Goal: Task Accomplishment & Management: Complete application form

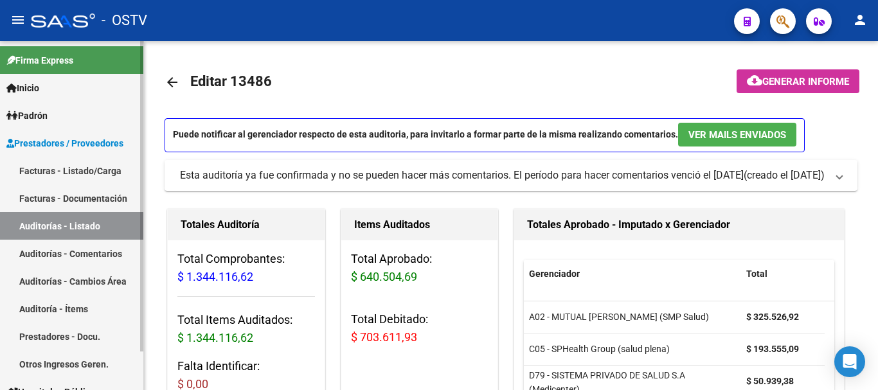
click at [85, 199] on link "Facturas - Documentación" at bounding box center [71, 198] width 143 height 28
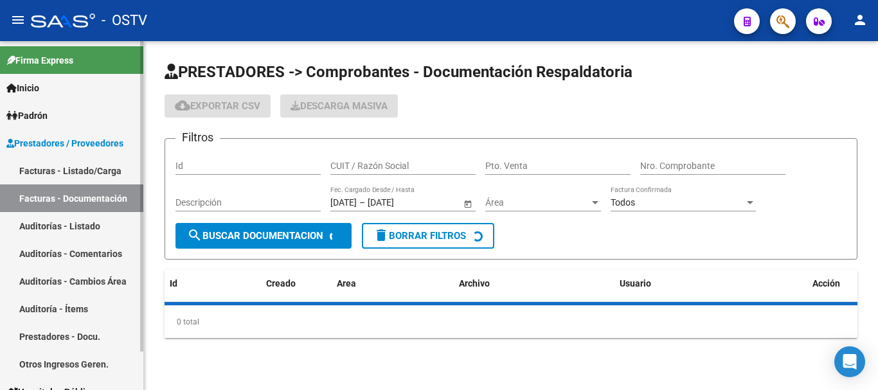
click at [63, 230] on link "Auditorías - Listado" at bounding box center [71, 226] width 143 height 28
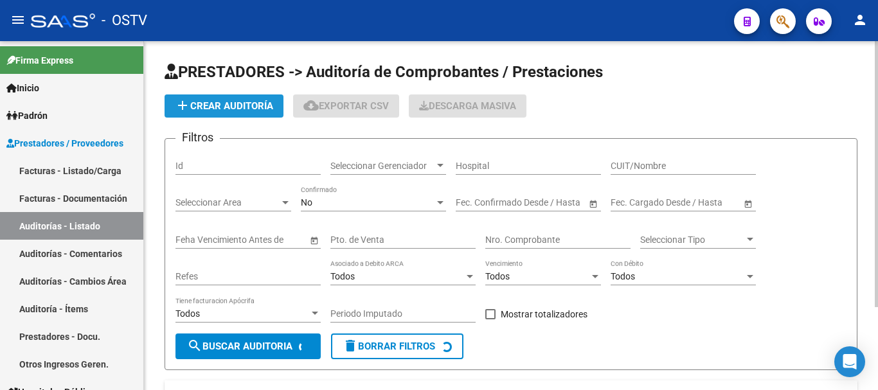
click at [218, 98] on button "add Crear Auditoría" at bounding box center [224, 105] width 119 height 23
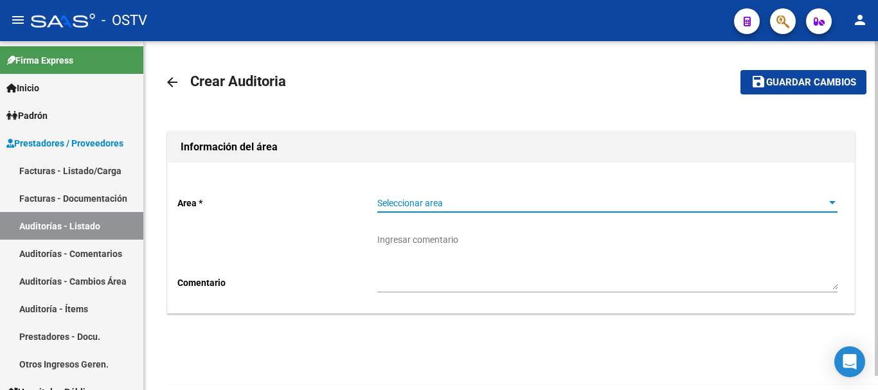
click at [401, 206] on span "Seleccionar area" at bounding box center [601, 203] width 449 height 11
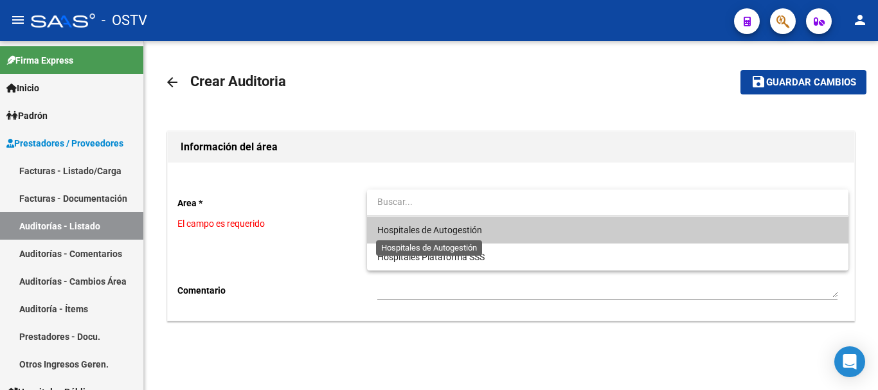
click at [429, 226] on span "Hospitales de Autogestión" at bounding box center [429, 230] width 105 height 10
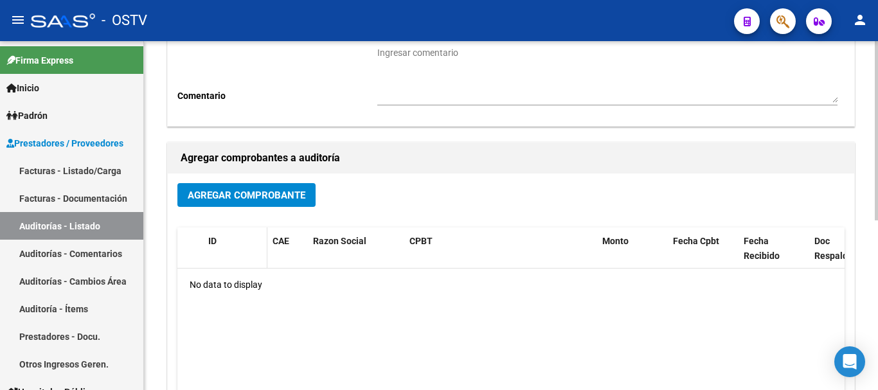
scroll to position [193, 0]
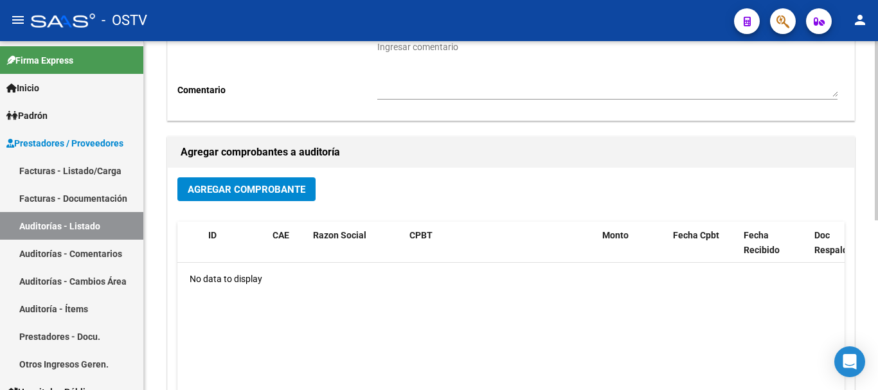
click at [249, 190] on span "Agregar Comprobante" at bounding box center [247, 190] width 118 height 12
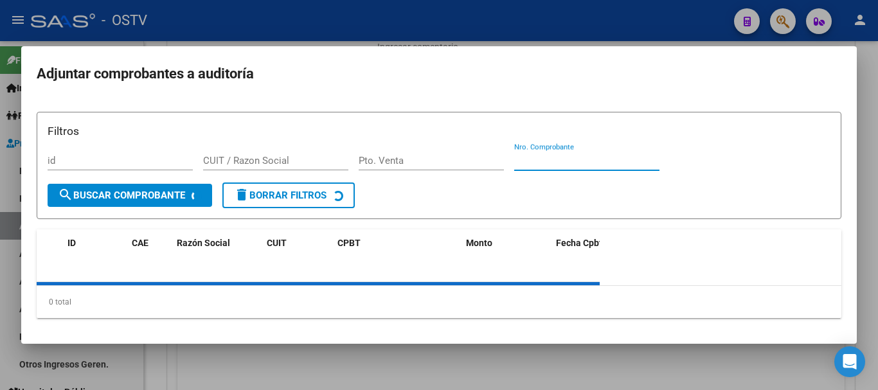
click at [598, 156] on div "Nro. Comprobante" at bounding box center [586, 160] width 145 height 19
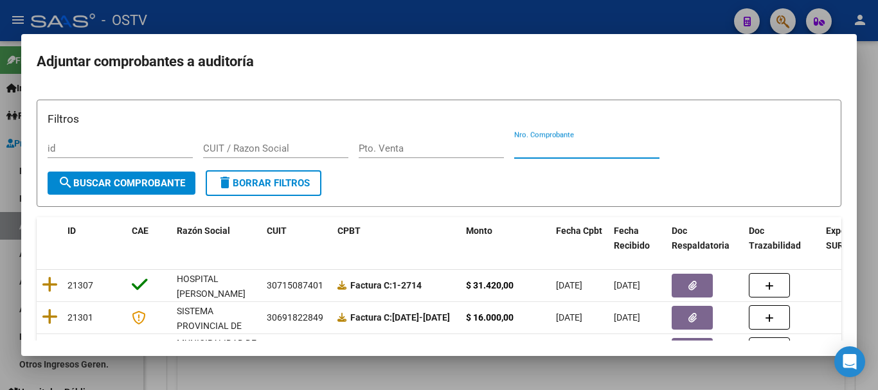
paste input "161496"
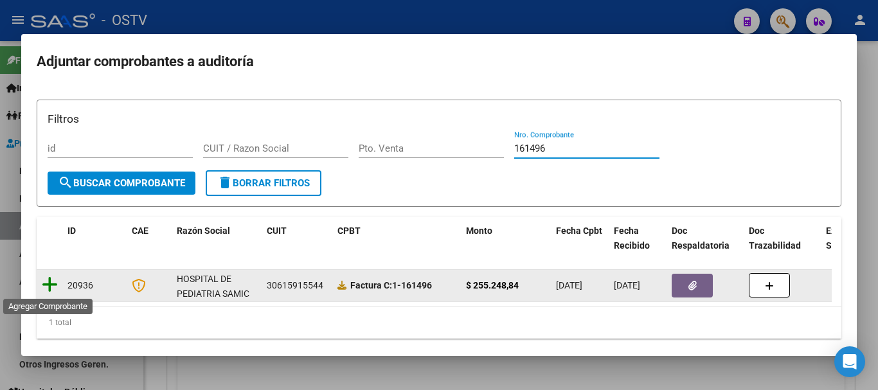
type input "161496"
click at [47, 289] on icon at bounding box center [50, 285] width 16 height 18
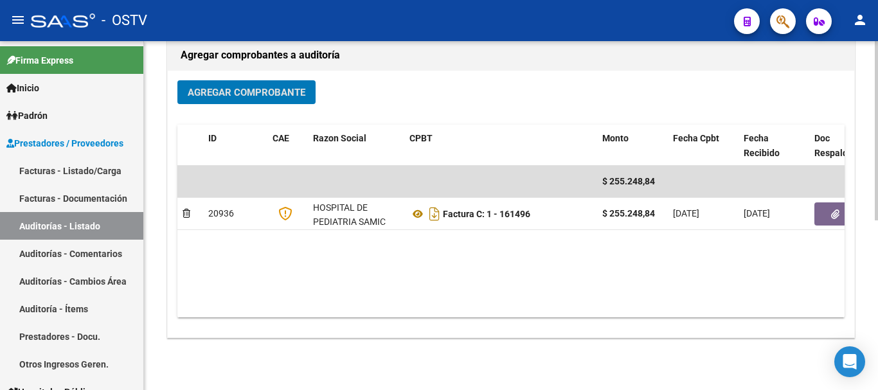
scroll to position [321, 0]
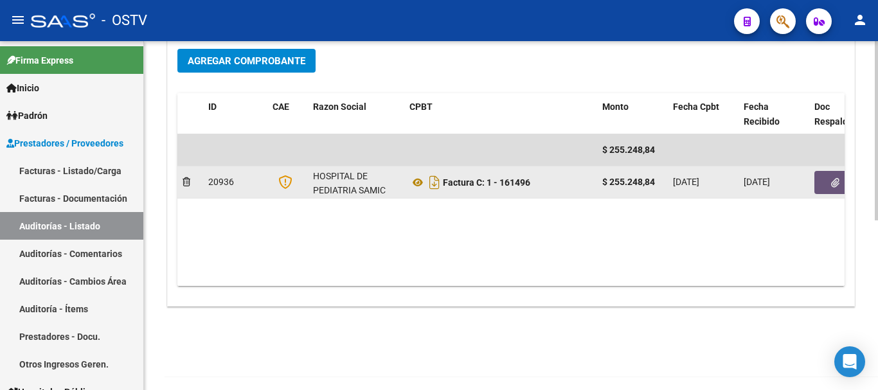
click at [830, 187] on button "button" at bounding box center [834, 182] width 41 height 23
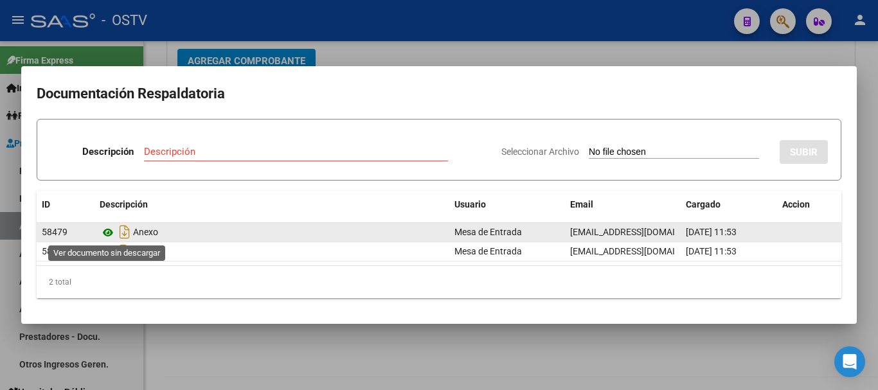
click at [105, 229] on icon at bounding box center [108, 232] width 17 height 15
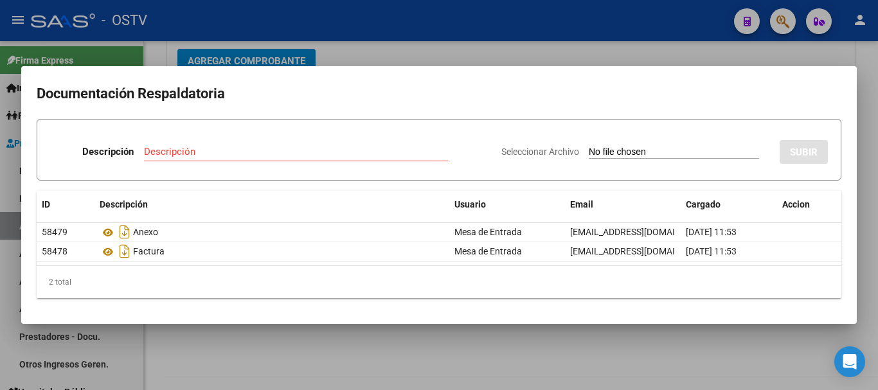
click at [576, 47] on div at bounding box center [439, 195] width 878 height 390
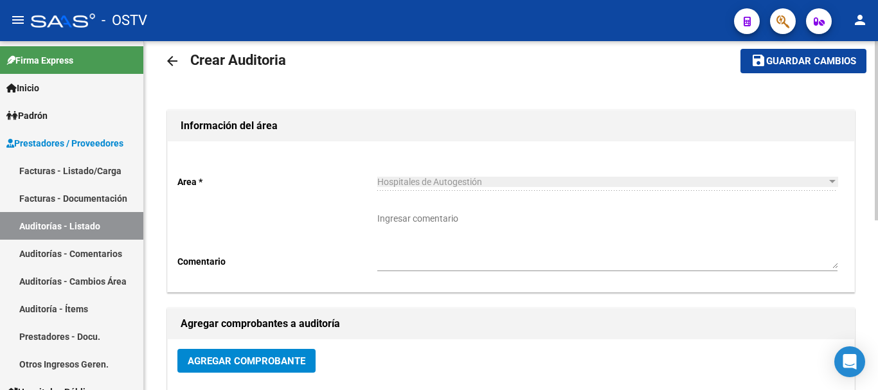
scroll to position [0, 0]
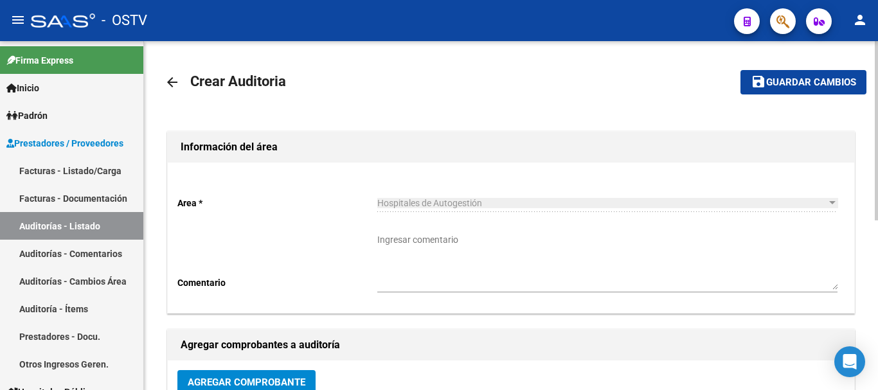
click at [174, 80] on mat-icon "arrow_back" at bounding box center [172, 82] width 15 height 15
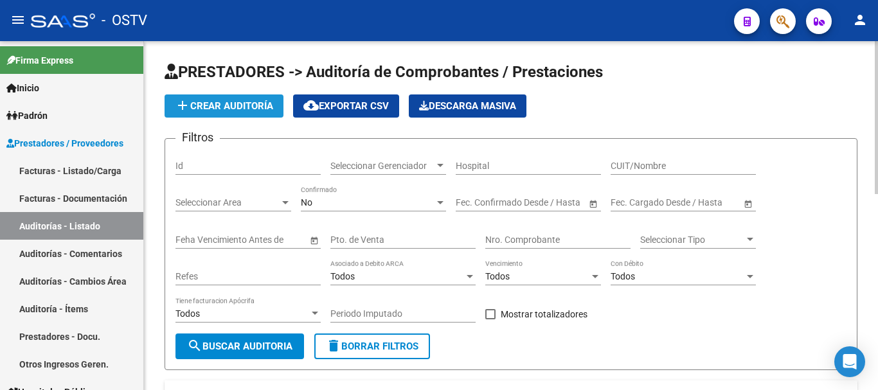
click at [222, 110] on span "add Crear Auditoría" at bounding box center [224, 106] width 98 height 12
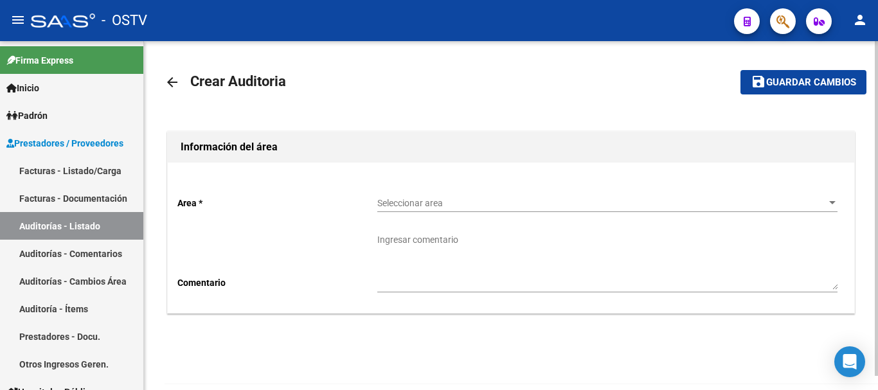
click at [417, 201] on span "Seleccionar area" at bounding box center [601, 203] width 449 height 11
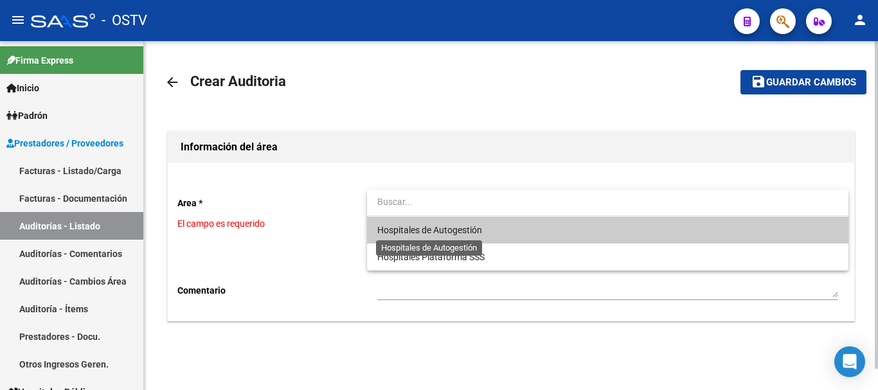
click at [408, 228] on span "Hospitales de Autogestión" at bounding box center [429, 230] width 105 height 10
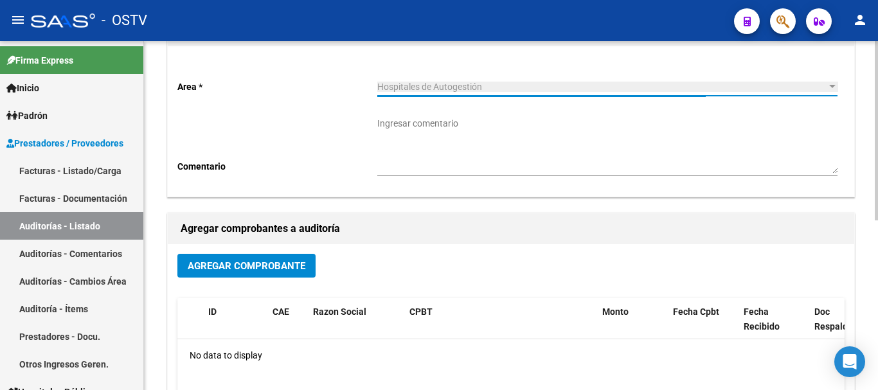
scroll to position [64, 0]
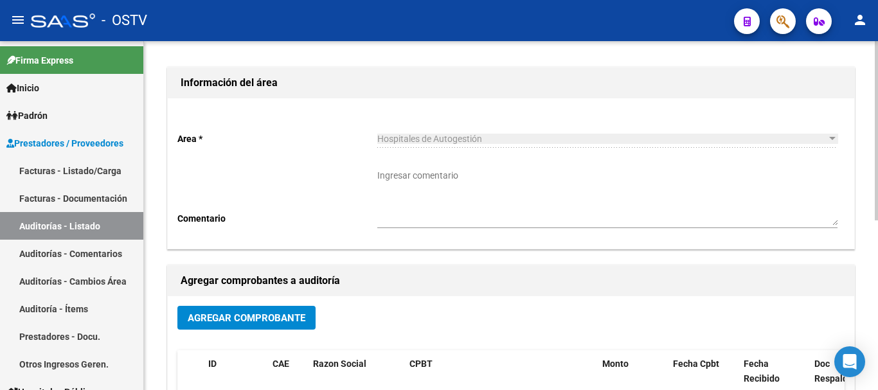
click at [287, 318] on span "Agregar Comprobante" at bounding box center [247, 318] width 118 height 12
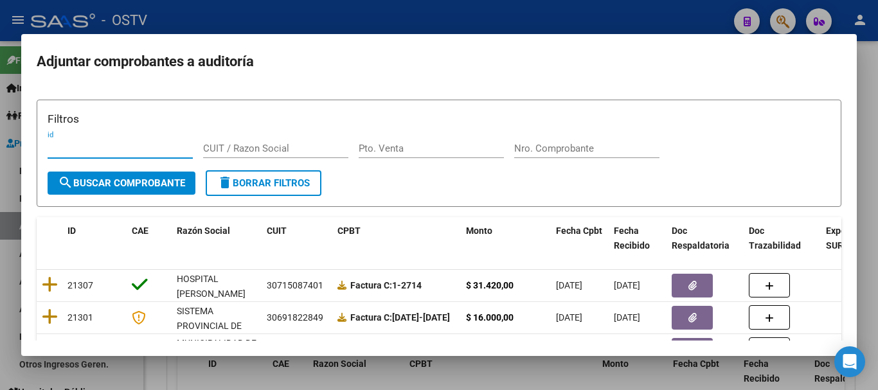
click at [557, 148] on input "Nro. Comprobante" at bounding box center [586, 149] width 145 height 12
paste input "161108"
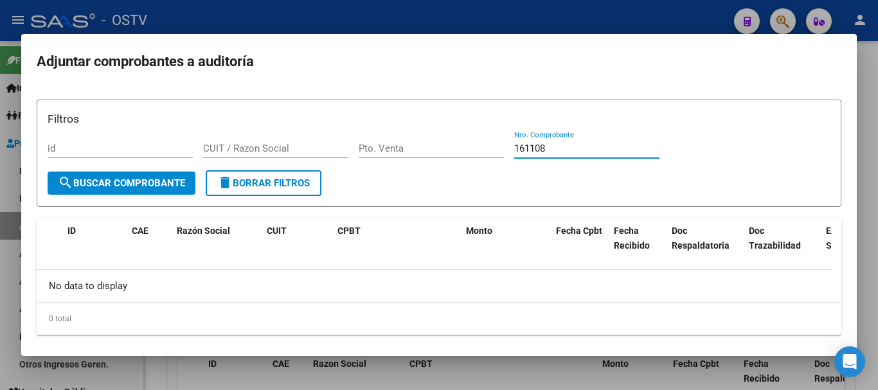
type input "161108"
click at [232, 29] on div at bounding box center [439, 195] width 878 height 390
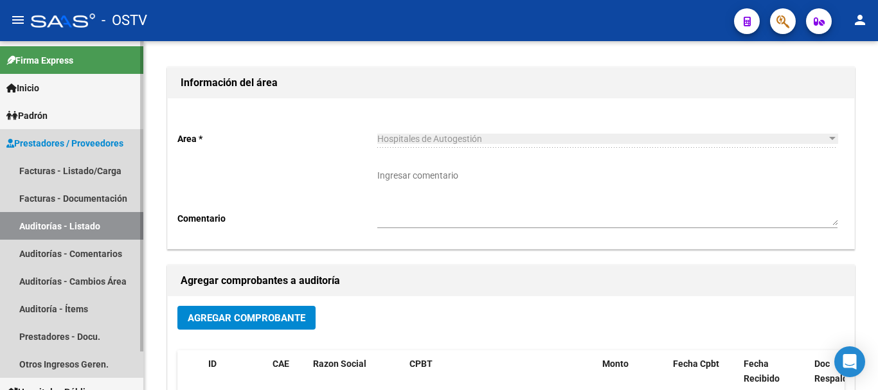
drag, startPoint x: 33, startPoint y: 229, endPoint x: 49, endPoint y: 222, distance: 16.7
click at [35, 228] on link "Auditorías - Listado" at bounding box center [71, 226] width 143 height 28
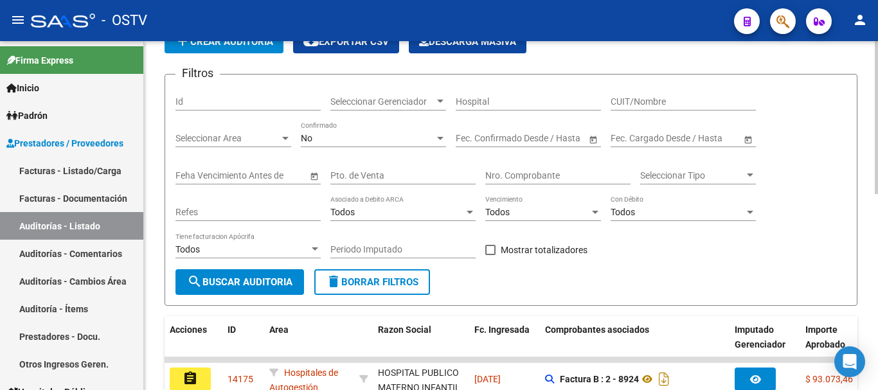
click at [553, 172] on input "Nro. Comprobante" at bounding box center [557, 175] width 145 height 11
paste input "161108"
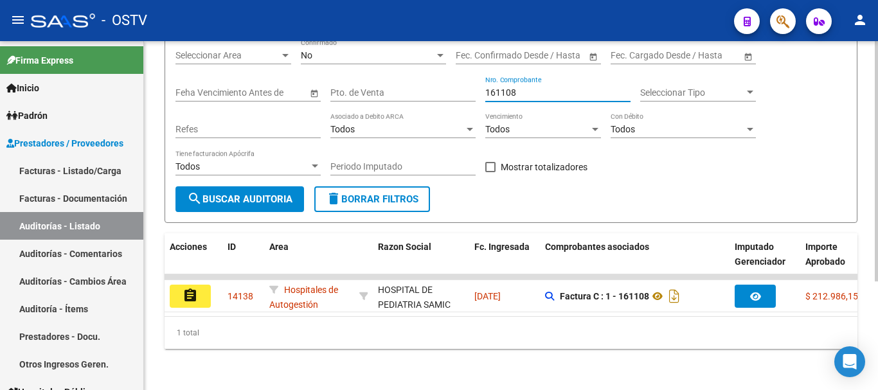
type input "161108"
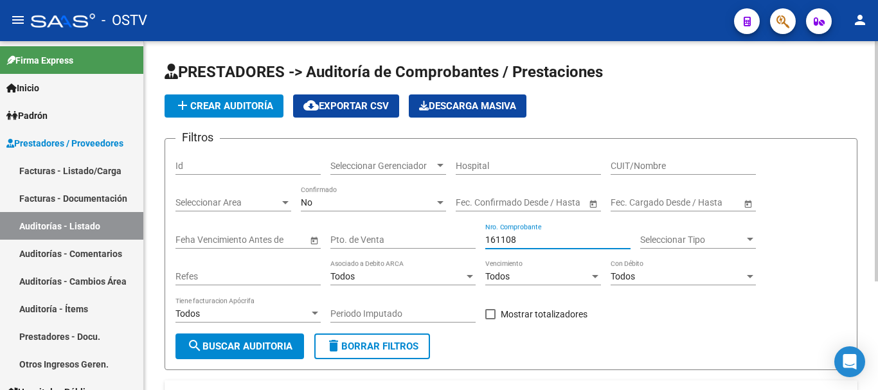
click at [248, 111] on span "add Crear Auditoría" at bounding box center [224, 106] width 98 height 12
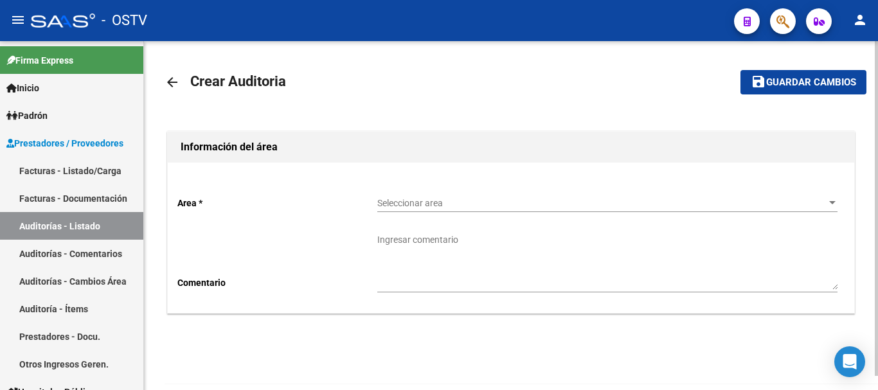
click at [423, 207] on span "Seleccionar area" at bounding box center [601, 203] width 449 height 11
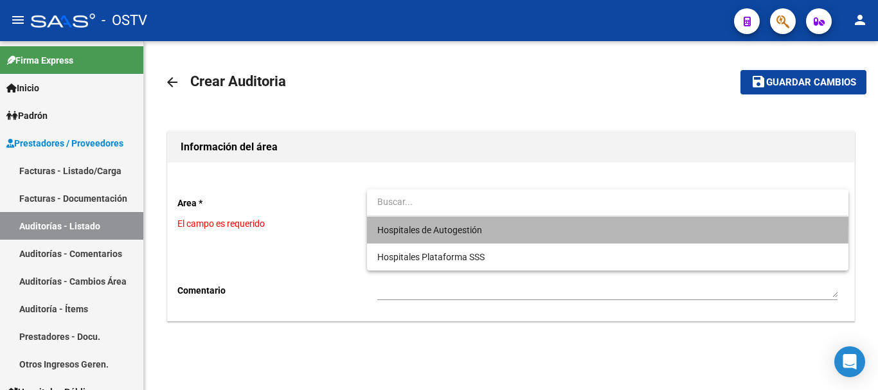
click at [411, 222] on span "Hospitales de Autogestión" at bounding box center [607, 230] width 460 height 27
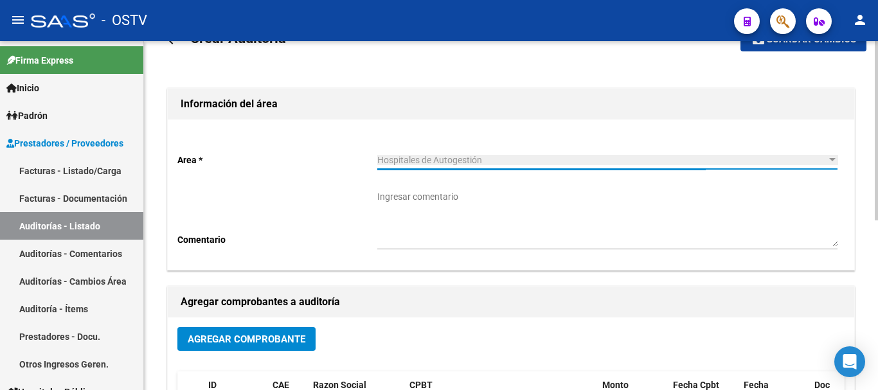
scroll to position [64, 0]
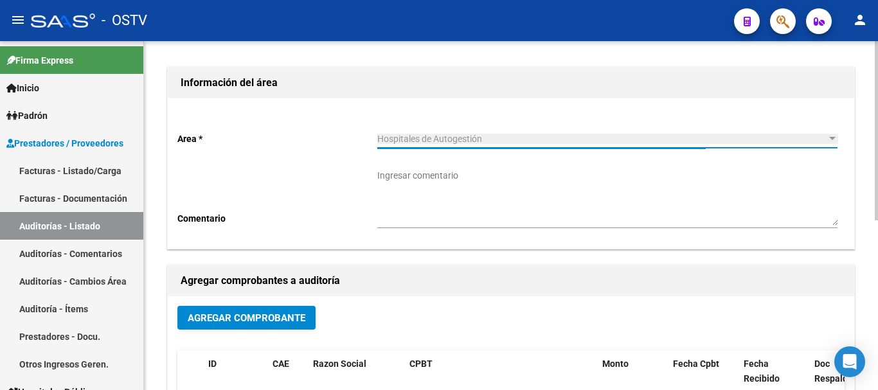
click at [285, 313] on span "Agregar Comprobante" at bounding box center [247, 318] width 118 height 12
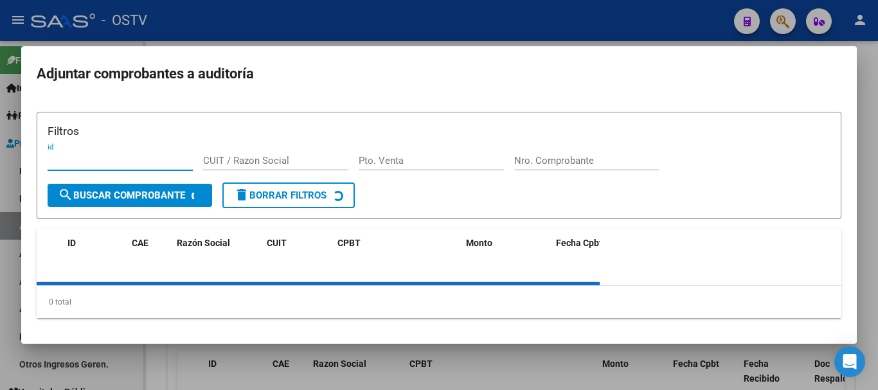
click at [603, 146] on div "Filtros id CUIT / Razon Social Pto. Venta Nro. Comprobante" at bounding box center [439, 153] width 783 height 60
click at [594, 161] on input "Nro. Comprobante" at bounding box center [586, 161] width 145 height 12
paste input "161497"
type input "161497"
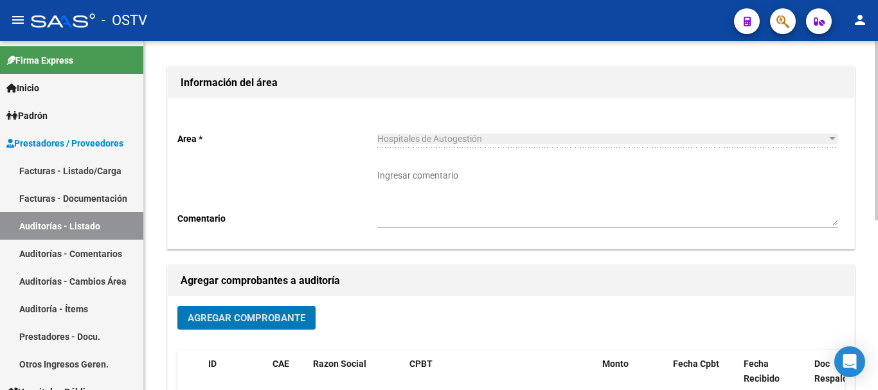
click at [305, 313] on button "Agregar Comprobante" at bounding box center [246, 318] width 138 height 24
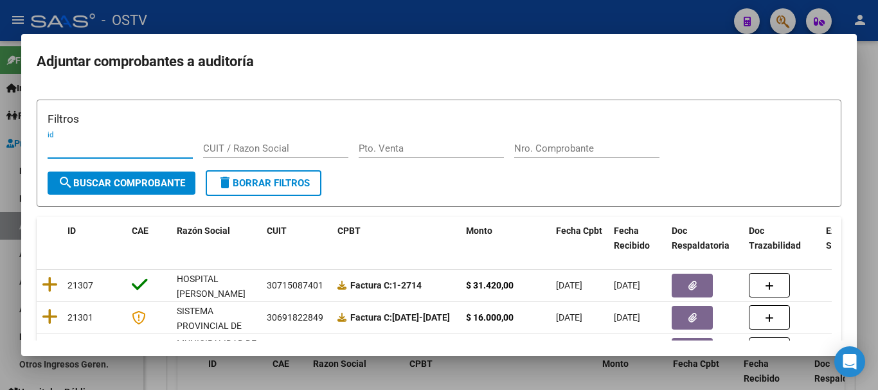
click at [588, 142] on div "Nro. Comprobante" at bounding box center [586, 148] width 145 height 19
paste input "161497"
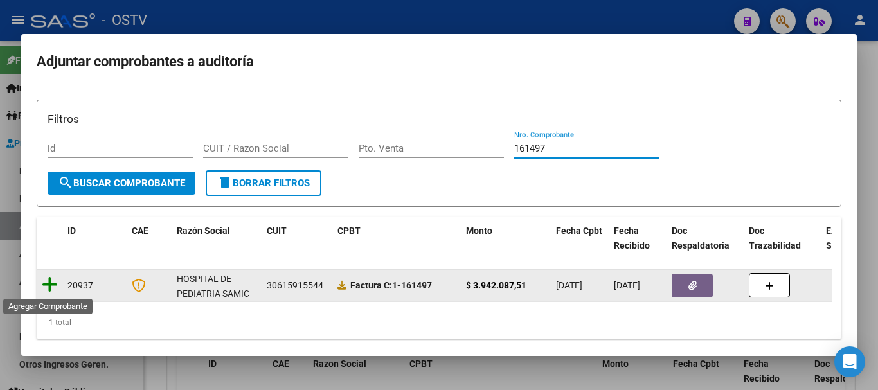
type input "161497"
click at [50, 287] on icon at bounding box center [50, 285] width 16 height 18
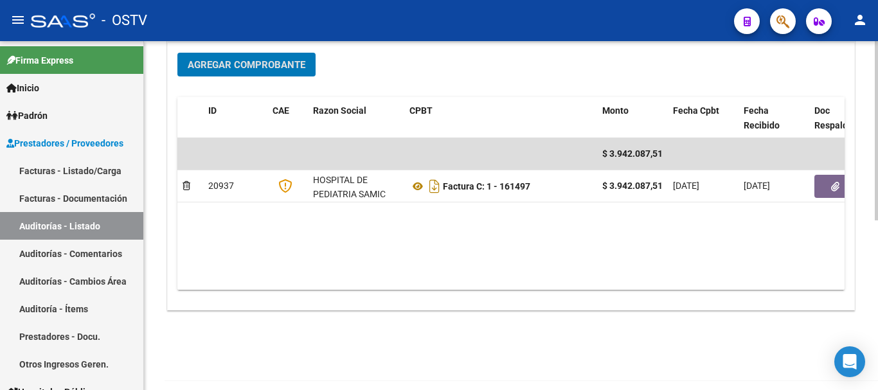
scroll to position [329, 0]
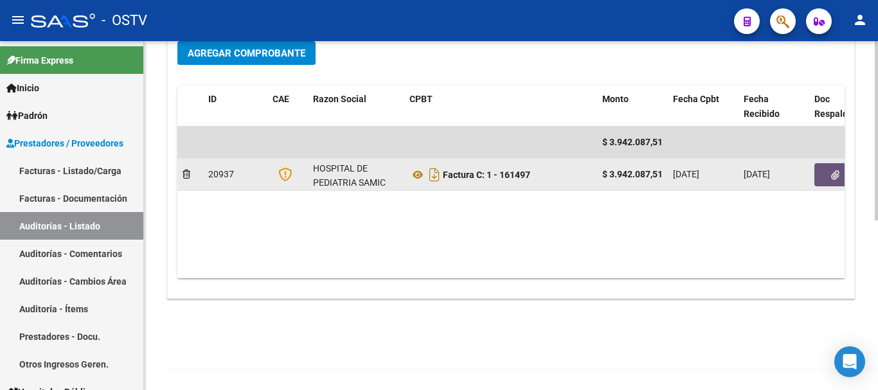
click at [825, 177] on button "button" at bounding box center [834, 174] width 41 height 23
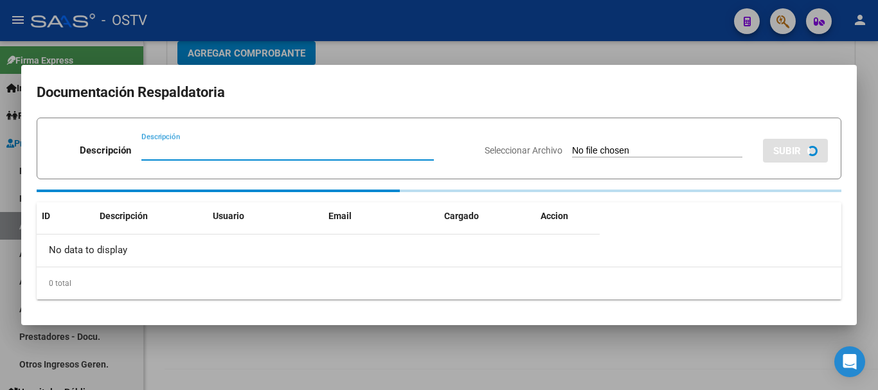
click at [350, 48] on div at bounding box center [439, 195] width 878 height 390
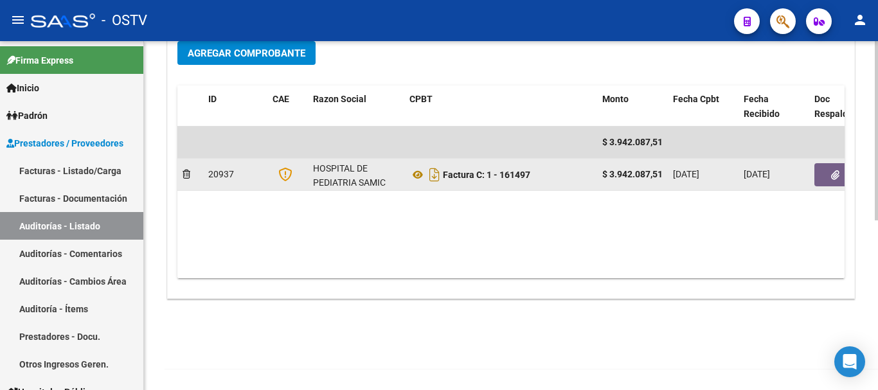
click at [831, 175] on icon "button" at bounding box center [835, 175] width 8 height 10
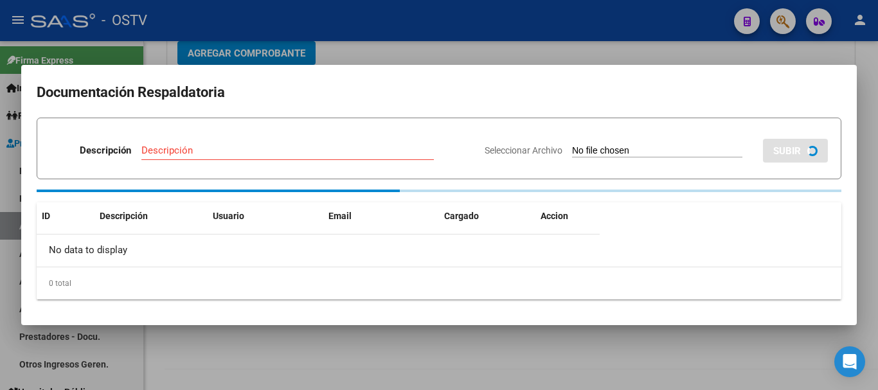
click at [382, 55] on div at bounding box center [439, 195] width 878 height 390
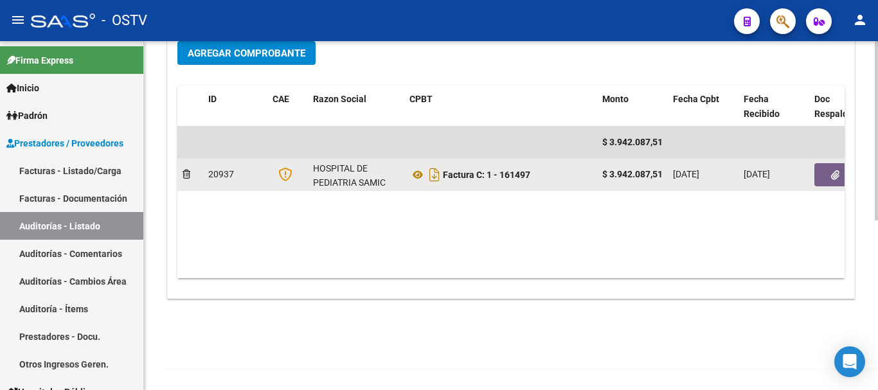
click at [836, 174] on icon "button" at bounding box center [835, 175] width 8 height 10
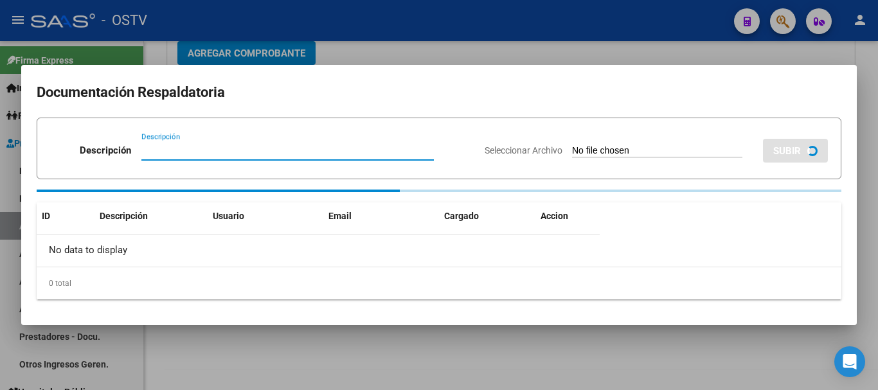
click at [552, 55] on div at bounding box center [439, 195] width 878 height 390
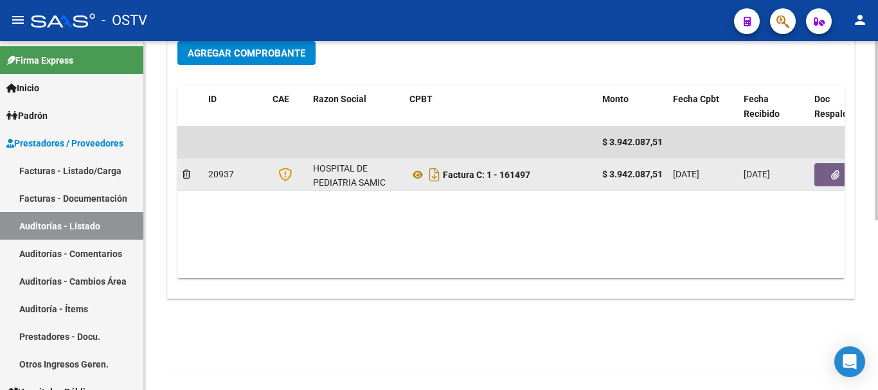
click at [823, 181] on button "button" at bounding box center [834, 174] width 41 height 23
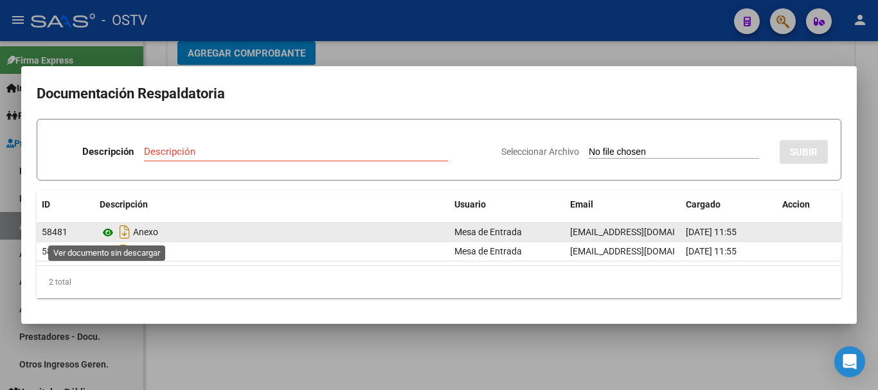
click at [112, 227] on icon at bounding box center [108, 232] width 17 height 15
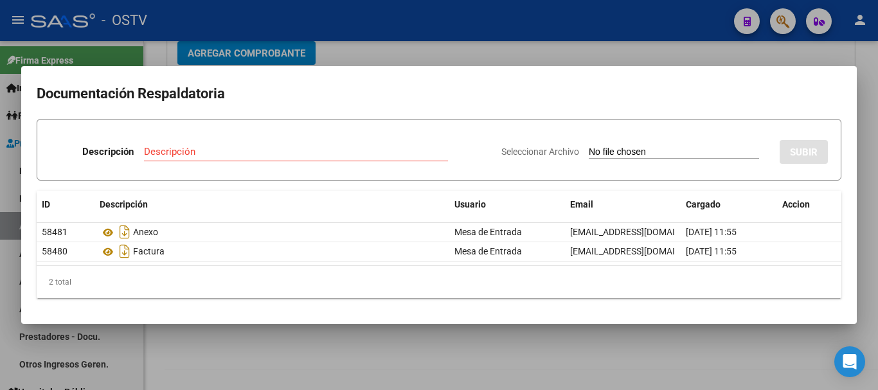
click at [365, 44] on div at bounding box center [439, 195] width 878 height 390
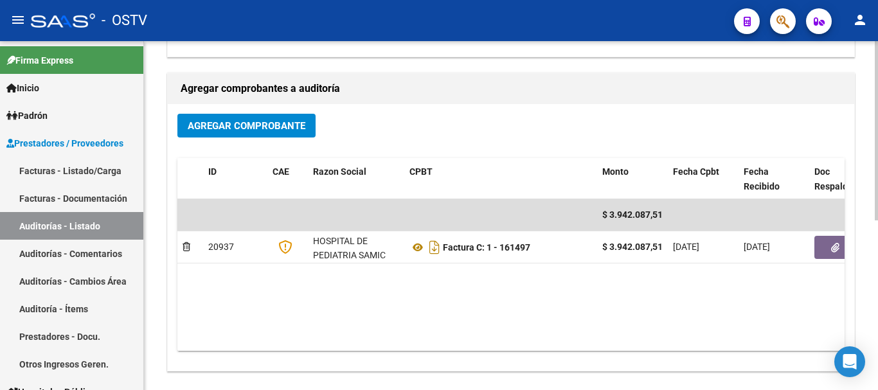
scroll to position [0, 0]
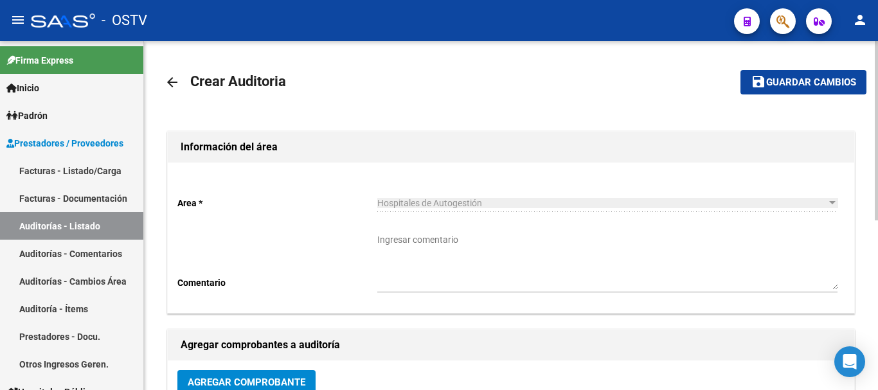
click at [168, 82] on mat-icon "arrow_back" at bounding box center [172, 82] width 15 height 15
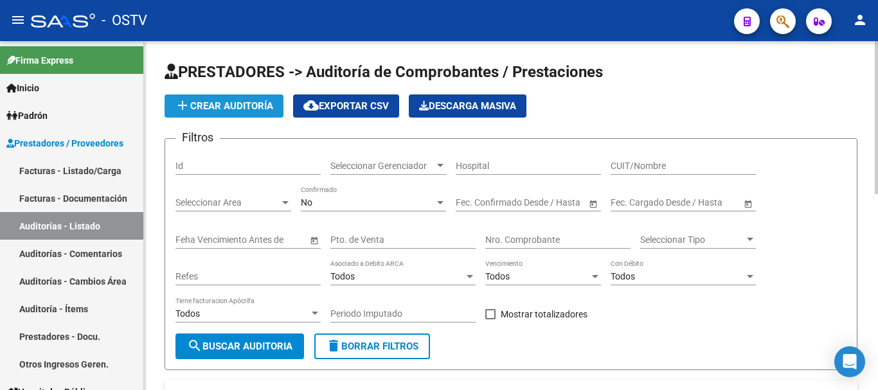
click at [242, 104] on span "add Crear Auditoría" at bounding box center [224, 106] width 98 height 12
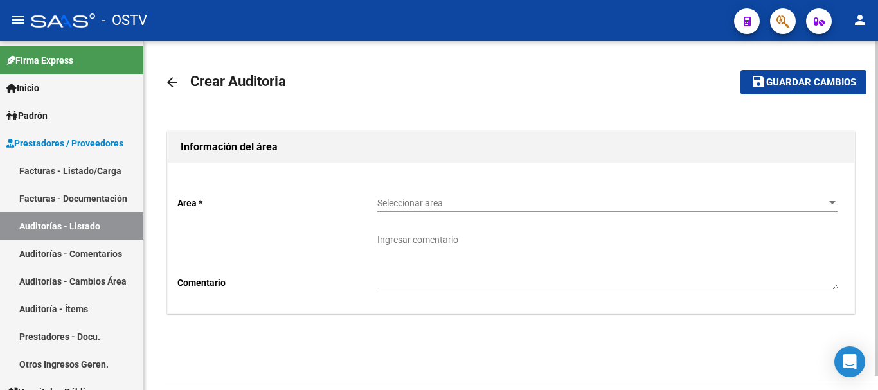
click at [396, 198] on span "Seleccionar area" at bounding box center [601, 203] width 449 height 11
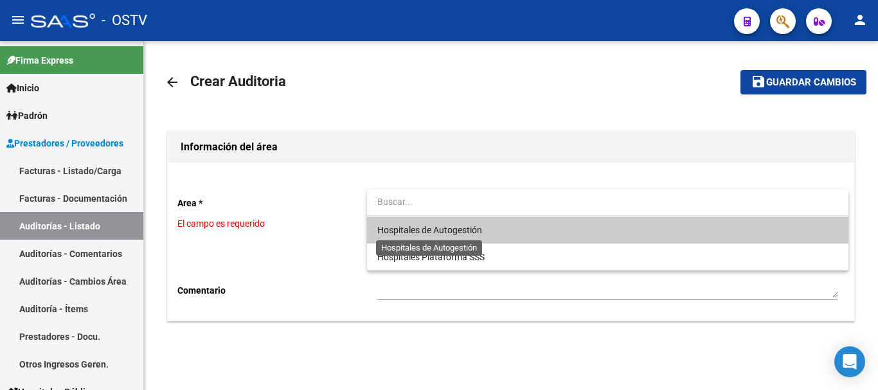
click at [409, 226] on span "Hospitales de Autogestión" at bounding box center [429, 230] width 105 height 10
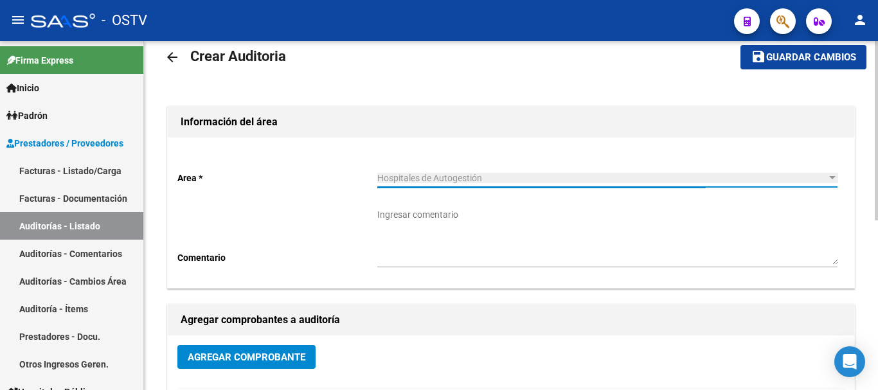
scroll to position [64, 0]
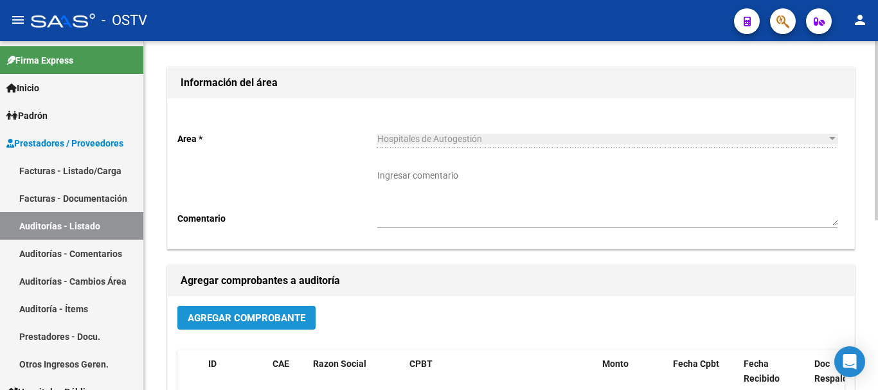
click at [264, 323] on span "Agregar Comprobante" at bounding box center [247, 318] width 118 height 12
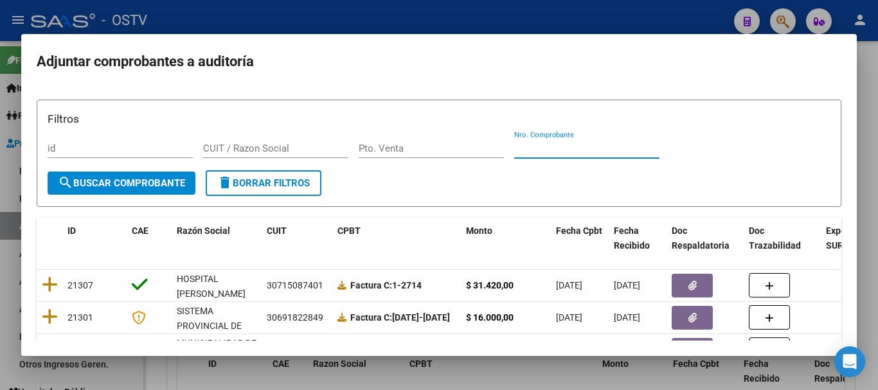
click at [587, 150] on input "Nro. Comprobante" at bounding box center [586, 149] width 145 height 12
paste input "161496"
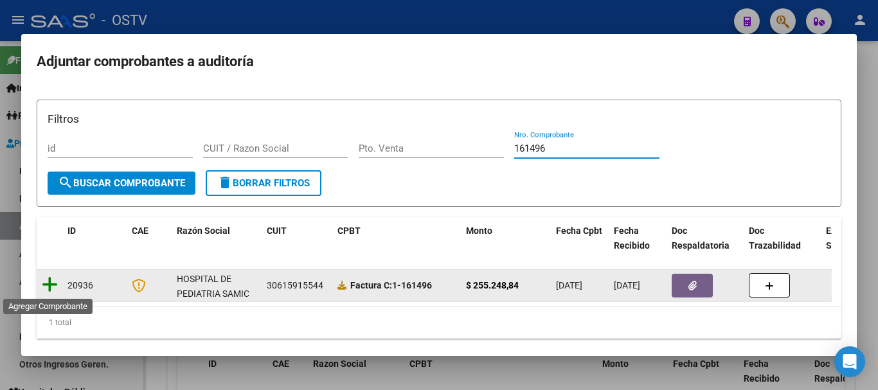
type input "161496"
click at [48, 278] on icon at bounding box center [50, 285] width 16 height 18
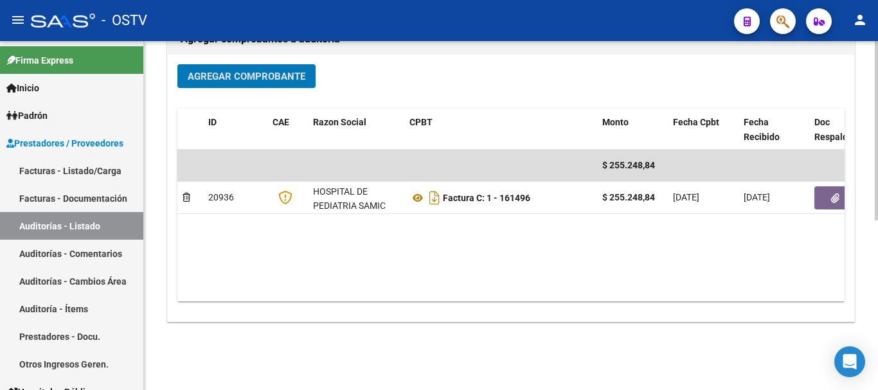
scroll to position [329, 0]
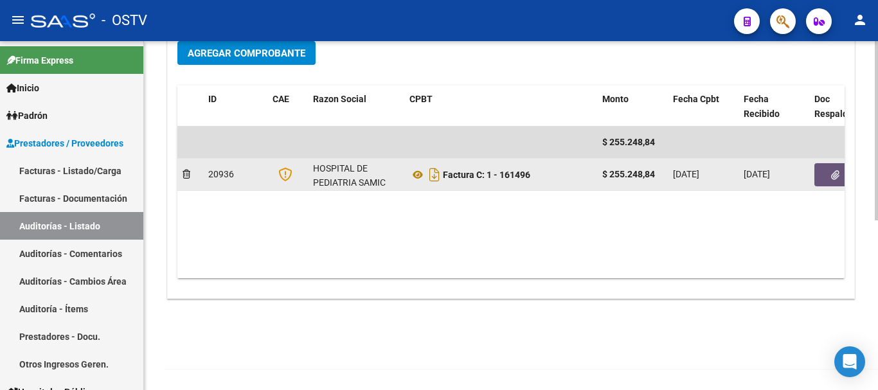
click at [843, 181] on button "button" at bounding box center [834, 174] width 41 height 23
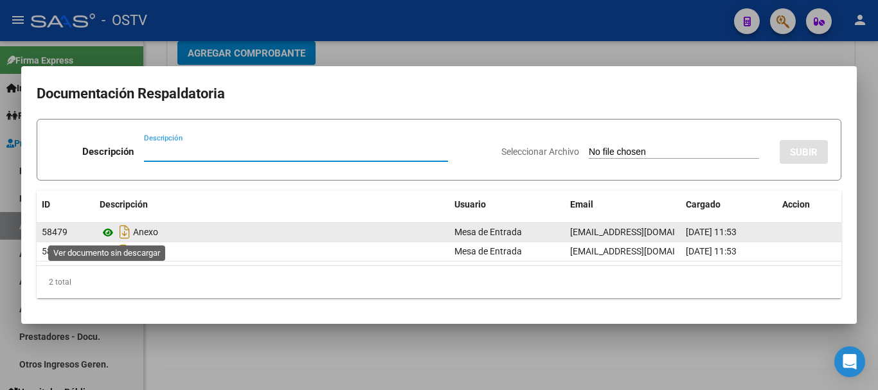
click at [113, 231] on icon at bounding box center [108, 232] width 17 height 15
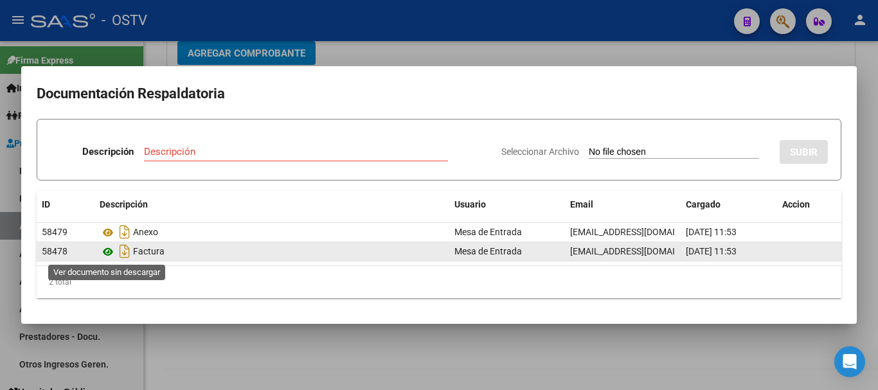
click at [112, 251] on icon at bounding box center [108, 251] width 17 height 15
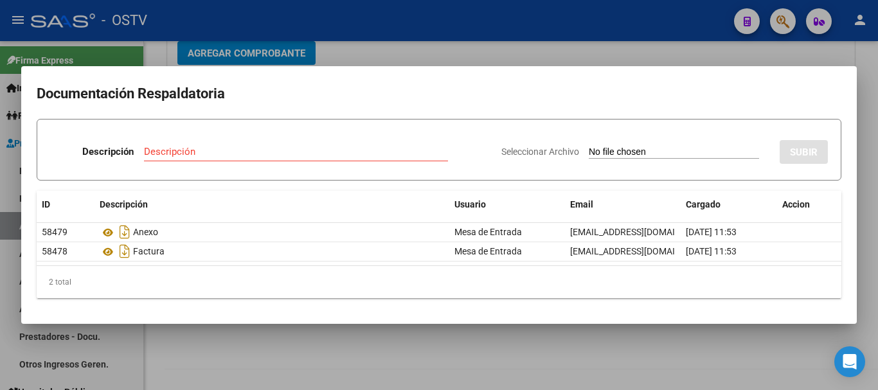
click at [361, 29] on div at bounding box center [439, 195] width 878 height 390
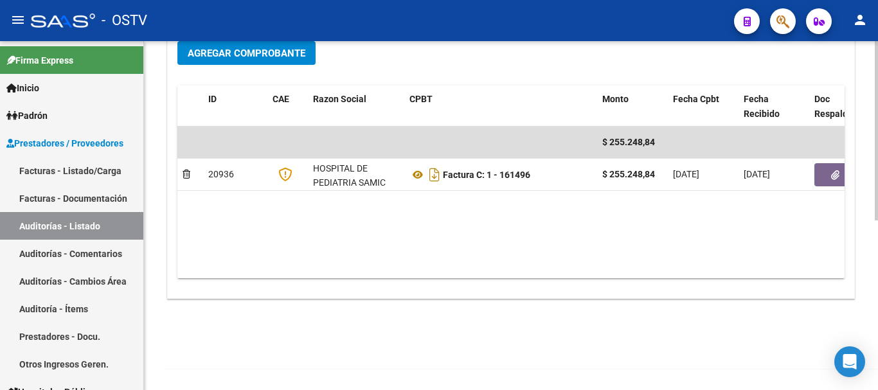
scroll to position [0, 0]
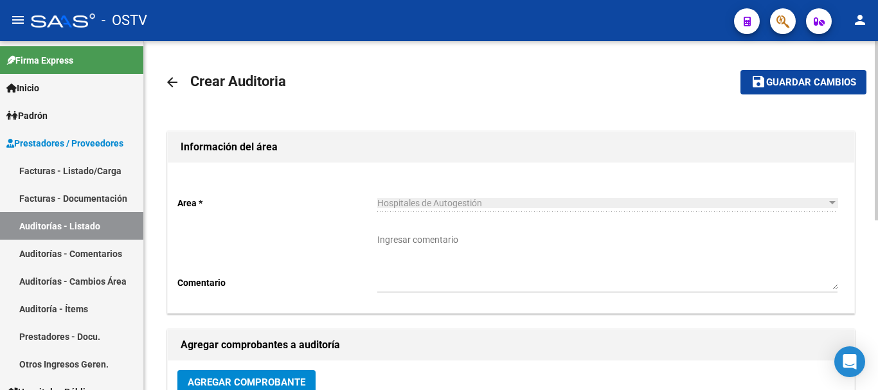
click at [165, 82] on mat-icon "arrow_back" at bounding box center [172, 82] width 15 height 15
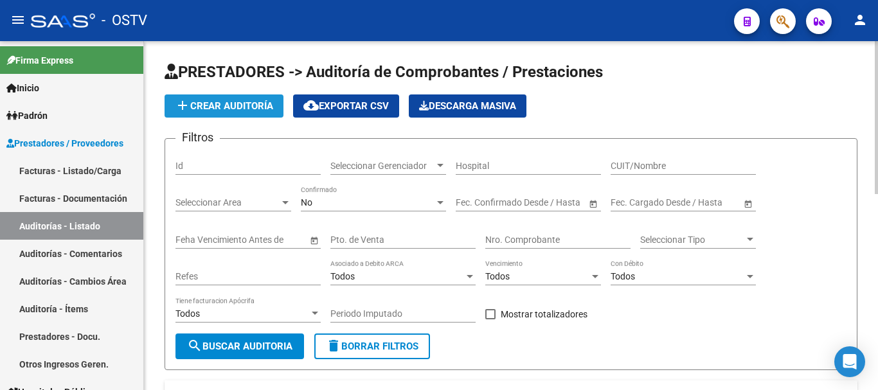
click at [227, 102] on span "add Crear Auditoría" at bounding box center [224, 106] width 98 height 12
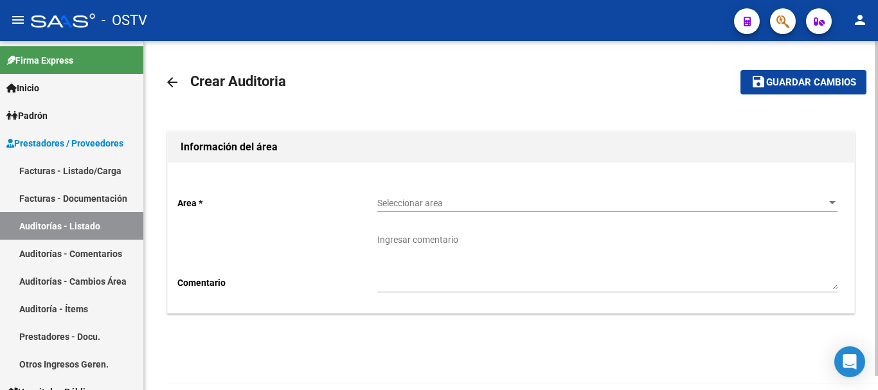
click at [384, 199] on span "Seleccionar area" at bounding box center [601, 203] width 449 height 11
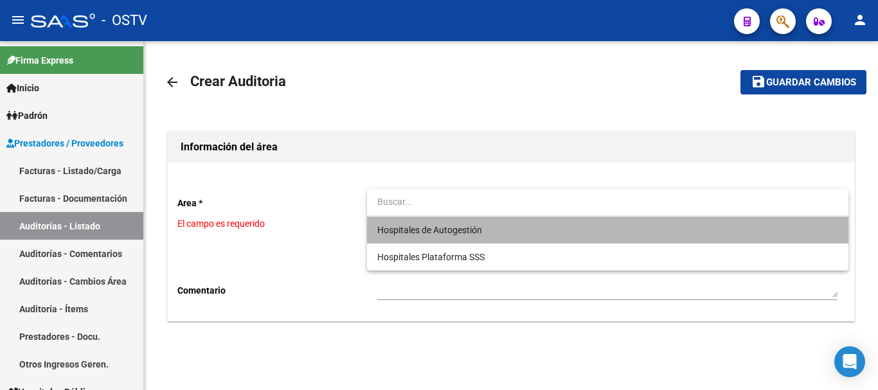
click at [393, 219] on span "Hospitales de Autogestión" at bounding box center [607, 230] width 460 height 27
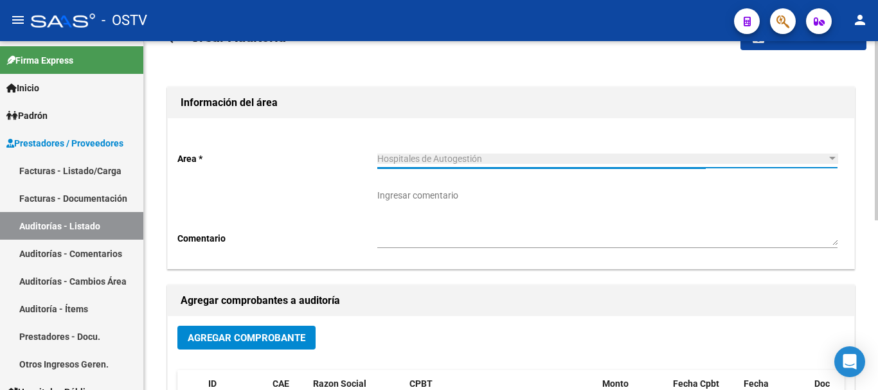
scroll to position [64, 0]
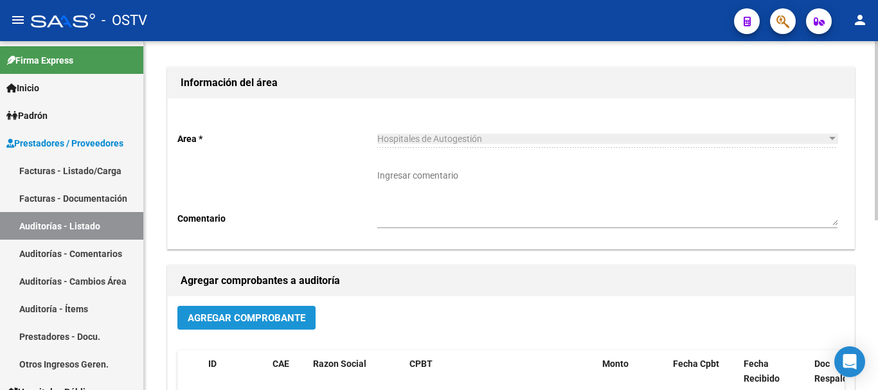
click at [274, 312] on button "Agregar Comprobante" at bounding box center [246, 318] width 138 height 24
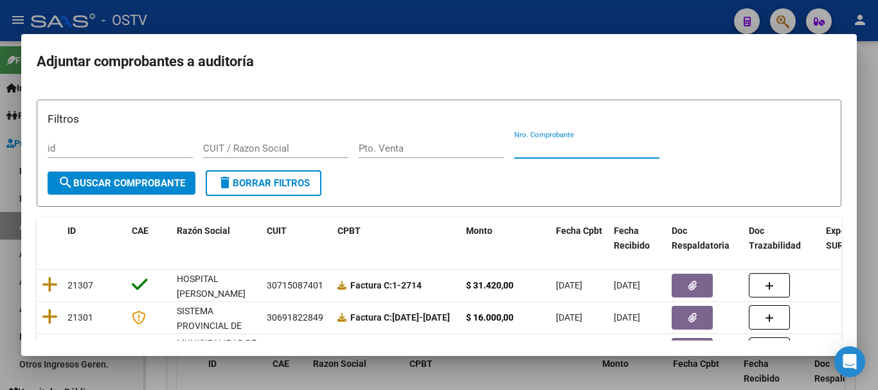
click at [611, 144] on input "Nro. Comprobante" at bounding box center [586, 149] width 145 height 12
paste input "161497"
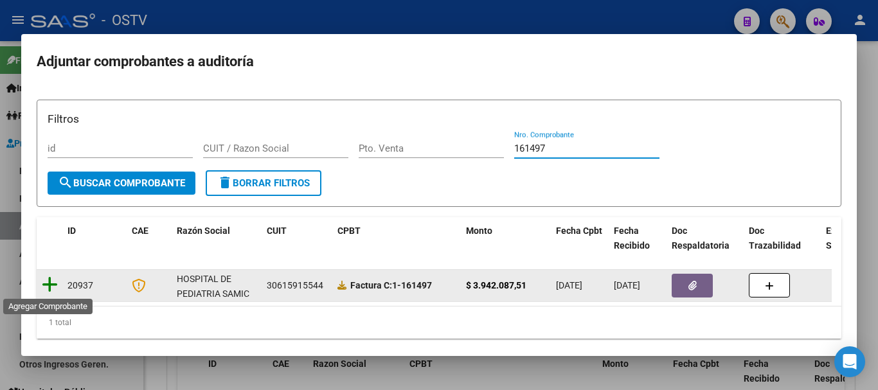
type input "161497"
click at [51, 287] on icon at bounding box center [50, 285] width 16 height 18
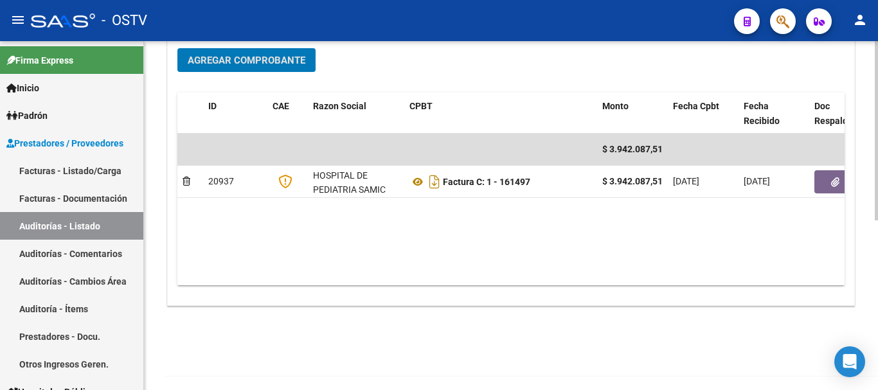
scroll to position [329, 0]
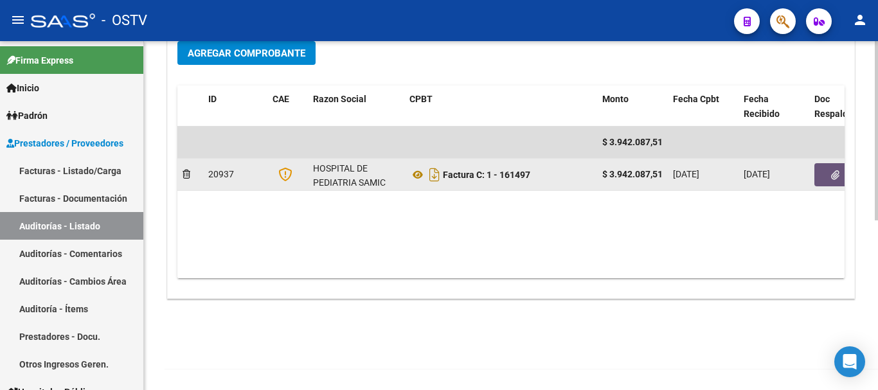
click at [836, 176] on icon "button" at bounding box center [835, 175] width 8 height 10
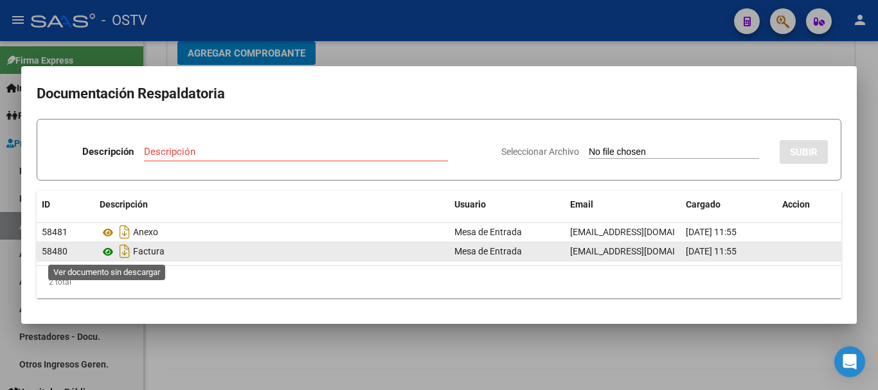
click at [111, 255] on icon at bounding box center [108, 251] width 17 height 15
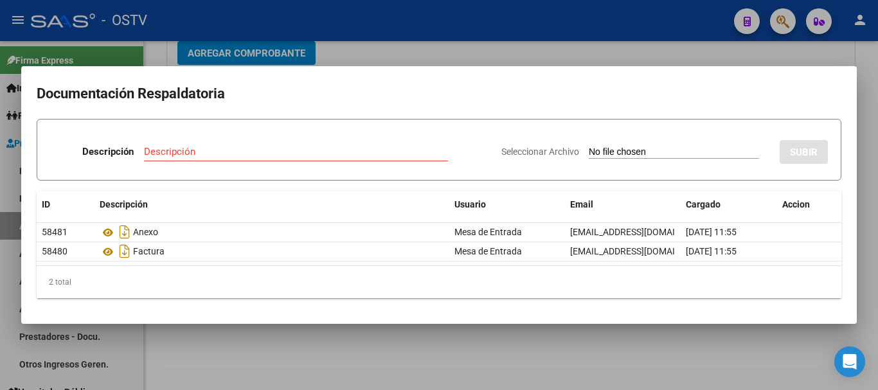
click at [441, 54] on div at bounding box center [439, 195] width 878 height 390
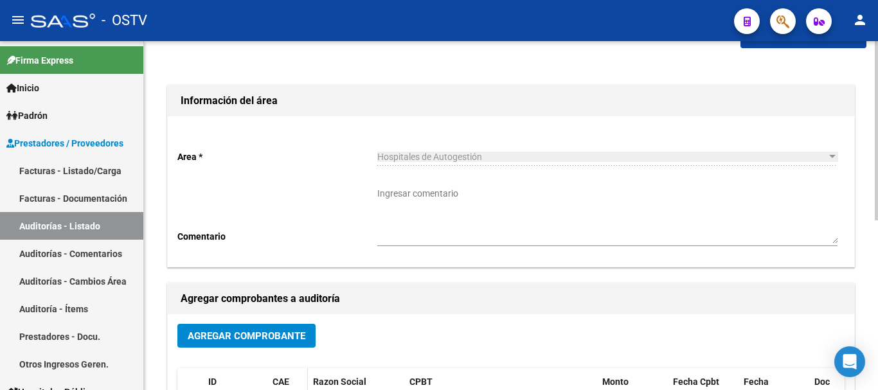
scroll to position [129, 0]
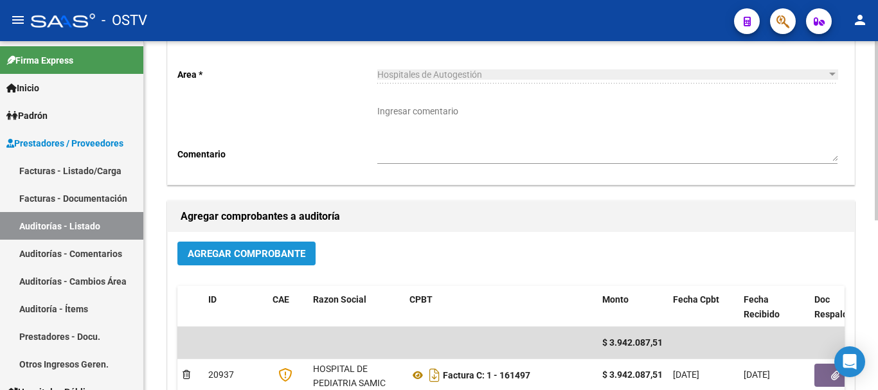
click at [273, 255] on span "Agregar Comprobante" at bounding box center [247, 254] width 118 height 12
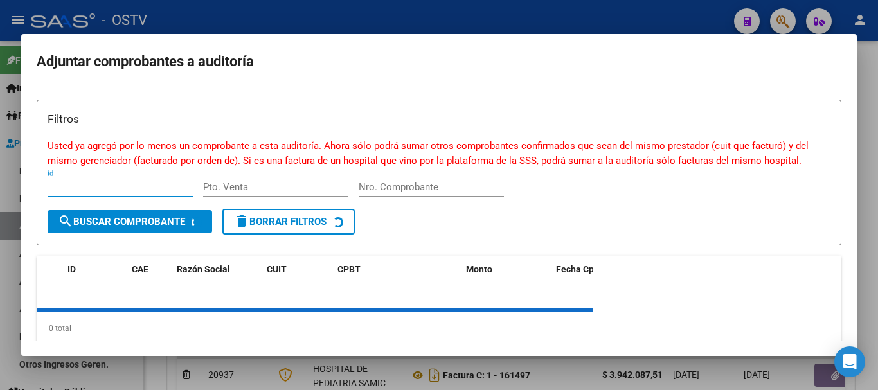
click at [375, 24] on div at bounding box center [439, 195] width 878 height 390
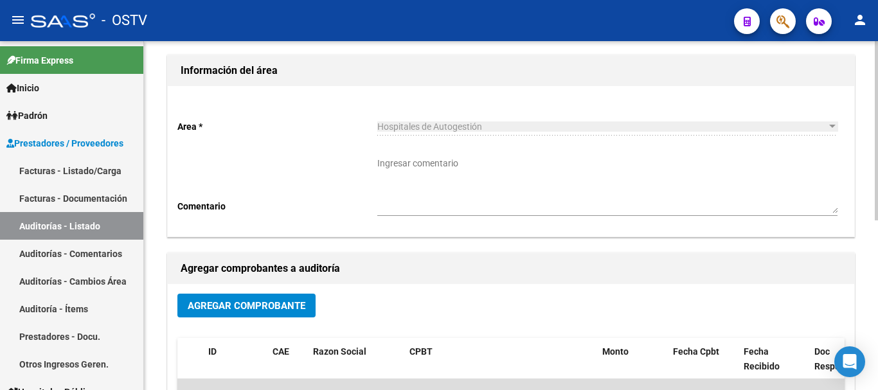
scroll to position [0, 0]
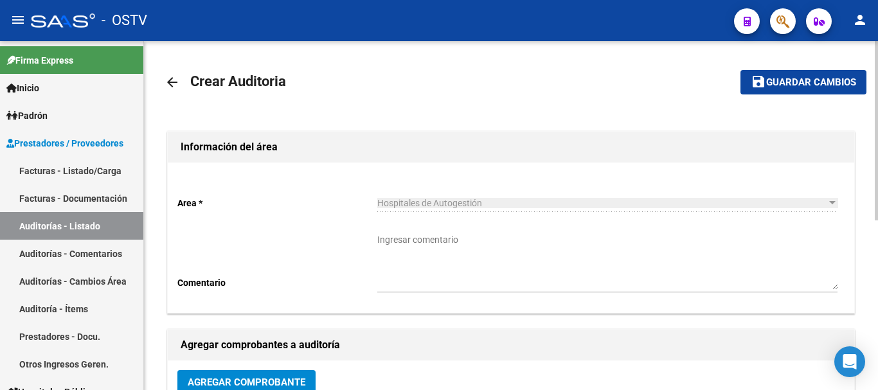
click at [176, 87] on mat-icon "arrow_back" at bounding box center [172, 82] width 15 height 15
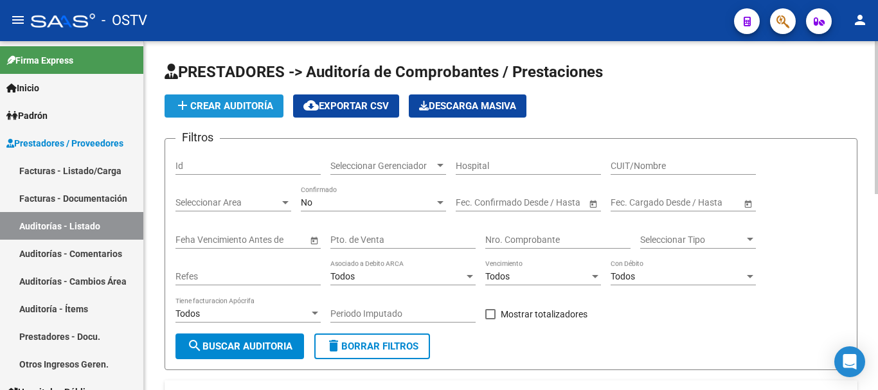
click at [255, 101] on span "add Crear Auditoría" at bounding box center [224, 106] width 98 height 12
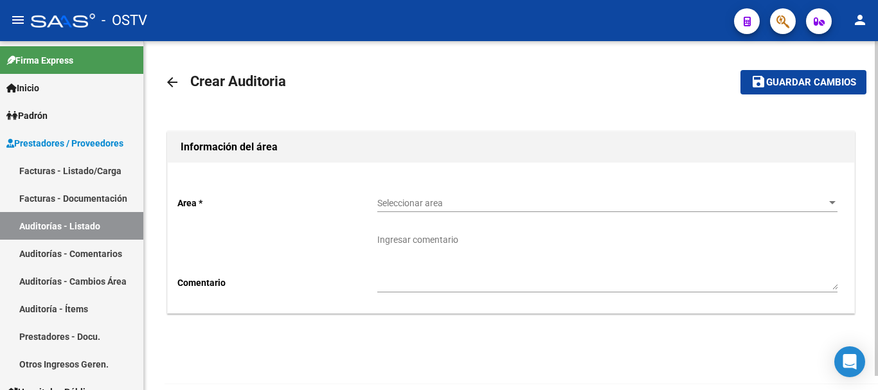
click at [420, 202] on span "Seleccionar area" at bounding box center [601, 203] width 449 height 11
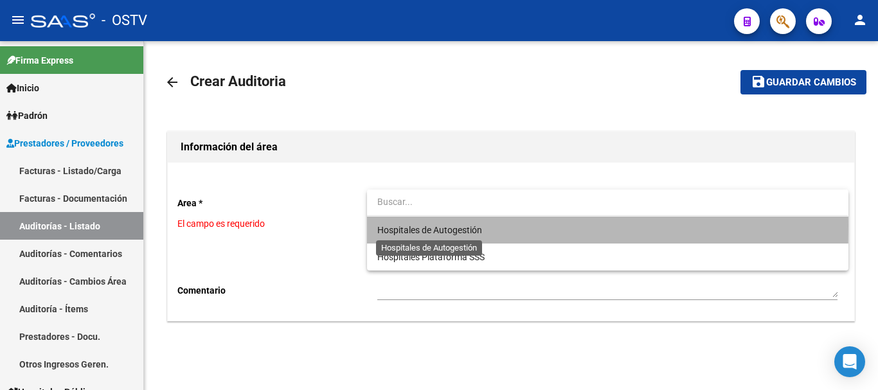
click at [405, 226] on span "Hospitales de Autogestión" at bounding box center [429, 230] width 105 height 10
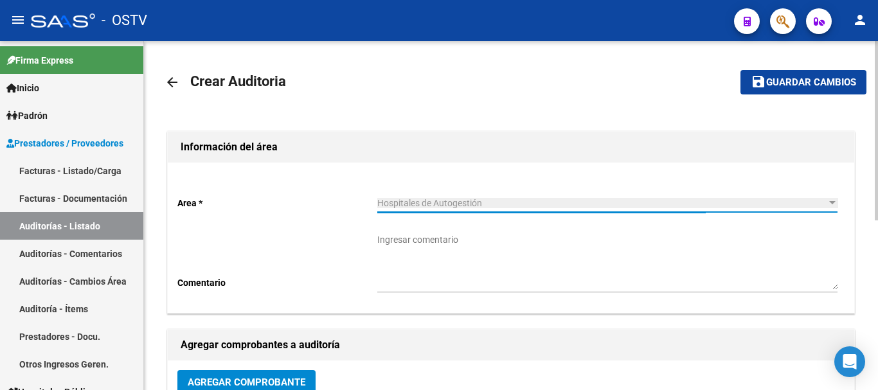
scroll to position [64, 0]
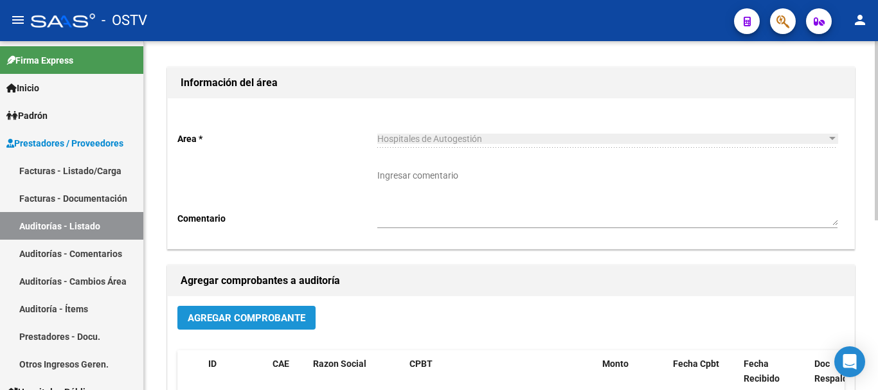
click at [263, 318] on span "Agregar Comprobante" at bounding box center [247, 318] width 118 height 12
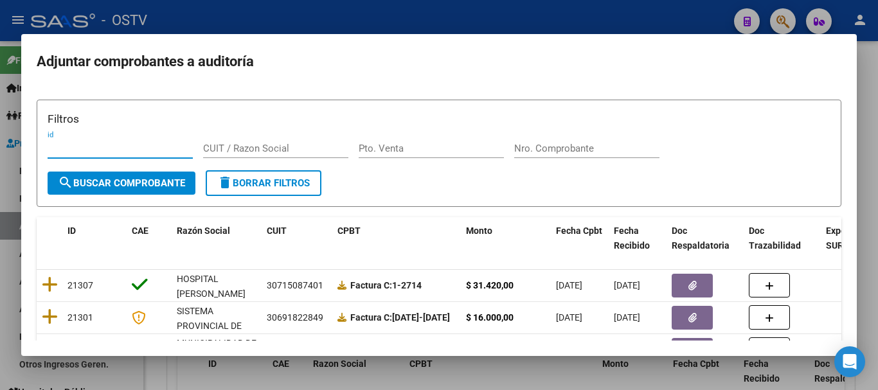
click at [597, 158] on div "Nro. Comprobante" at bounding box center [586, 148] width 145 height 19
paste input "3977"
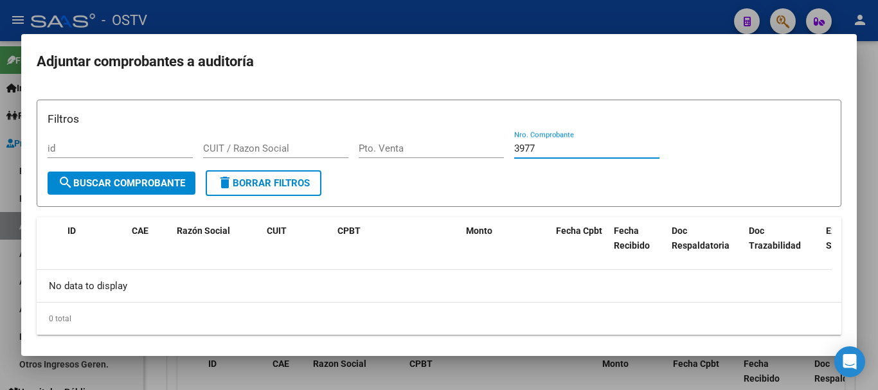
type input "3977"
click at [459, 8] on div at bounding box center [439, 195] width 878 height 390
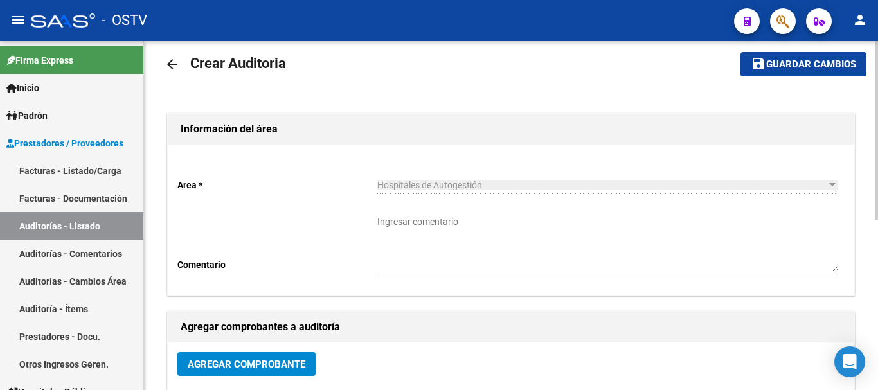
scroll to position [0, 0]
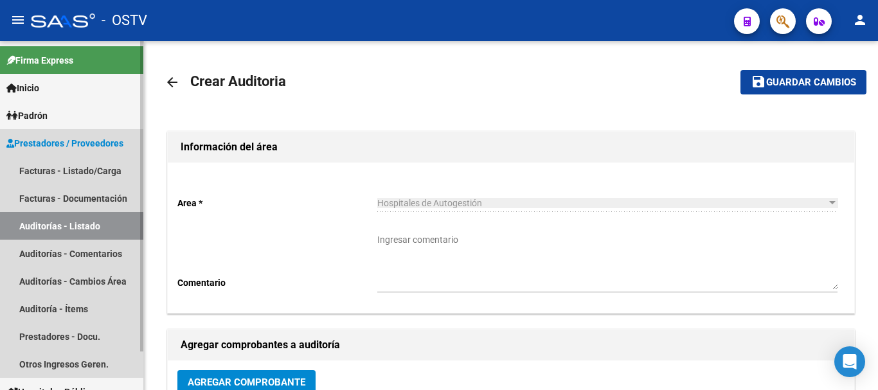
click at [66, 221] on link "Auditorías - Listado" at bounding box center [71, 226] width 143 height 28
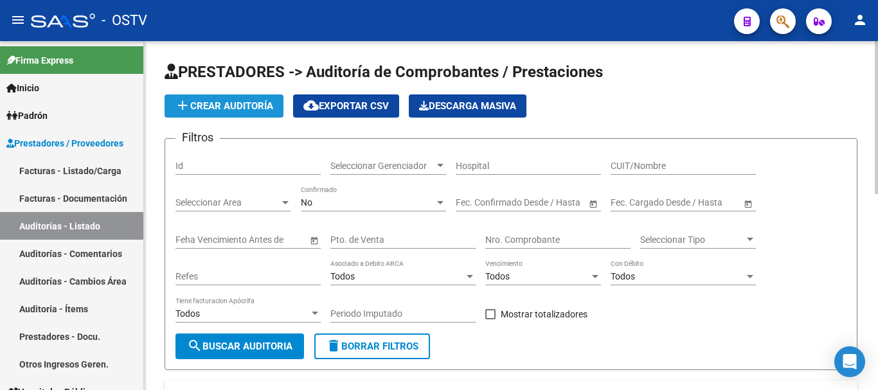
click at [246, 103] on span "add Crear Auditoría" at bounding box center [224, 106] width 98 height 12
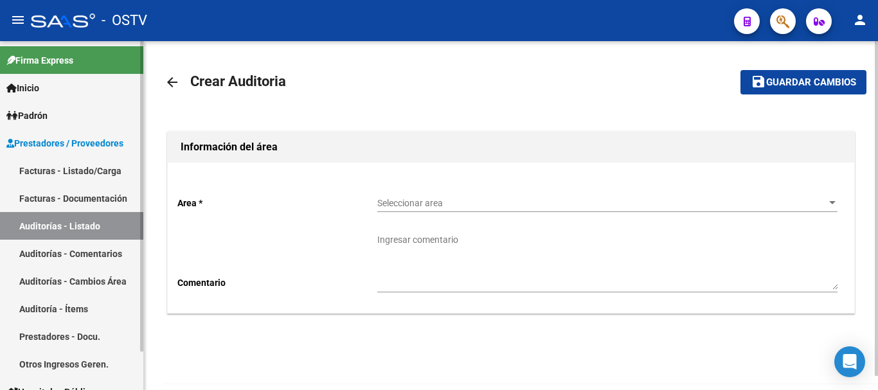
click at [92, 219] on link "Auditorías - Listado" at bounding box center [71, 226] width 143 height 28
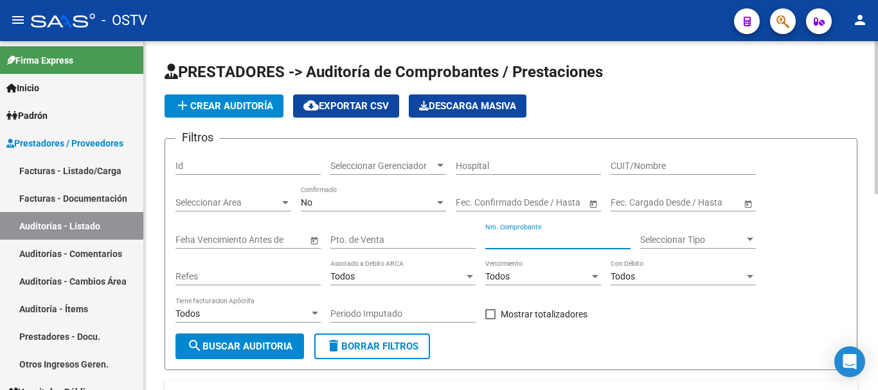
click at [534, 241] on input "Nro. Comprobante" at bounding box center [557, 240] width 145 height 11
paste input "3977"
type input "3977"
click at [224, 96] on button "add Crear Auditoría" at bounding box center [224, 105] width 119 height 23
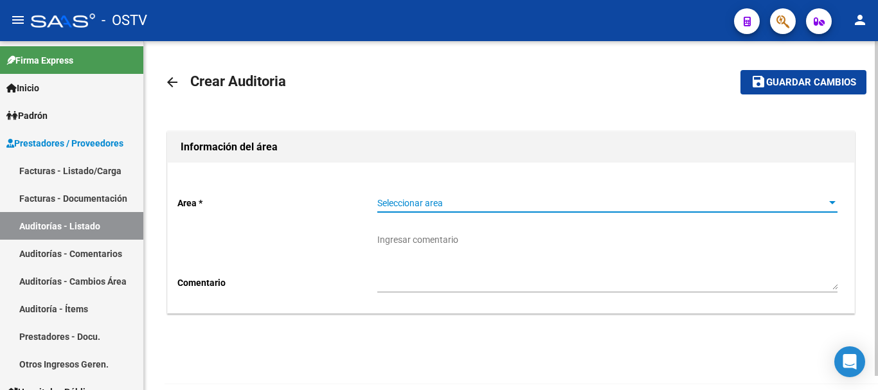
click at [466, 198] on span "Seleccionar area" at bounding box center [601, 203] width 449 height 11
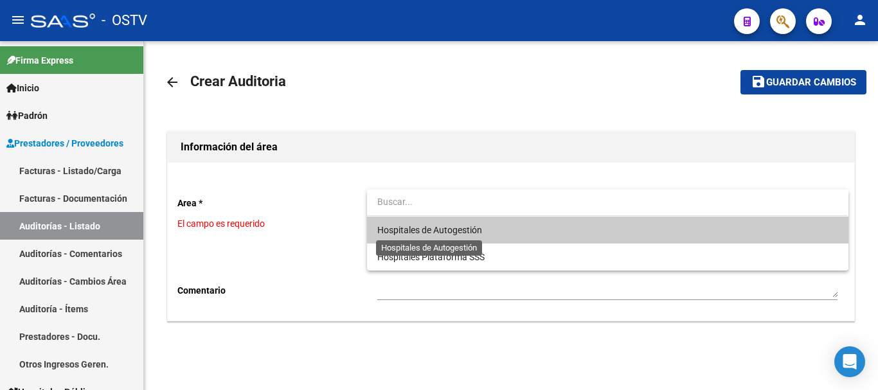
click at [445, 228] on span "Hospitales de Autogestión" at bounding box center [429, 230] width 105 height 10
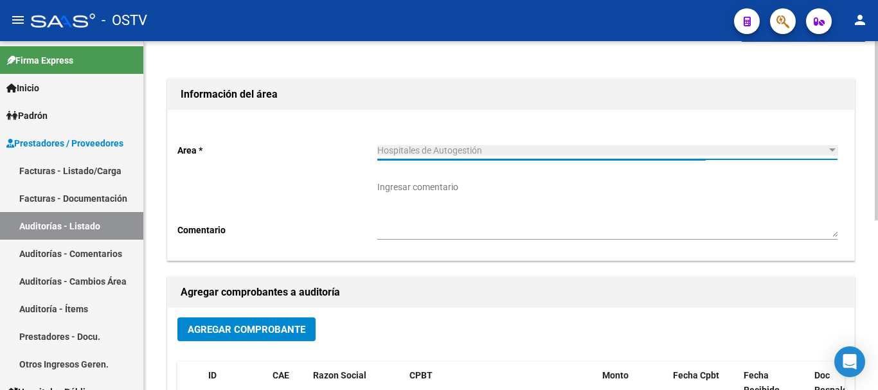
scroll to position [129, 0]
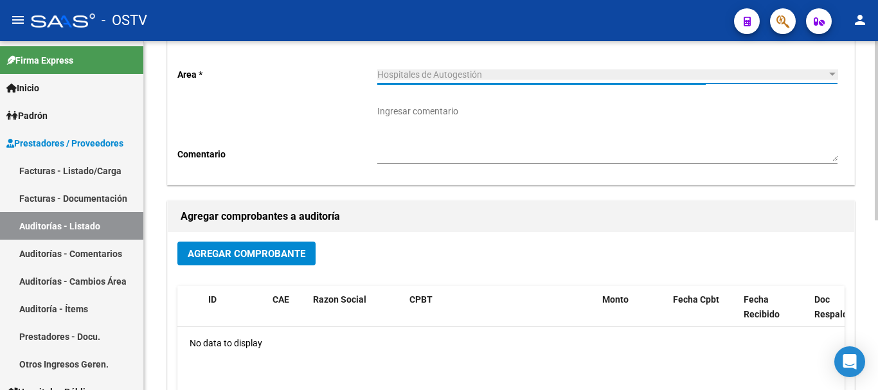
click at [262, 236] on div "Agregar Comprobante ID CAE Razon Social CPBT Monto Fecha Cpbt Fecha Recibido Do…" at bounding box center [511, 365] width 687 height 267
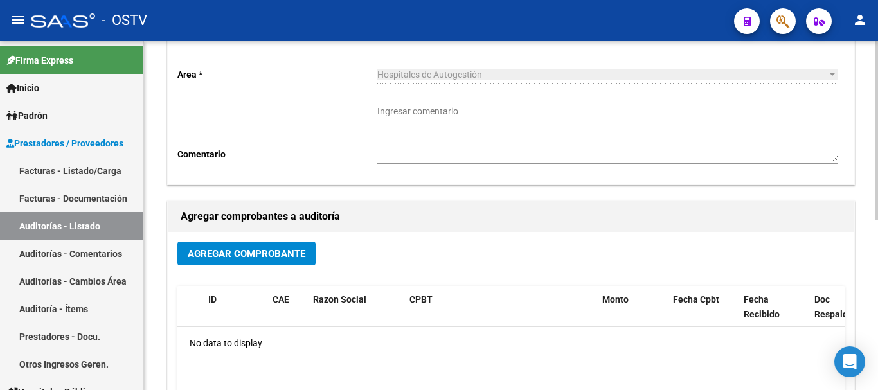
click at [273, 259] on span "Agregar Comprobante" at bounding box center [247, 254] width 118 height 12
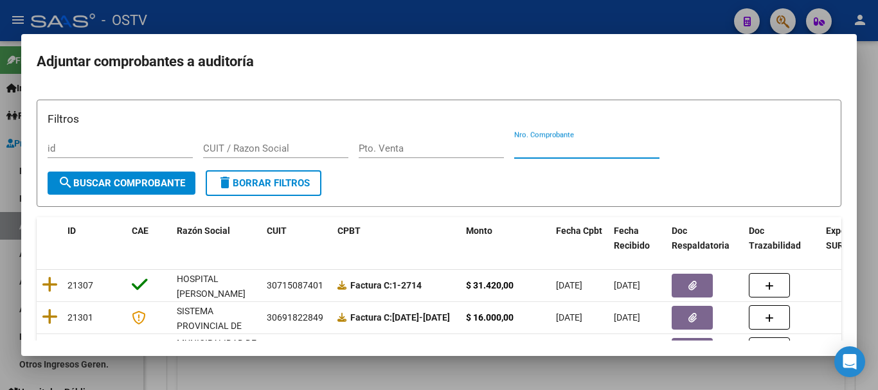
paste input "3977"
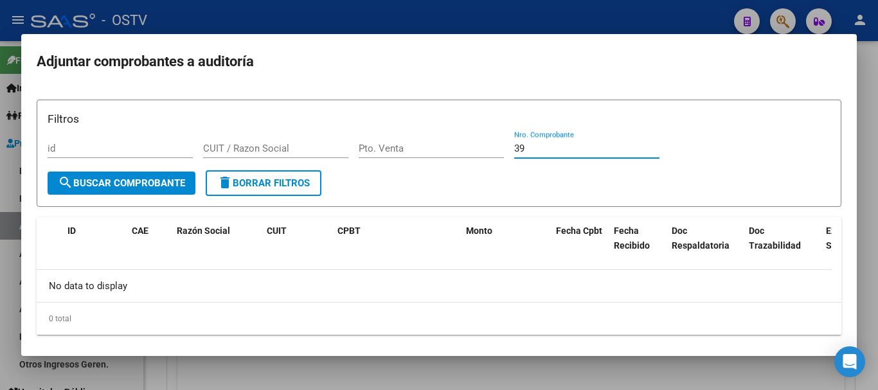
type input "3"
click at [171, 12] on div at bounding box center [439, 195] width 878 height 390
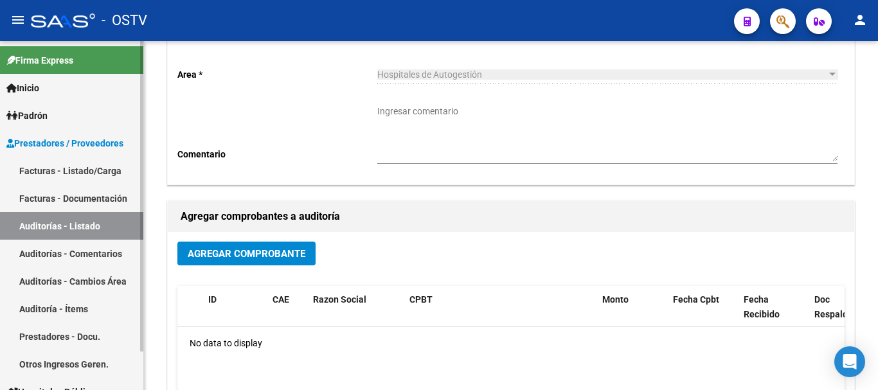
click at [76, 226] on link "Auditorías - Listado" at bounding box center [71, 226] width 143 height 28
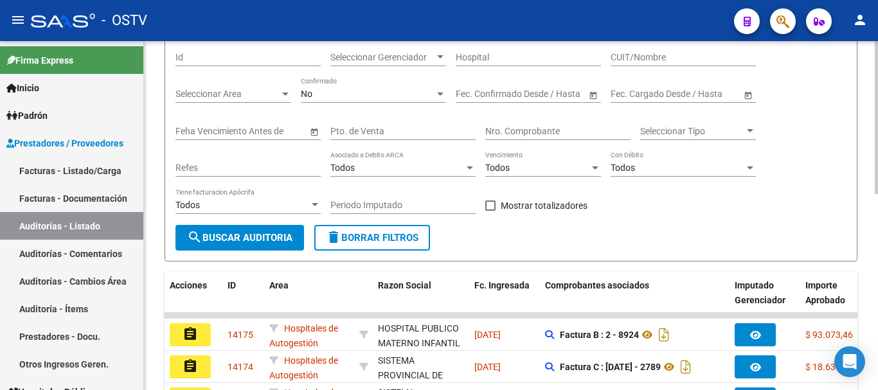
scroll to position [129, 0]
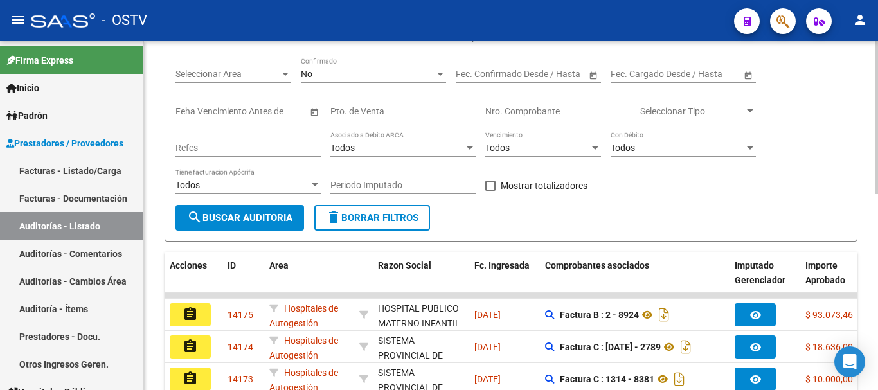
click at [561, 106] on input "Nro. Comprobante" at bounding box center [557, 111] width 145 height 11
paste input "3977"
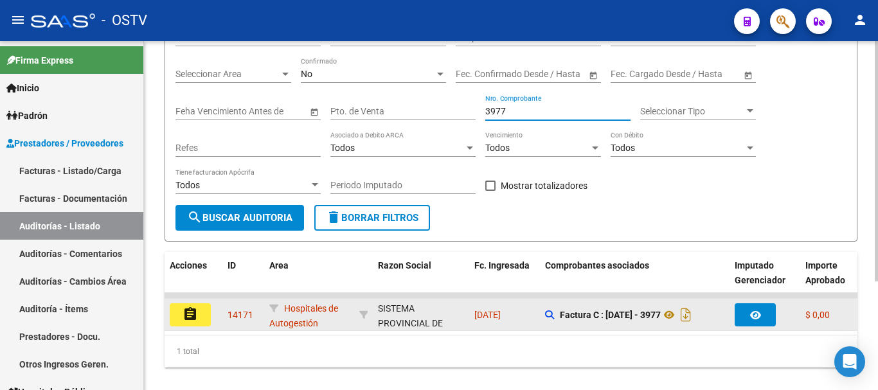
type input "3977"
click at [192, 315] on mat-icon "assignment" at bounding box center [190, 314] width 15 height 15
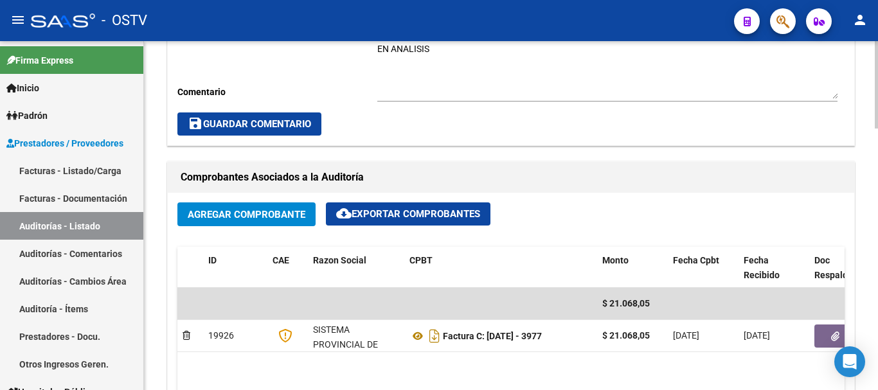
scroll to position [514, 0]
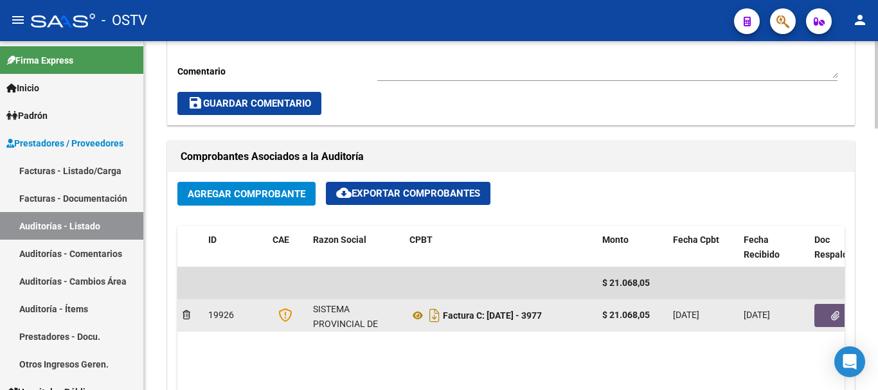
click at [827, 316] on button "button" at bounding box center [834, 315] width 41 height 23
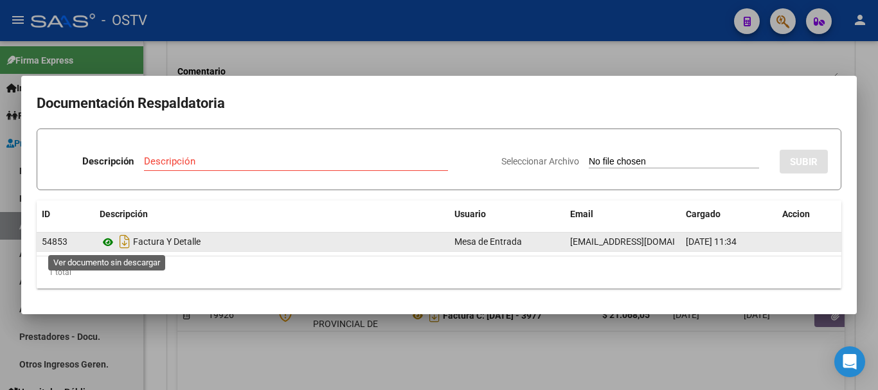
click at [111, 238] on icon at bounding box center [108, 242] width 17 height 15
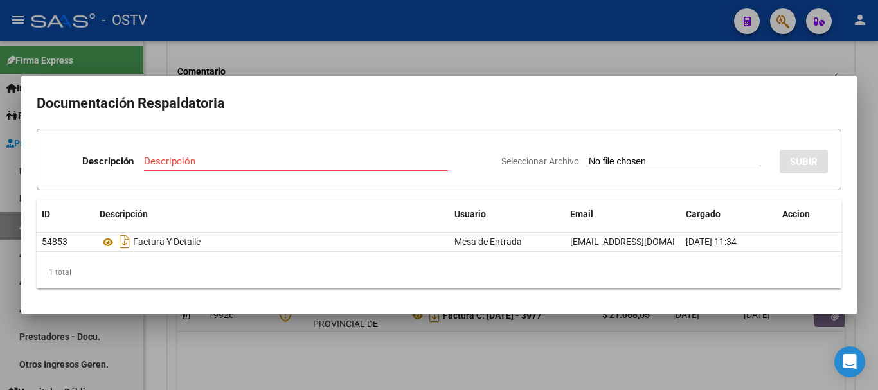
click at [210, 55] on div at bounding box center [439, 195] width 878 height 390
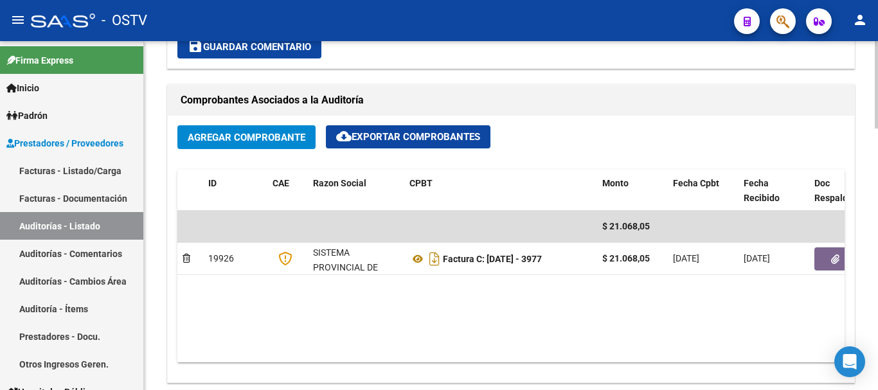
scroll to position [771, 0]
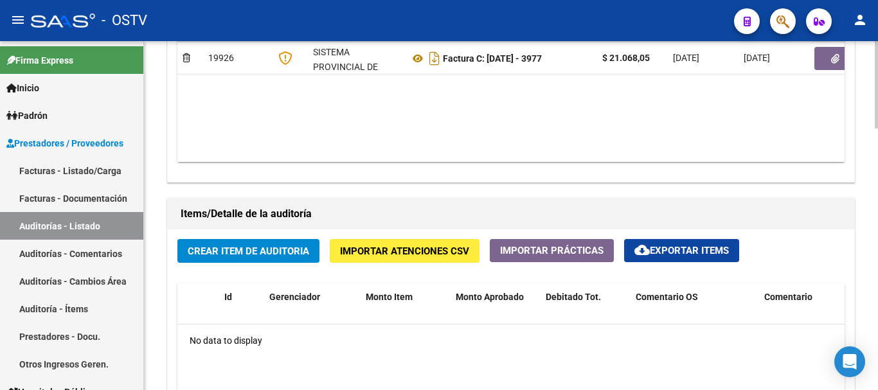
click at [256, 251] on span "Crear Item de Auditoria" at bounding box center [248, 252] width 121 height 12
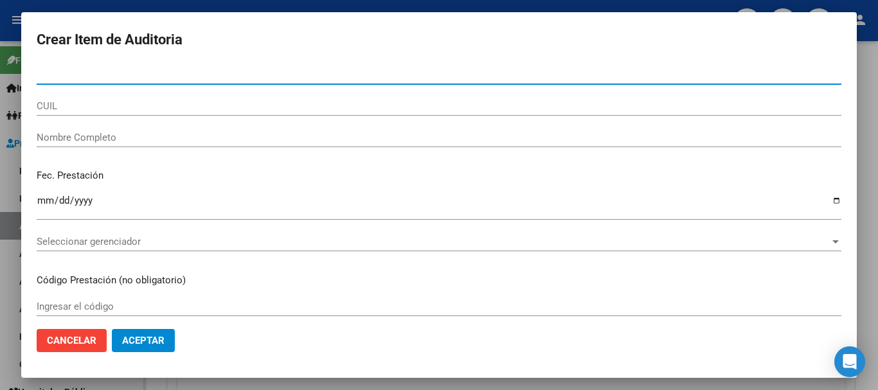
paste input "42524282"
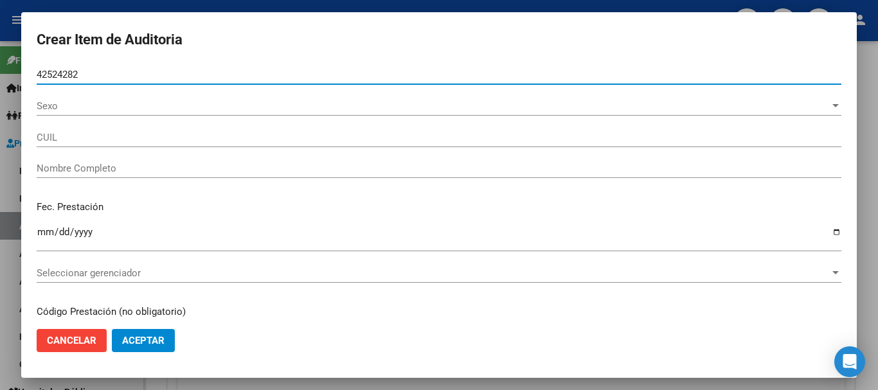
type input "42524282"
click at [112, 329] on button "Aceptar" at bounding box center [143, 340] width 63 height 23
type input "27425242828"
type input "[PERSON_NAME] [PERSON_NAME]"
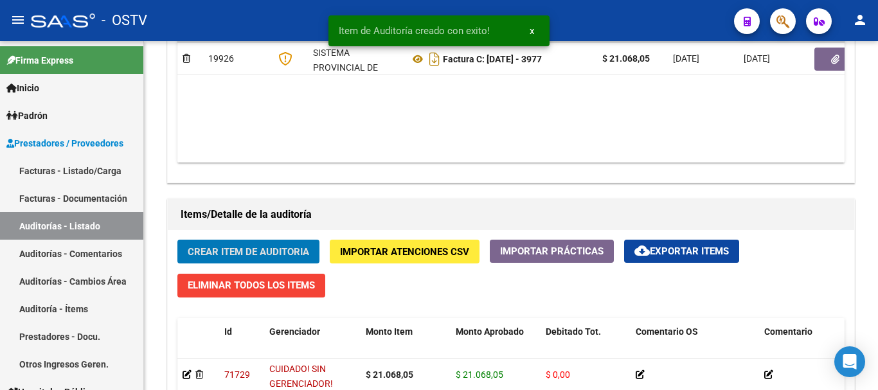
scroll to position [772, 0]
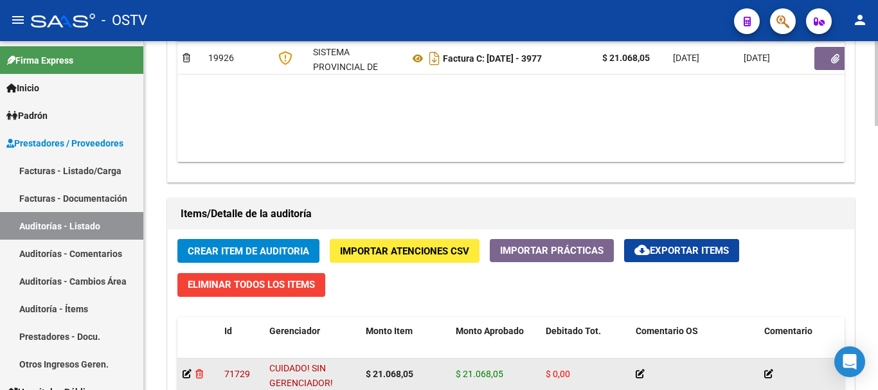
click at [197, 374] on icon at bounding box center [199, 374] width 8 height 9
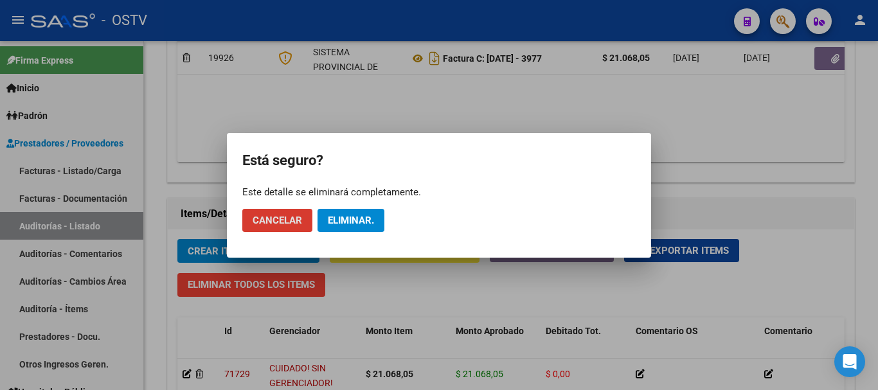
click at [336, 227] on button "Eliminar." at bounding box center [351, 220] width 67 height 23
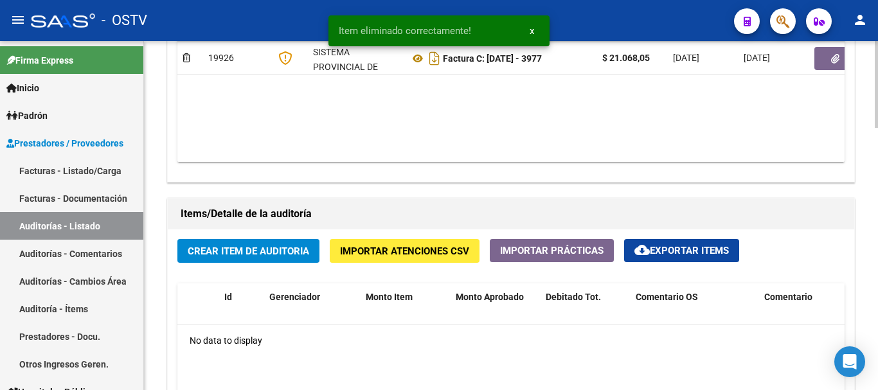
click at [238, 247] on span "Crear Item de Auditoria" at bounding box center [248, 252] width 121 height 12
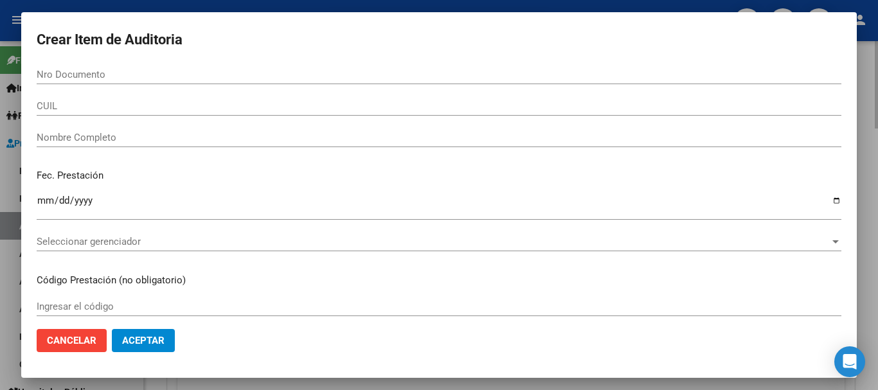
scroll to position [771, 0]
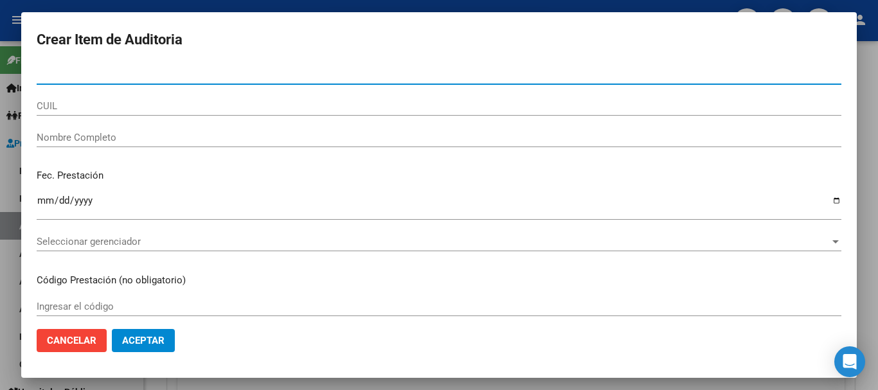
paste input "42524282"
type input "42524282"
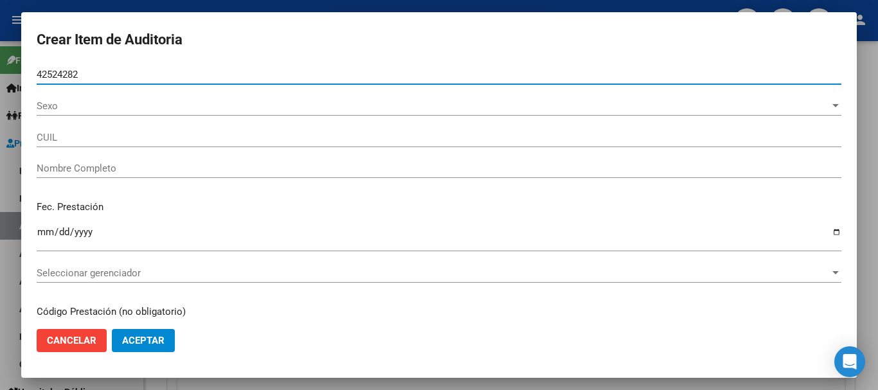
type input "27425242828"
type input "[PERSON_NAME] [PERSON_NAME]"
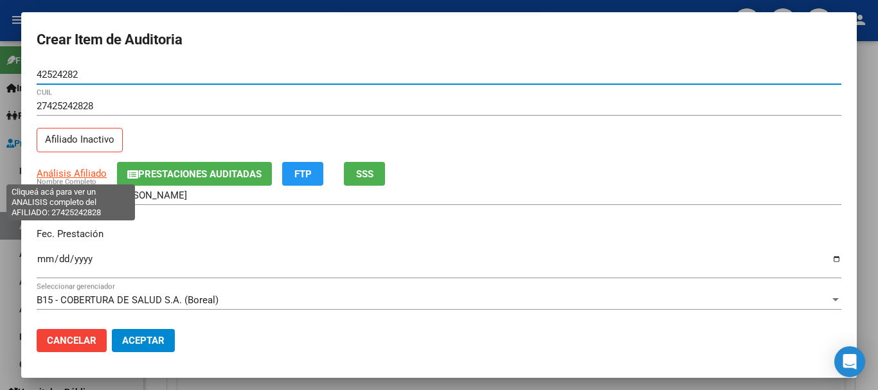
type input "42524282"
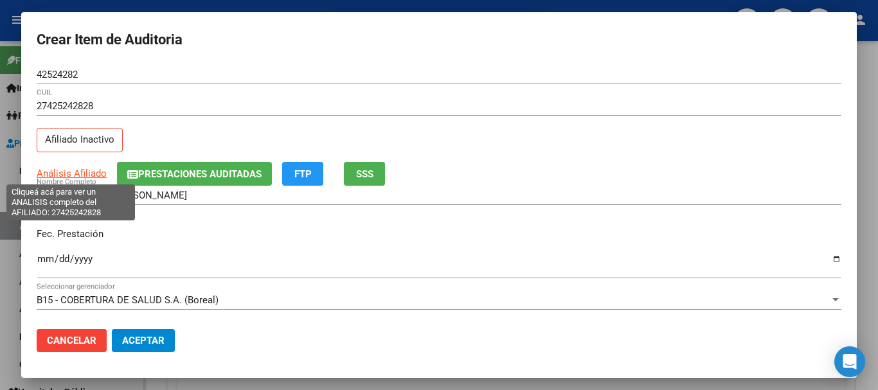
click at [91, 172] on span "Análisis Afiliado" at bounding box center [72, 174] width 70 height 12
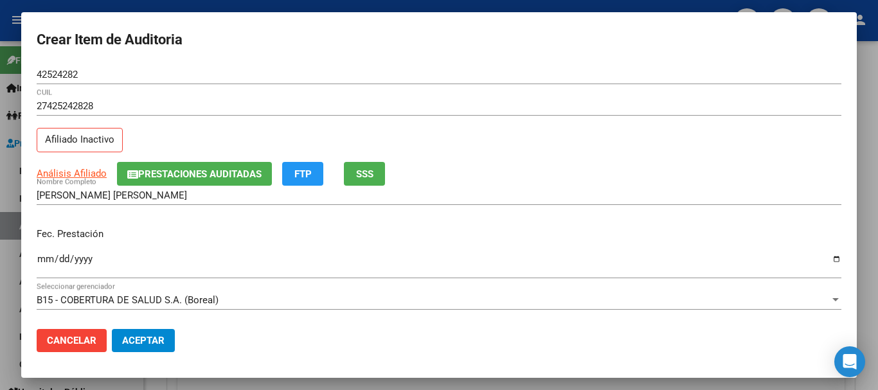
click at [278, 112] on div "27425242828 CUIL" at bounding box center [439, 105] width 805 height 19
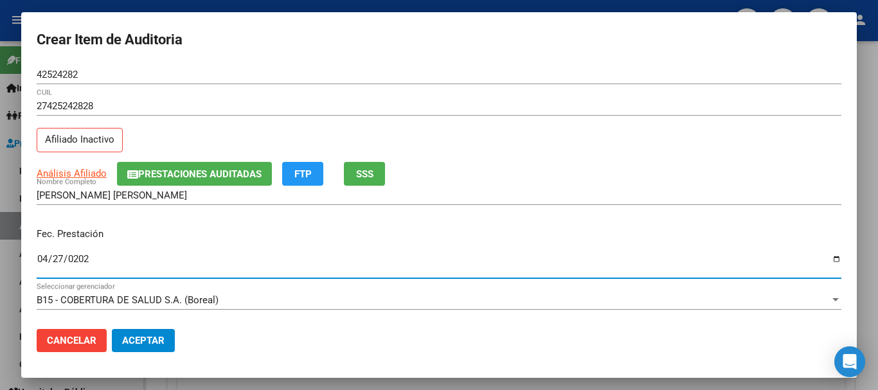
type input "[DATE]"
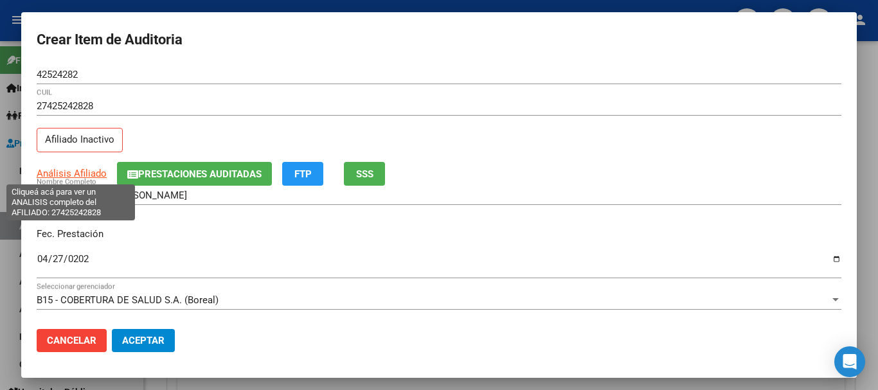
click at [64, 170] on span "Análisis Afiliado" at bounding box center [72, 174] width 70 height 12
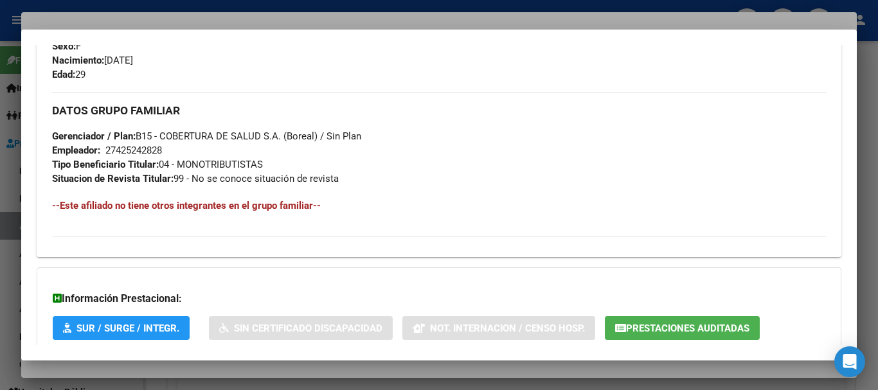
scroll to position [663, 0]
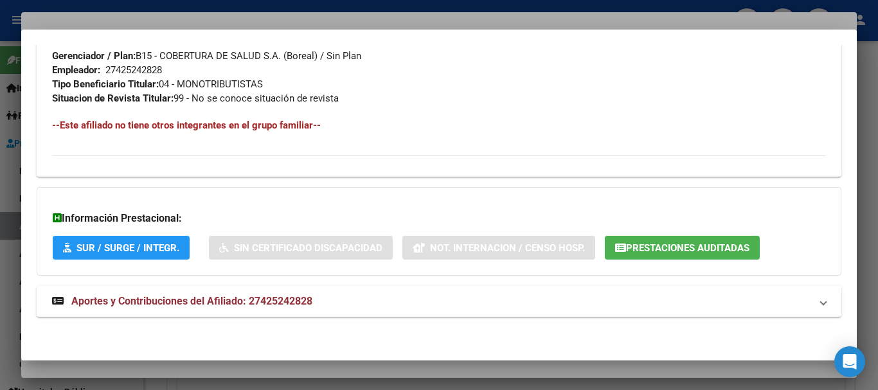
click at [273, 309] on mat-expansion-panel-header "Aportes y Contribuciones del Afiliado: 27425242828" at bounding box center [439, 301] width 805 height 31
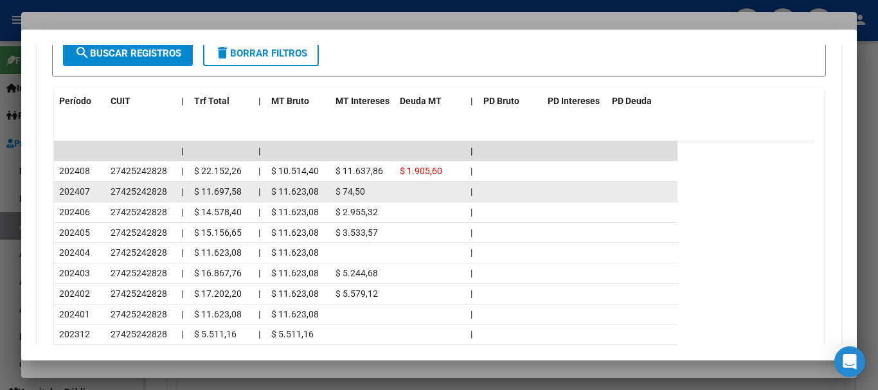
scroll to position [1144, 0]
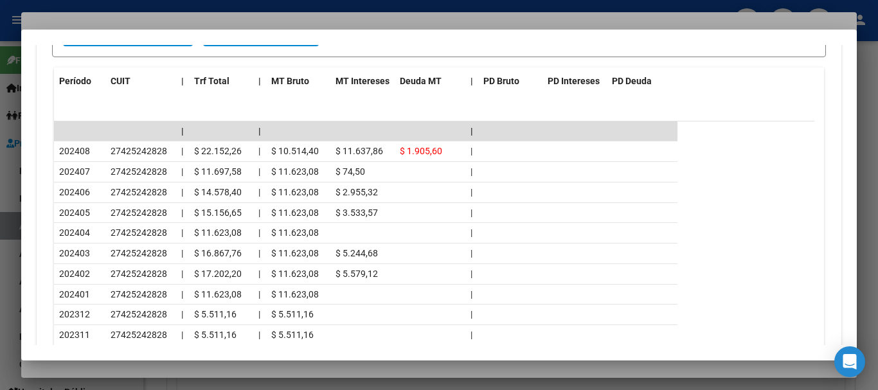
click at [195, 12] on div at bounding box center [439, 195] width 878 height 390
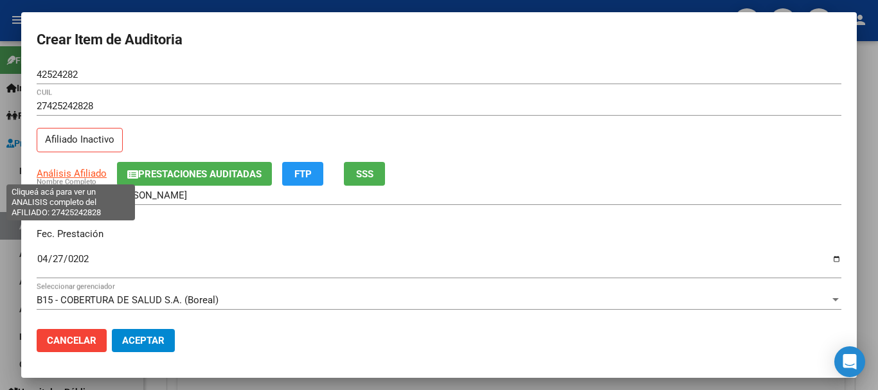
click at [77, 175] on span "Análisis Afiliado" at bounding box center [72, 174] width 70 height 12
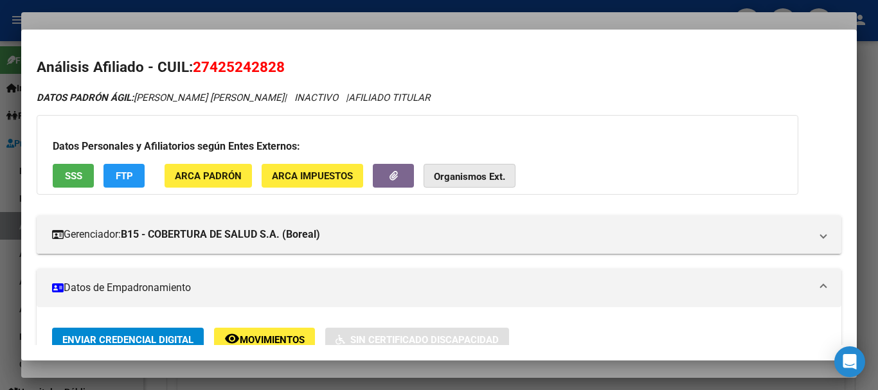
click at [484, 168] on button "Organismos Ext." at bounding box center [470, 176] width 92 height 24
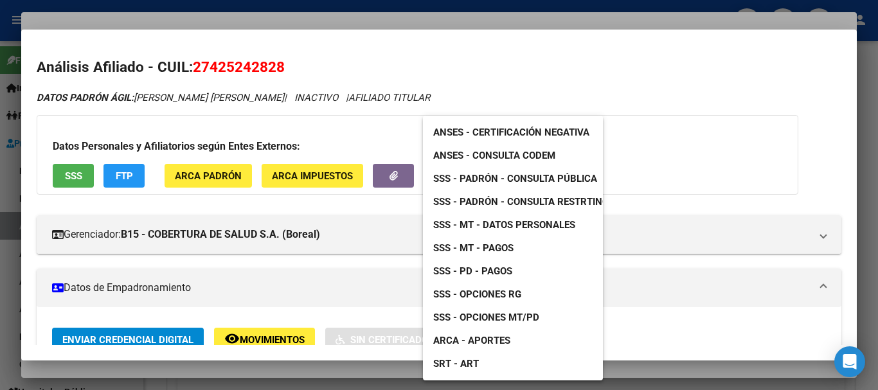
click at [557, 178] on span "SSS - Padrón - Consulta Pública" at bounding box center [515, 179] width 164 height 12
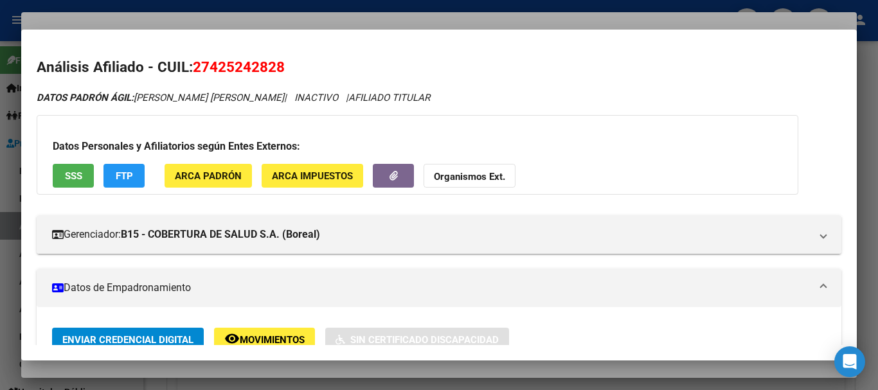
click at [473, 176] on strong "Organismos Ext." at bounding box center [469, 177] width 71 height 12
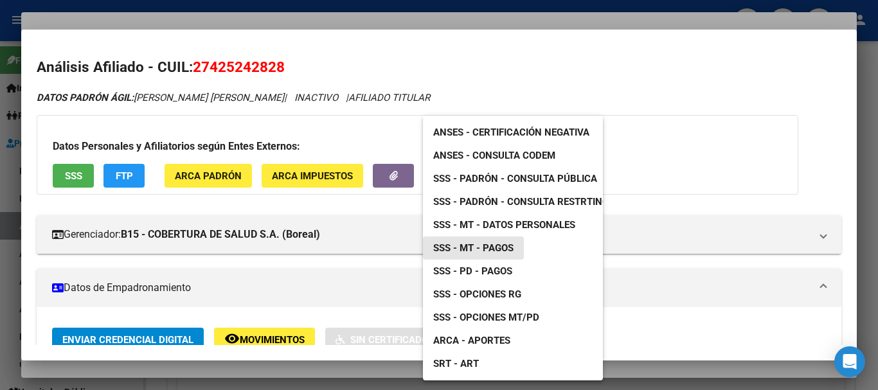
click at [486, 253] on span "SSS - MT - Pagos" at bounding box center [473, 248] width 80 height 12
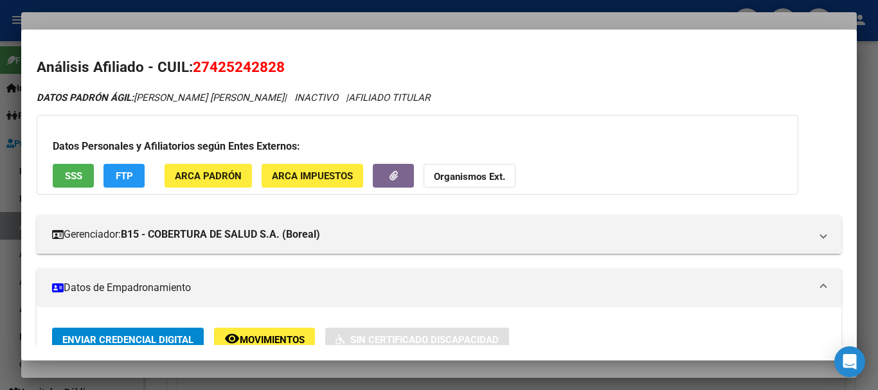
click at [468, 172] on strong "Organismos Ext." at bounding box center [469, 177] width 71 height 12
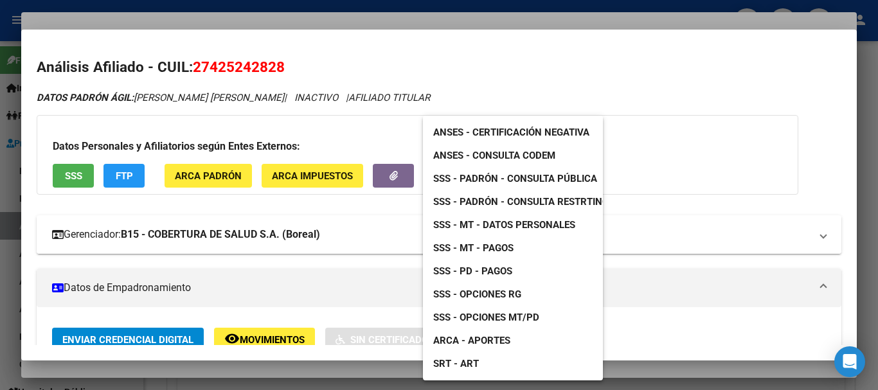
click at [502, 222] on span "SSS - MT - Datos Personales" at bounding box center [504, 225] width 142 height 12
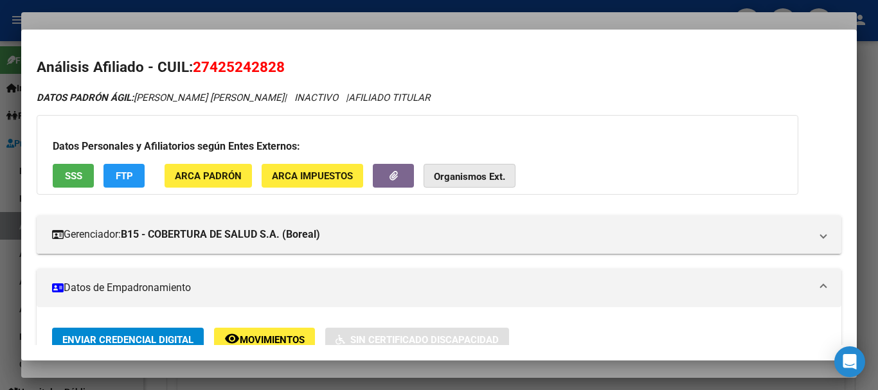
click at [480, 166] on button "Organismos Ext." at bounding box center [470, 176] width 92 height 24
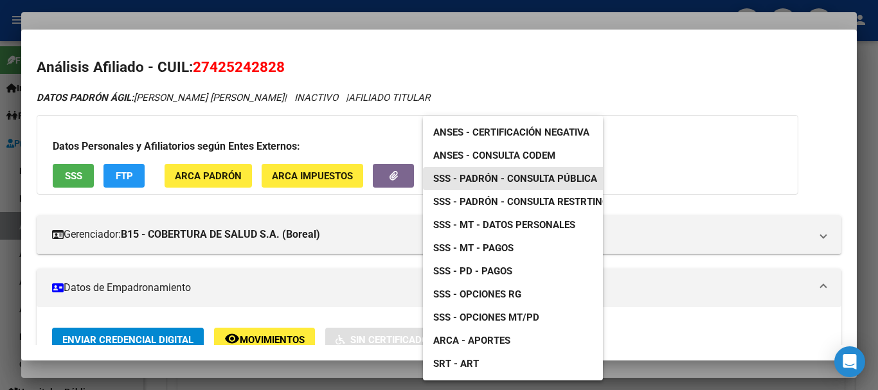
click at [557, 172] on link "SSS - Padrón - Consulta Pública" at bounding box center [515, 178] width 184 height 23
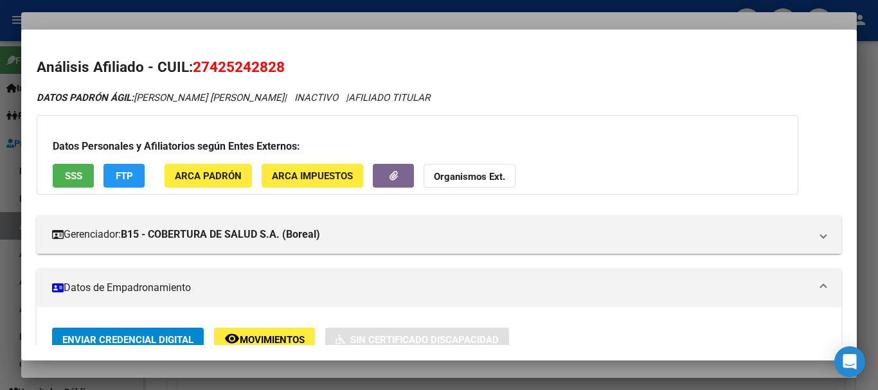
click at [464, 172] on span "Organismos Ext." at bounding box center [469, 176] width 71 height 12
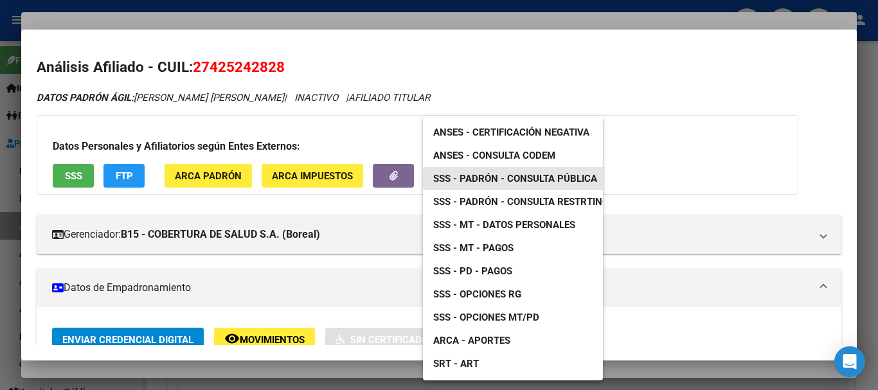
click at [542, 176] on span "SSS - Padrón - Consulta Pública" at bounding box center [515, 179] width 164 height 12
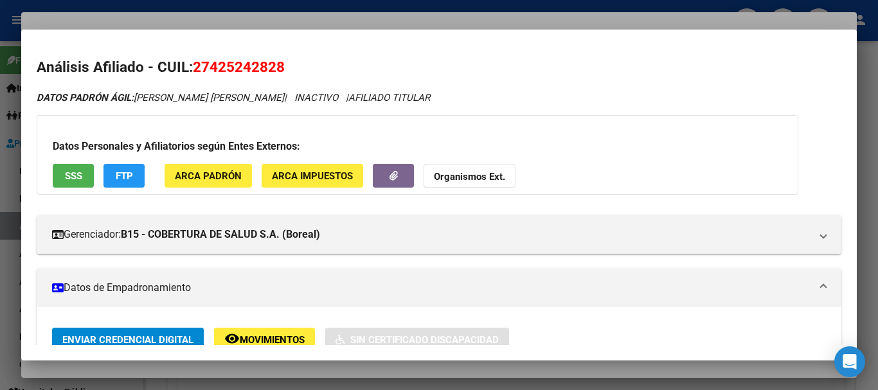
click at [246, 26] on div at bounding box center [439, 195] width 878 height 390
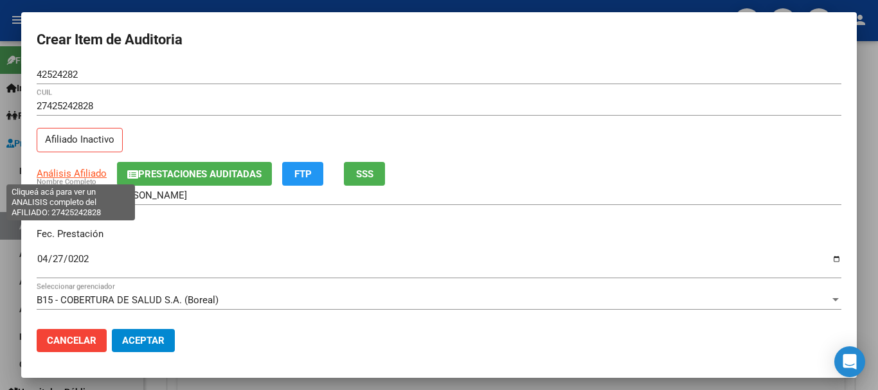
click at [60, 174] on span "Análisis Afiliado" at bounding box center [72, 174] width 70 height 12
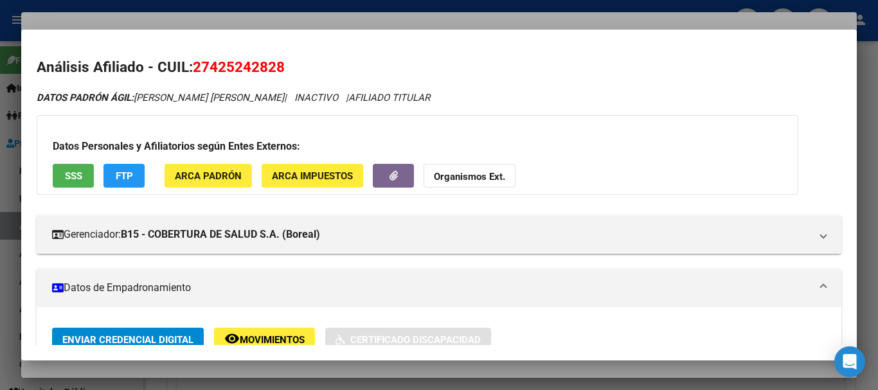
click at [487, 180] on strong "Organismos Ext." at bounding box center [469, 177] width 71 height 12
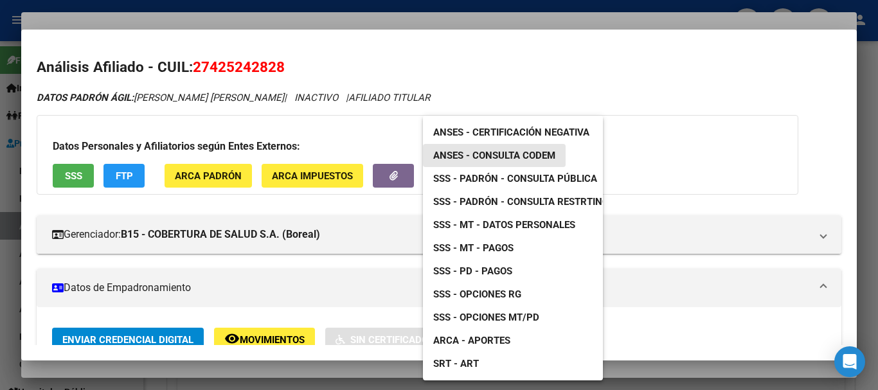
click at [521, 154] on span "ANSES - Consulta CODEM" at bounding box center [494, 156] width 122 height 12
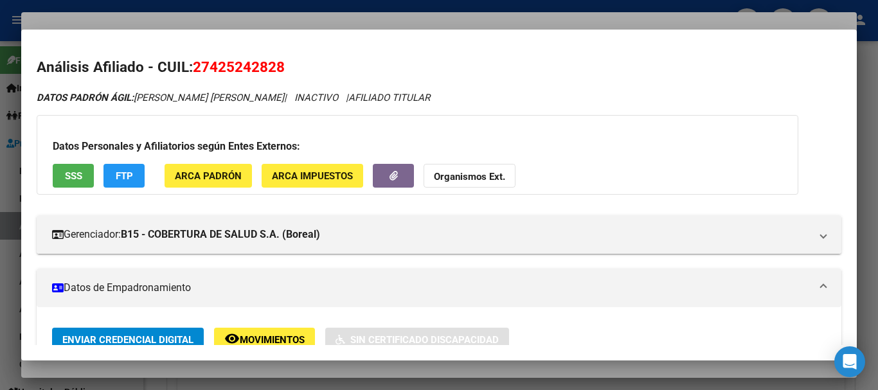
click at [284, 19] on div at bounding box center [439, 195] width 878 height 390
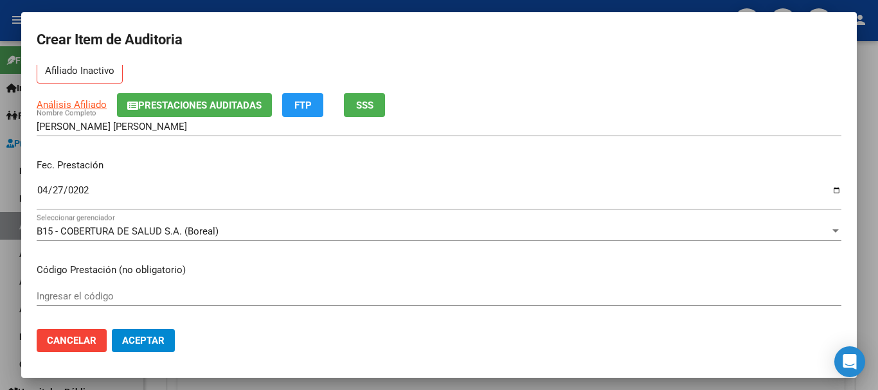
scroll to position [0, 0]
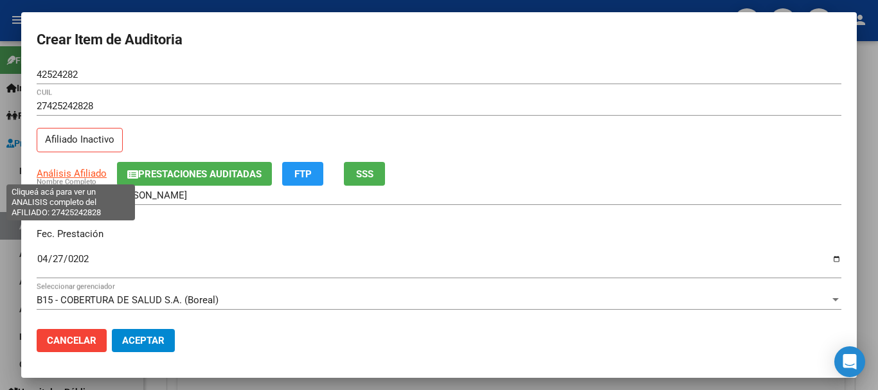
click at [51, 177] on span "Análisis Afiliado" at bounding box center [72, 174] width 70 height 12
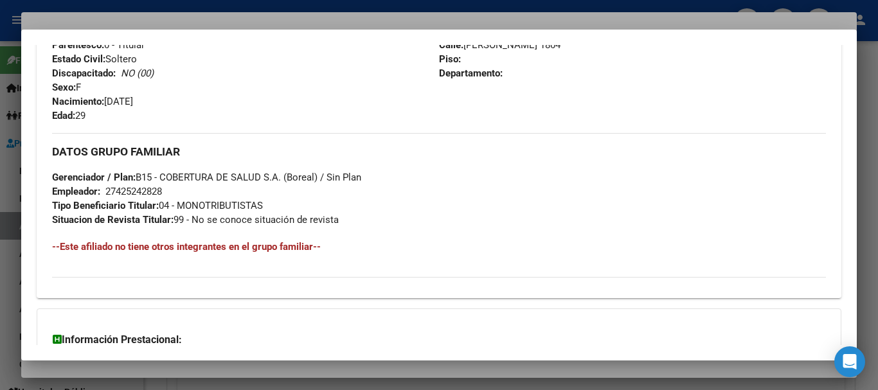
scroll to position [663, 0]
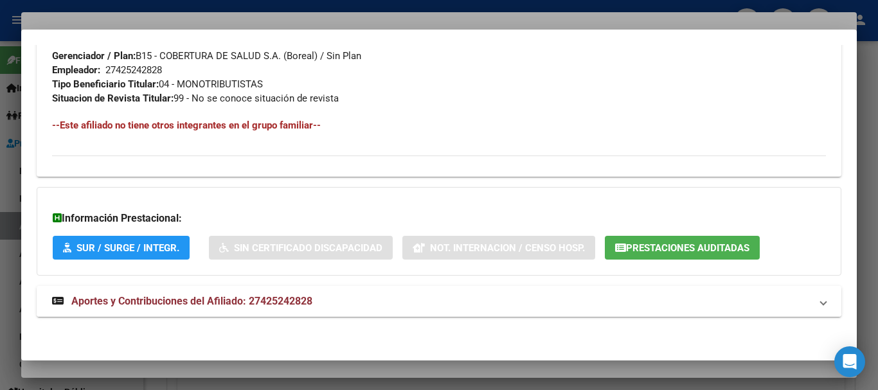
click at [267, 307] on strong "Aportes y Contribuciones del Afiliado: 27425242828" at bounding box center [182, 301] width 260 height 15
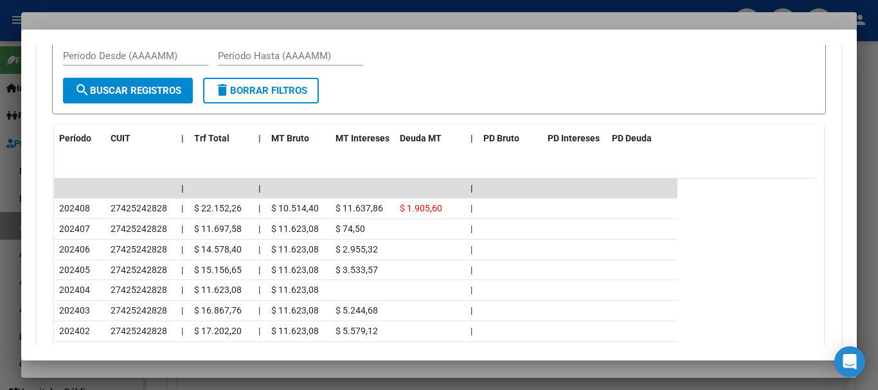
scroll to position [1113, 0]
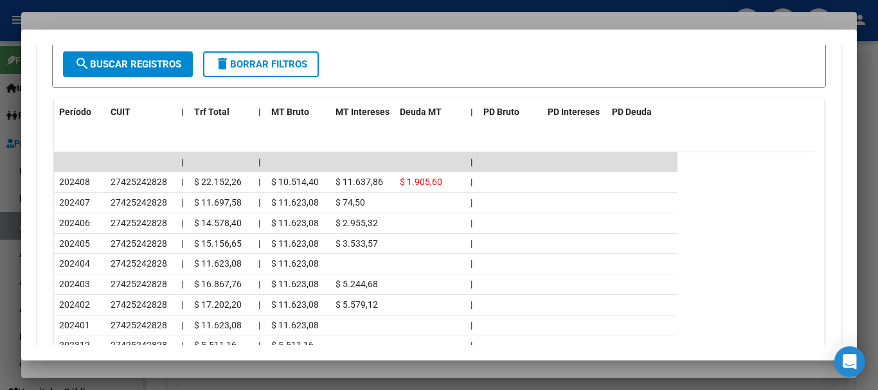
click at [238, 7] on div at bounding box center [439, 195] width 878 height 390
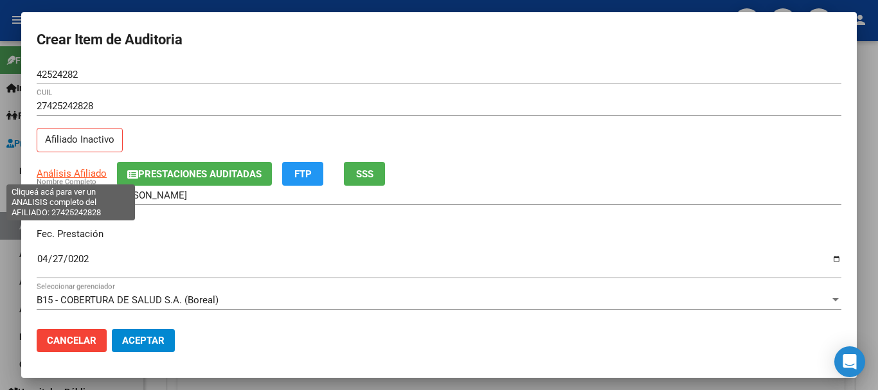
click at [82, 169] on span "Análisis Afiliado" at bounding box center [72, 174] width 70 height 12
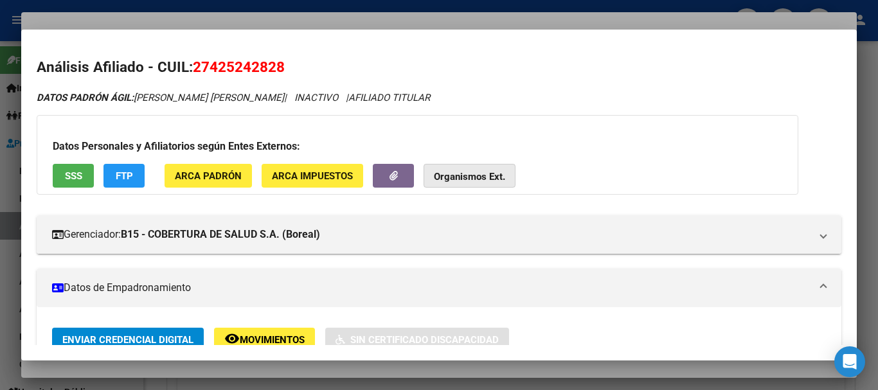
click at [460, 168] on button "Organismos Ext." at bounding box center [470, 176] width 92 height 24
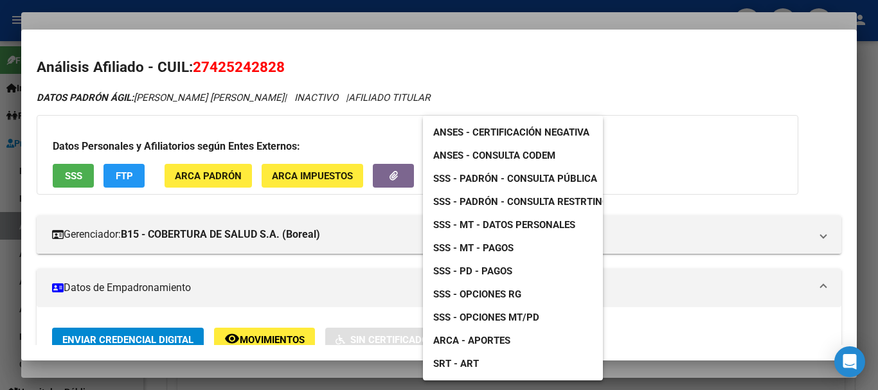
click at [505, 247] on span "SSS - MT - Pagos" at bounding box center [473, 248] width 80 height 12
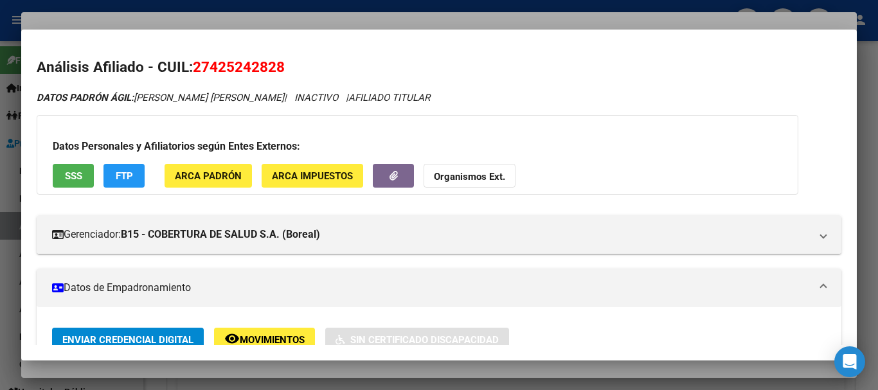
drag, startPoint x: 271, startPoint y: 93, endPoint x: 138, endPoint y: 89, distance: 133.1
copy span "[PERSON_NAME] [PERSON_NAME]"
click at [469, 23] on div at bounding box center [439, 195] width 878 height 390
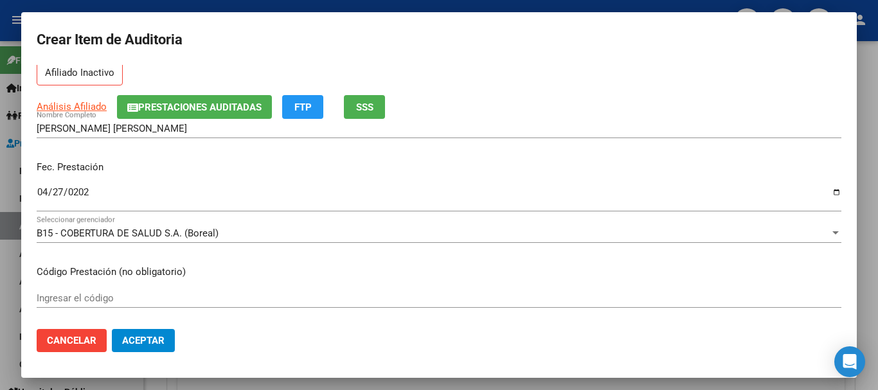
scroll to position [0, 0]
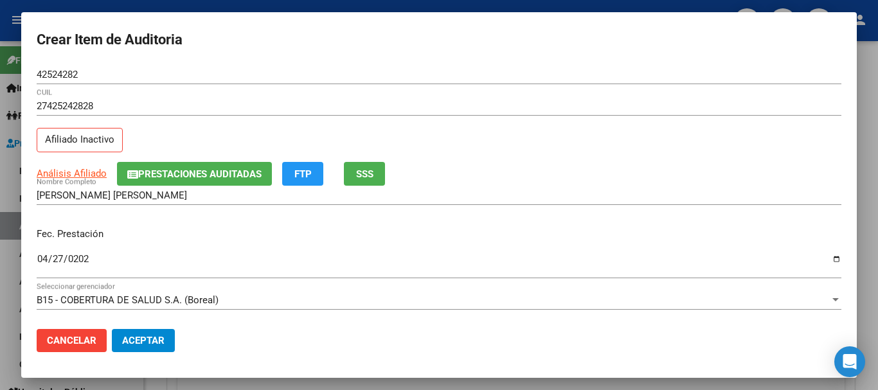
click at [194, 163] on button "Prestaciones Auditadas" at bounding box center [194, 174] width 155 height 24
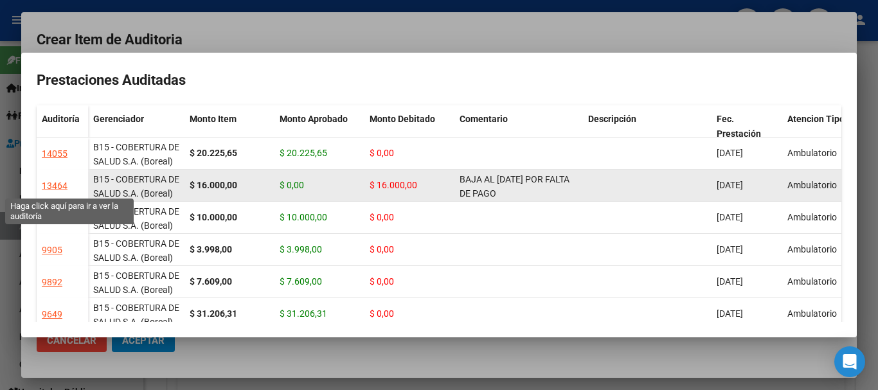
click at [51, 183] on div "13464" at bounding box center [55, 186] width 26 height 15
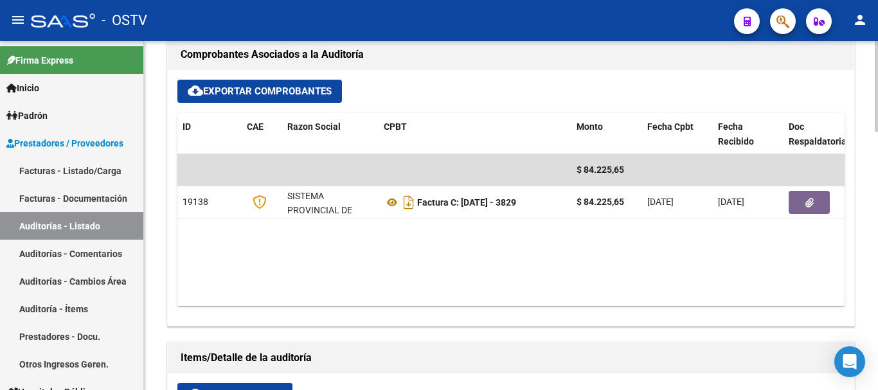
scroll to position [579, 0]
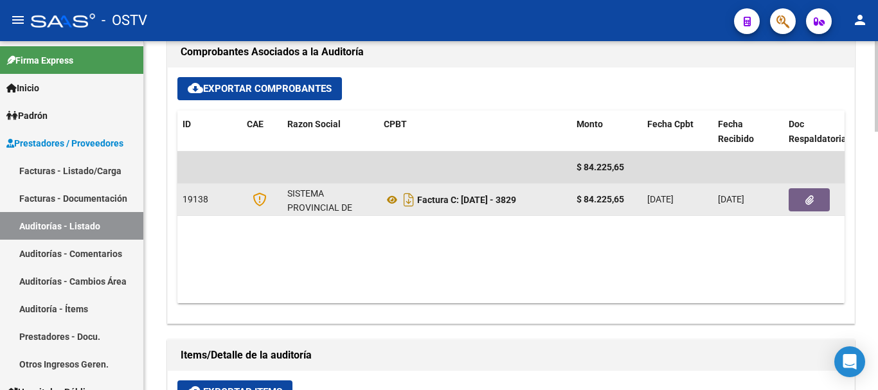
click at [810, 200] on icon "button" at bounding box center [809, 200] width 8 height 10
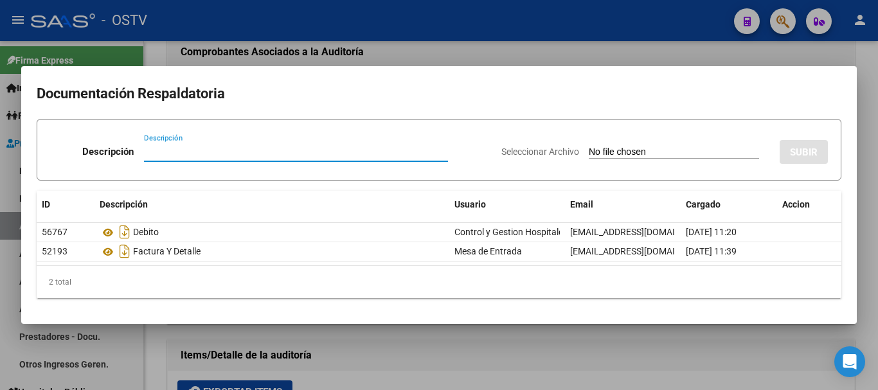
click at [424, 25] on div at bounding box center [439, 195] width 878 height 390
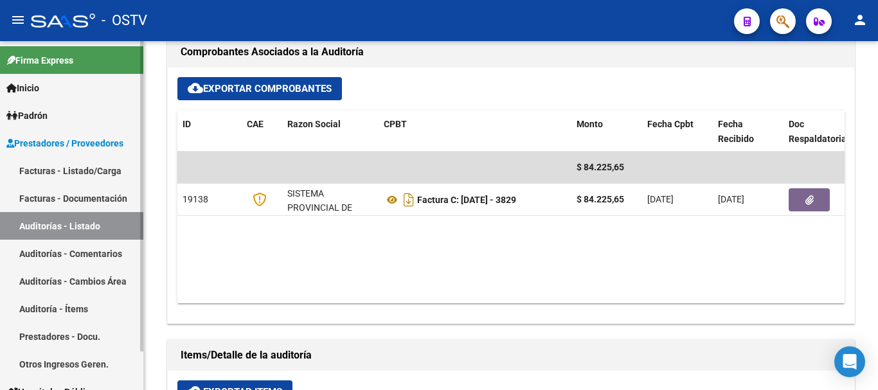
click at [57, 224] on link "Auditorías - Listado" at bounding box center [71, 226] width 143 height 28
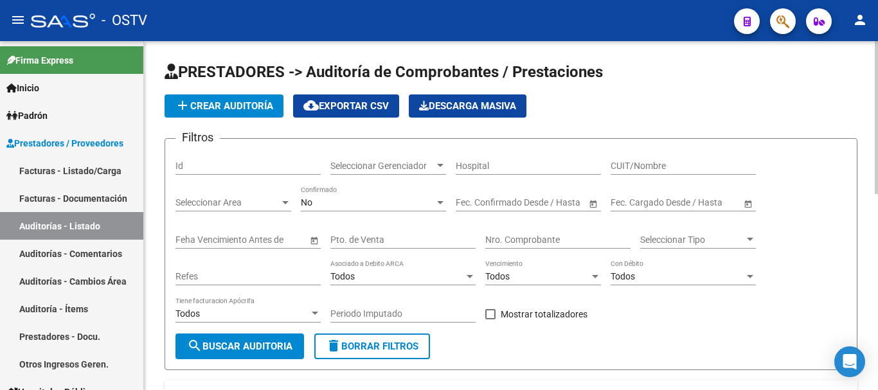
click at [526, 245] on input "Nro. Comprobante" at bounding box center [557, 240] width 145 height 11
click at [562, 239] on input "Nro. Comprobante" at bounding box center [557, 240] width 145 height 11
type input "33137"
click at [231, 355] on button "search Buscar Auditoria" at bounding box center [239, 347] width 129 height 26
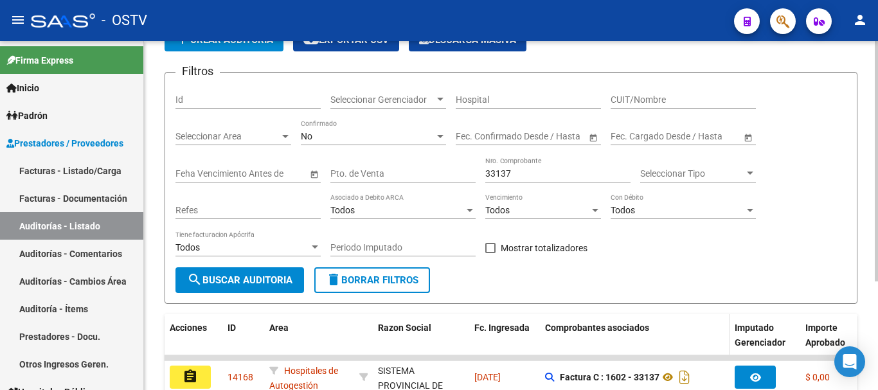
scroll to position [157, 0]
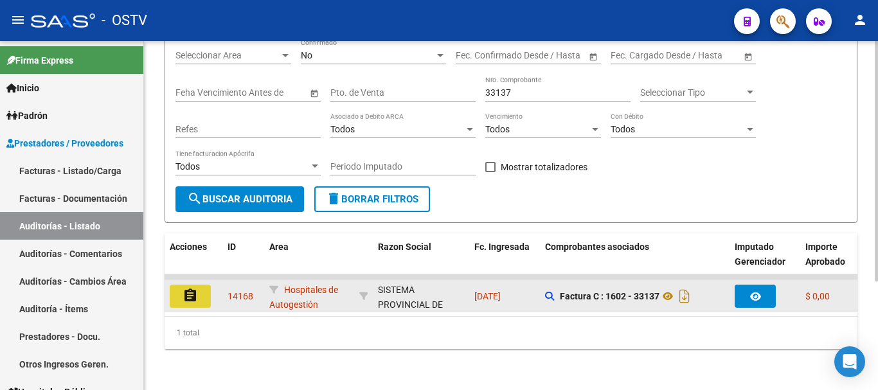
click at [179, 285] on button "assignment" at bounding box center [190, 296] width 41 height 23
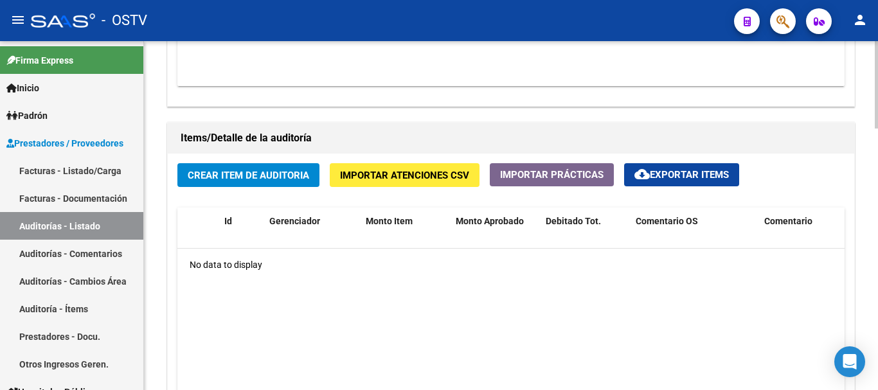
scroll to position [643, 0]
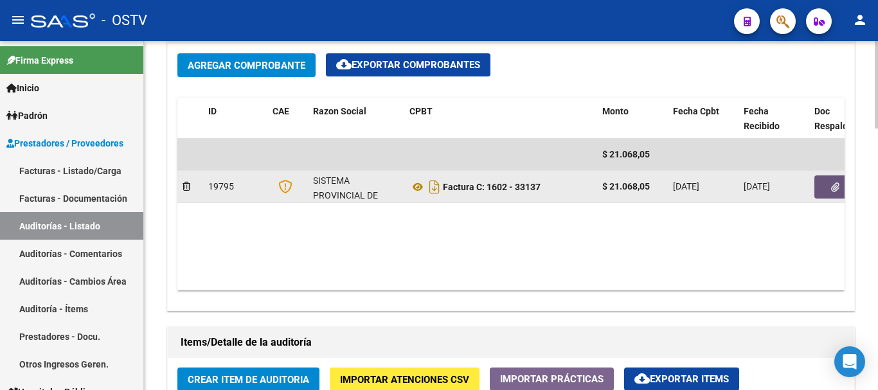
click at [826, 180] on button "button" at bounding box center [834, 186] width 41 height 23
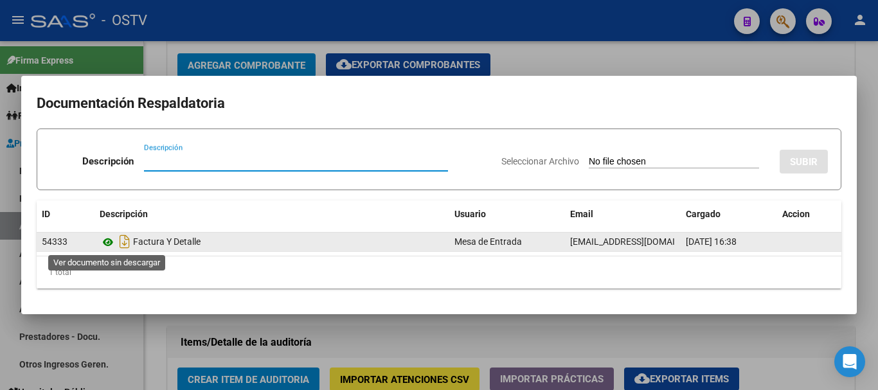
click at [111, 242] on icon at bounding box center [108, 242] width 17 height 15
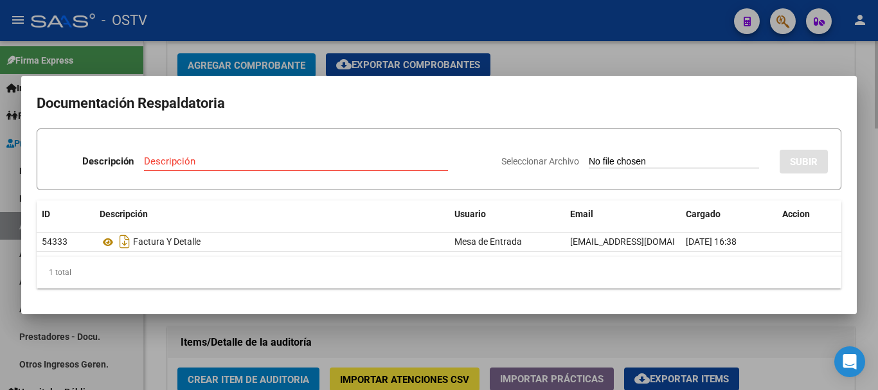
click at [551, 60] on div at bounding box center [439, 195] width 878 height 390
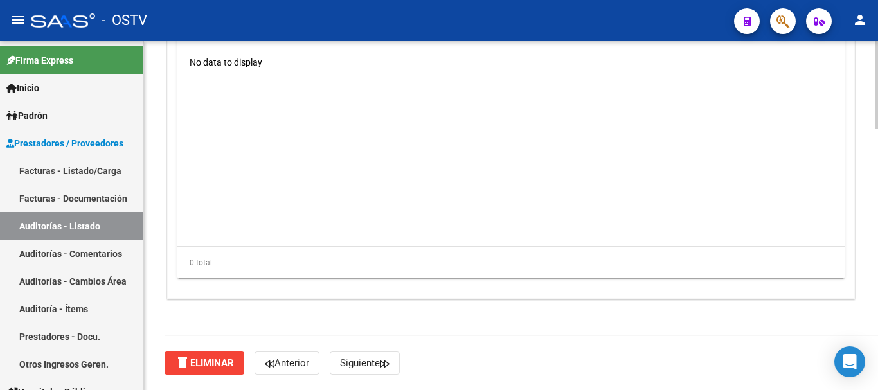
scroll to position [921, 0]
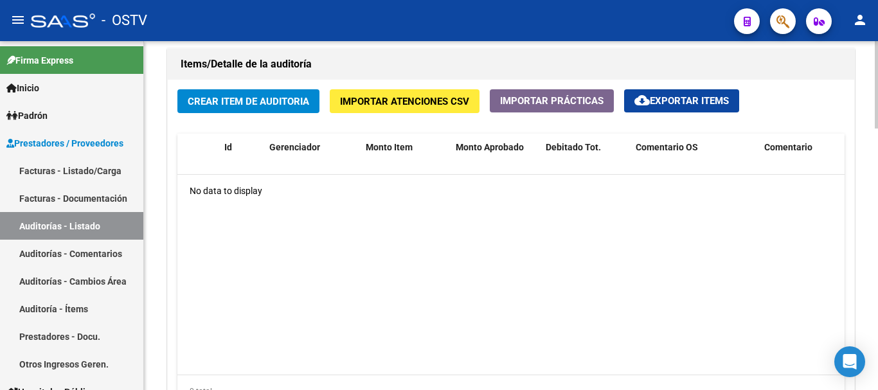
click at [271, 93] on button "Crear Item de Auditoria" at bounding box center [248, 101] width 142 height 24
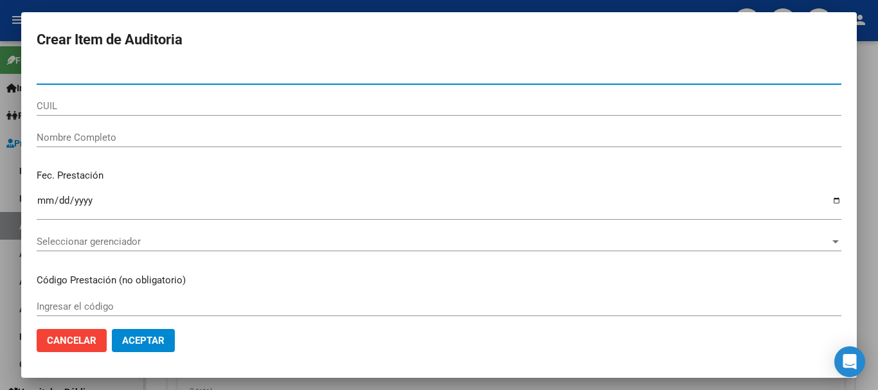
paste input "38185205"
type input "38185205"
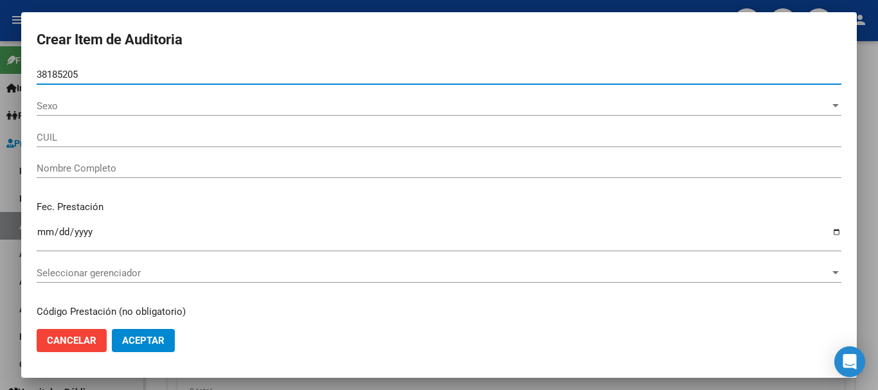
type input "23381852059"
type input "[PERSON_NAME] [PERSON_NAME]"
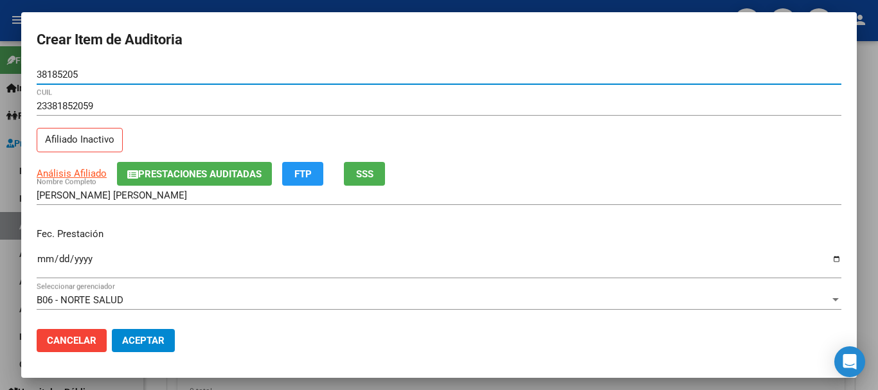
type input "38185205"
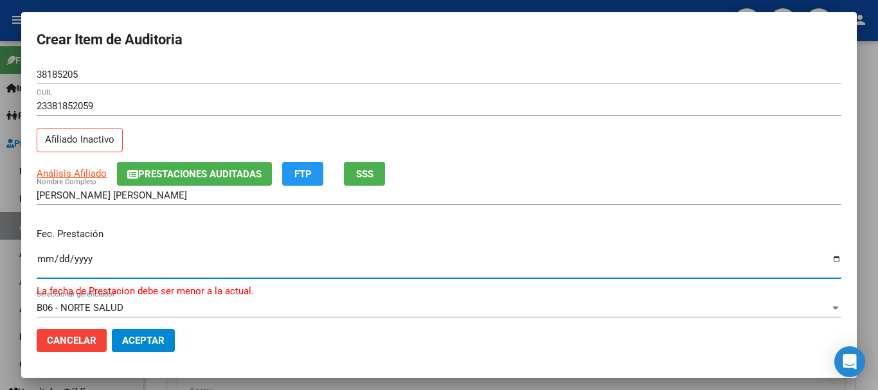
type input "[DATE]"
click at [91, 180] on app-link-go-to "Análisis Afiliado" at bounding box center [72, 173] width 70 height 15
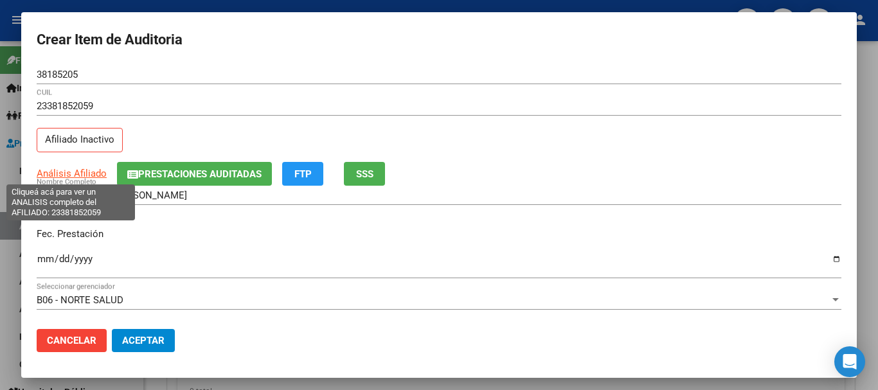
click at [95, 177] on span "Análisis Afiliado" at bounding box center [72, 174] width 70 height 12
type textarea "23381852059"
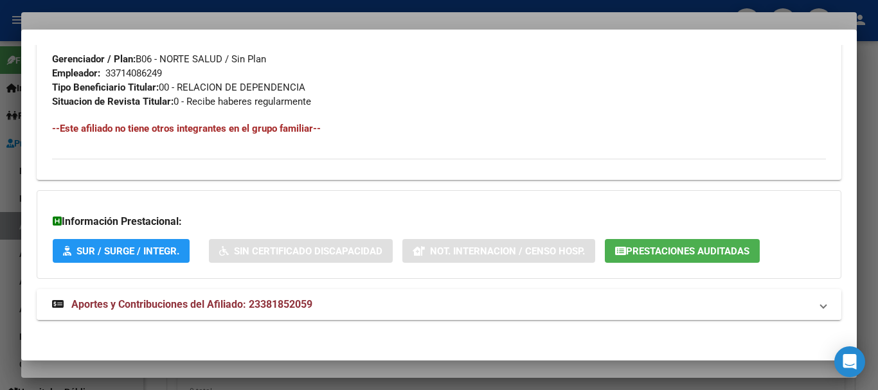
scroll to position [677, 0]
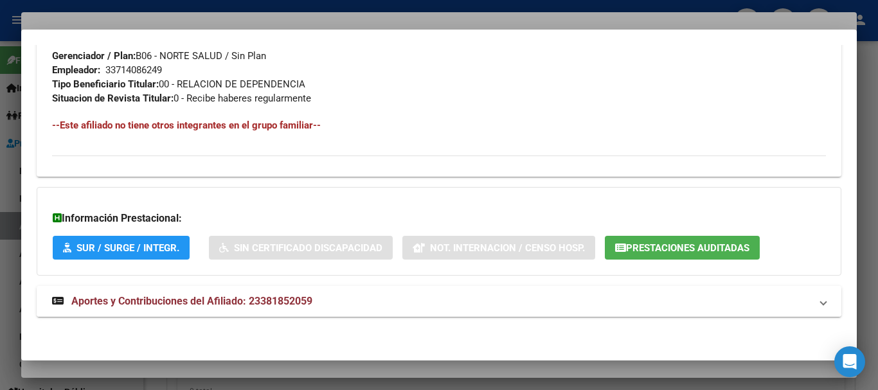
click at [220, 298] on span "Aportes y Contribuciones del Afiliado: 23381852059" at bounding box center [191, 301] width 241 height 12
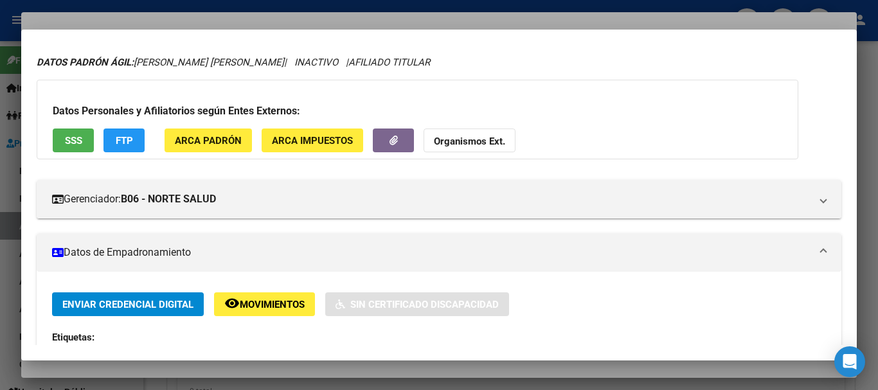
scroll to position [0, 0]
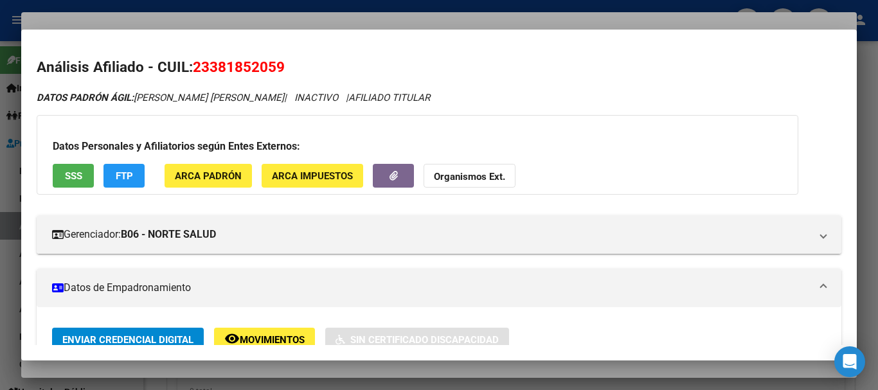
click at [202, 18] on div at bounding box center [439, 195] width 878 height 390
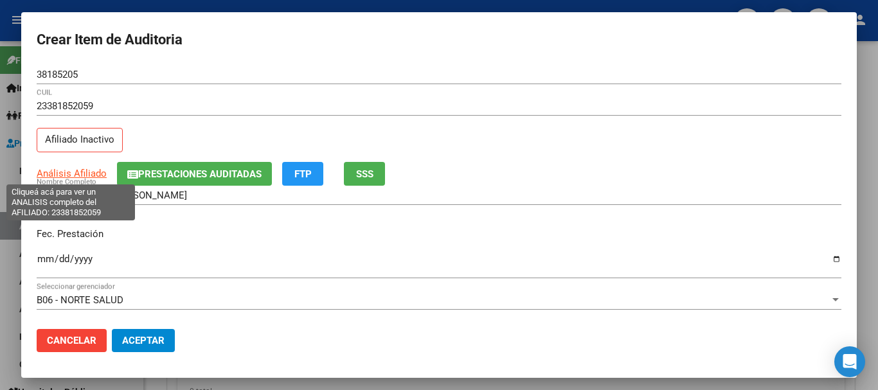
click at [85, 174] on span "Análisis Afiliado" at bounding box center [72, 174] width 70 height 12
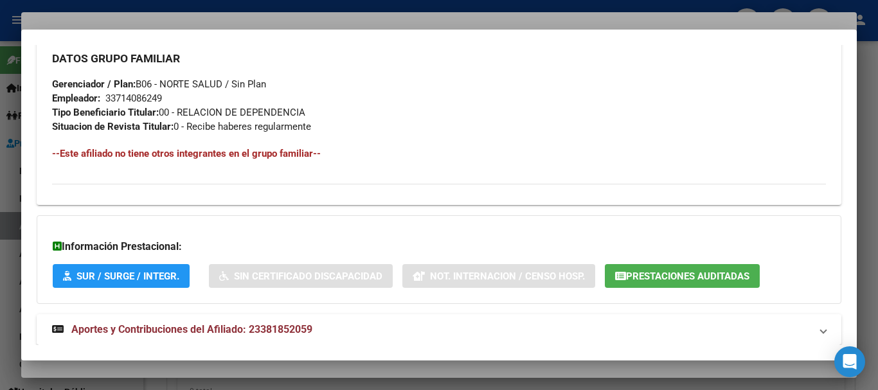
scroll to position [677, 0]
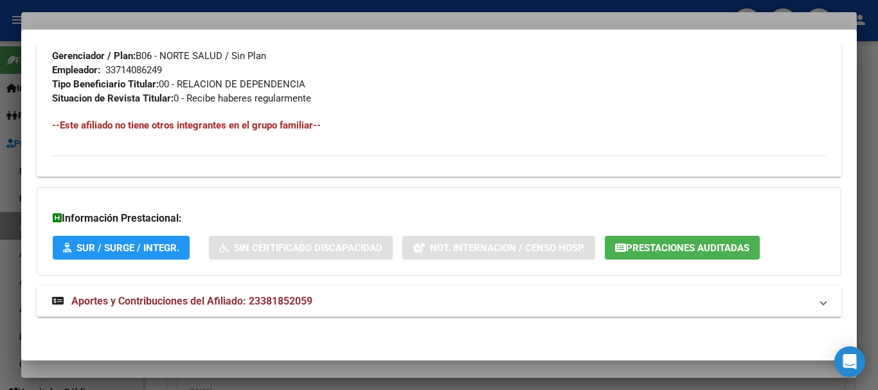
click at [213, 307] on strong "Aportes y Contribuciones del Afiliado: 23381852059" at bounding box center [182, 301] width 260 height 15
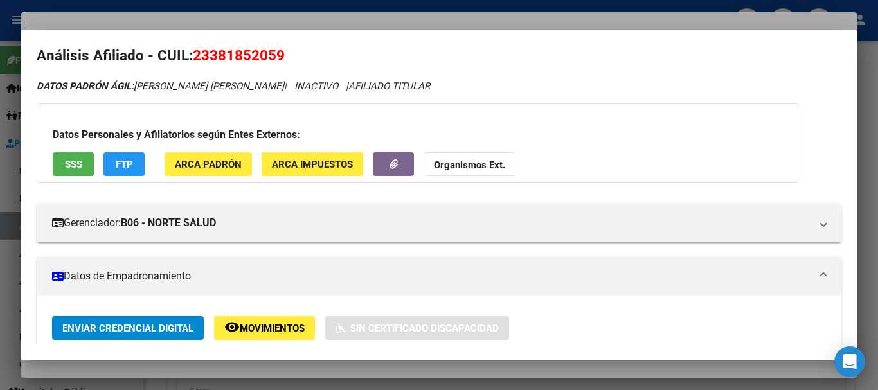
scroll to position [0, 0]
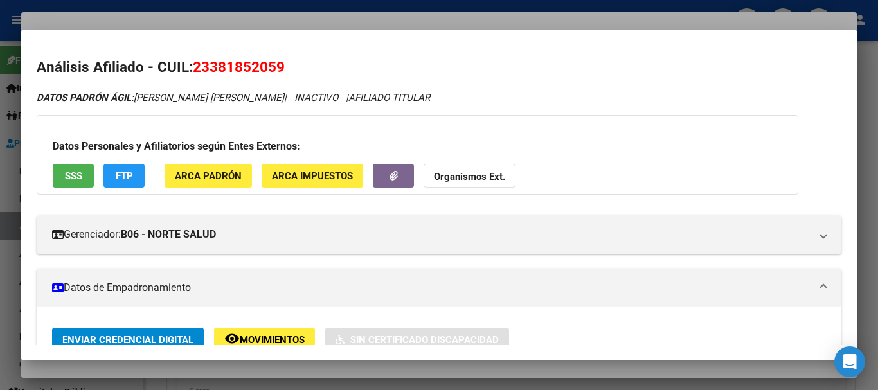
click at [476, 163] on div "Datos Personales y Afiliatorios según Entes Externos: SSS FTP ARCA Padrón ARCA …" at bounding box center [418, 155] width 762 height 80
click at [475, 167] on button "Organismos Ext." at bounding box center [470, 176] width 92 height 24
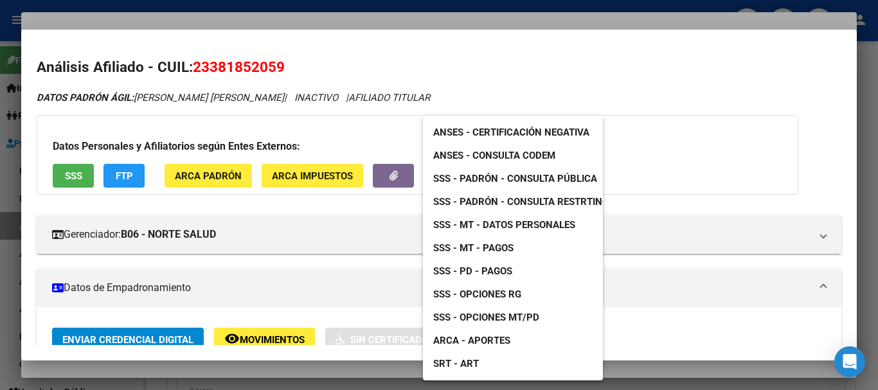
click at [326, 226] on div at bounding box center [439, 195] width 878 height 390
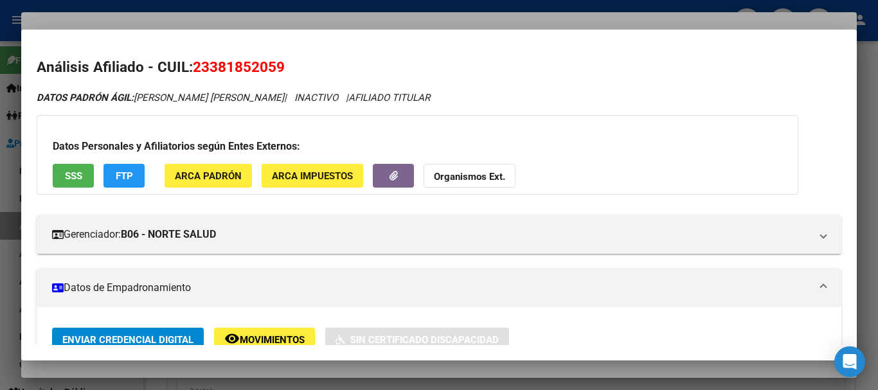
click at [508, 161] on div "Datos Personales y Afiliatorios según Entes Externos: SSS FTP ARCA Padrón ARCA …" at bounding box center [418, 155] width 762 height 80
click at [475, 179] on strong "Organismos Ext." at bounding box center [469, 177] width 71 height 12
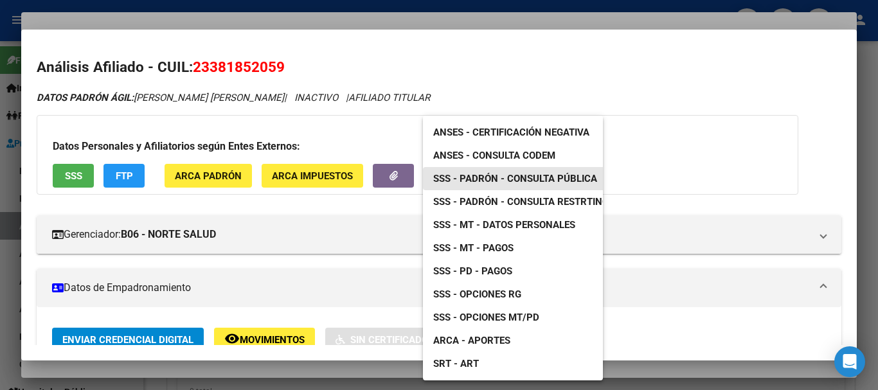
click at [530, 178] on span "SSS - Padrón - Consulta Pública" at bounding box center [515, 179] width 164 height 12
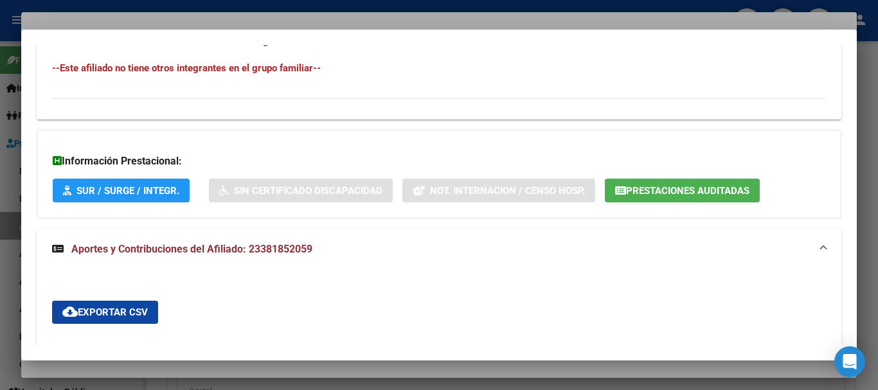
scroll to position [284, 0]
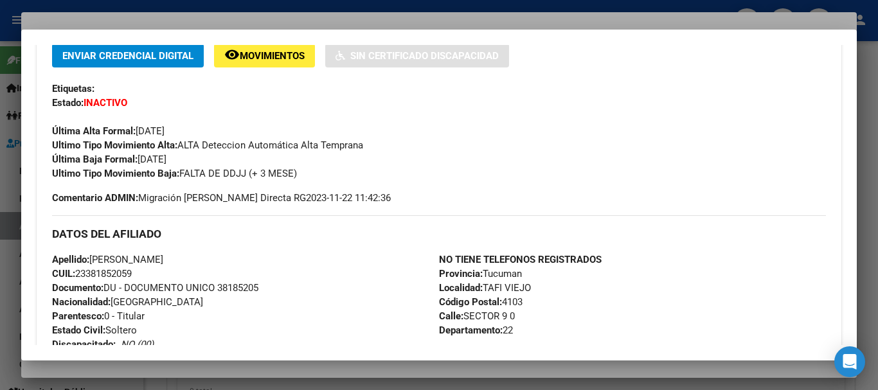
click at [301, 22] on div at bounding box center [439, 195] width 878 height 390
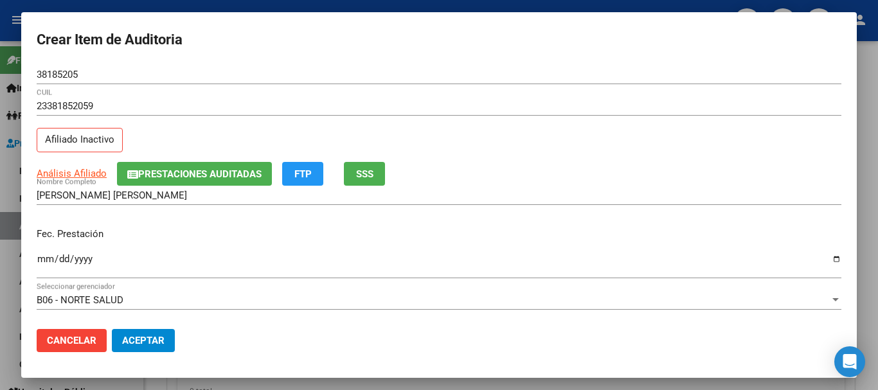
click at [307, 167] on button "FTP" at bounding box center [302, 174] width 41 height 24
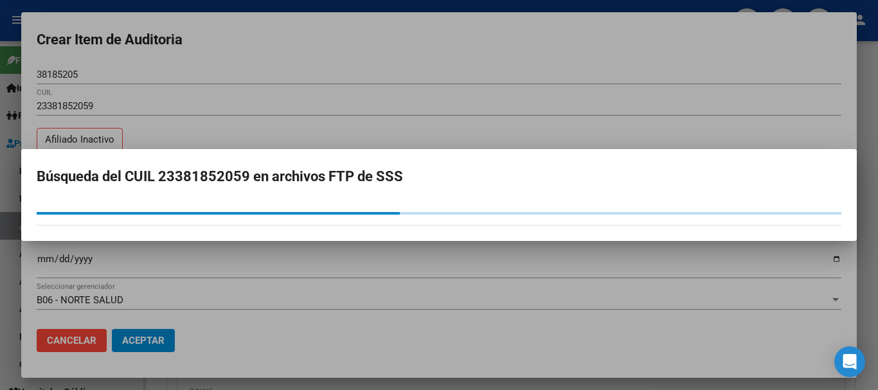
click at [315, 64] on div at bounding box center [439, 195] width 878 height 390
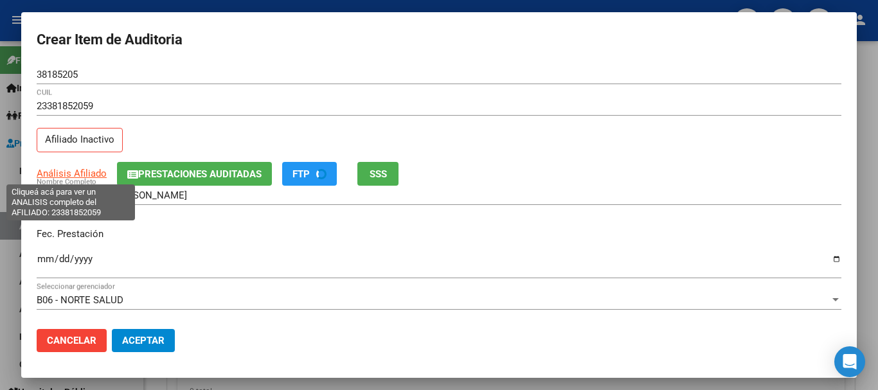
click at [84, 174] on span "Análisis Afiliado" at bounding box center [72, 174] width 70 height 12
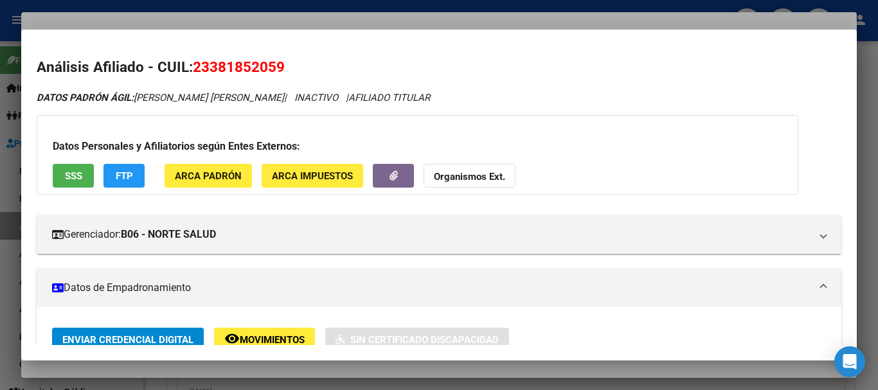
click at [455, 177] on strong "Organismos Ext." at bounding box center [469, 177] width 71 height 12
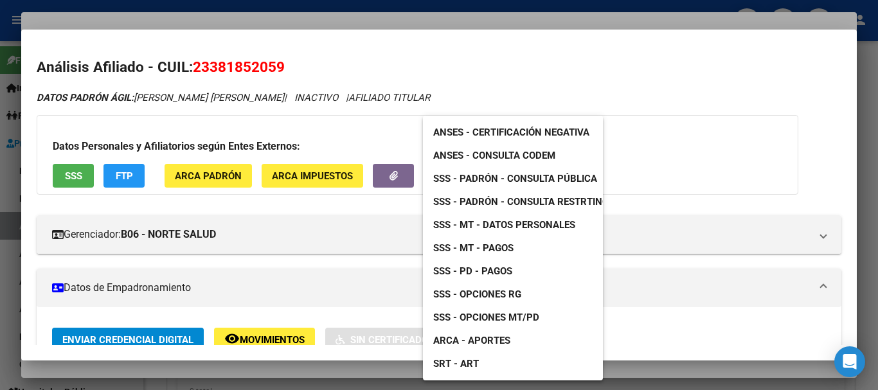
click at [505, 291] on span "SSS - Opciones RG" at bounding box center [477, 295] width 88 height 12
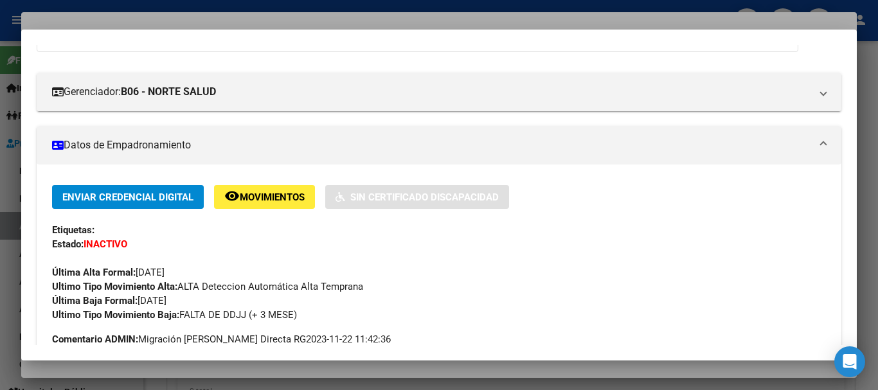
scroll to position [0, 0]
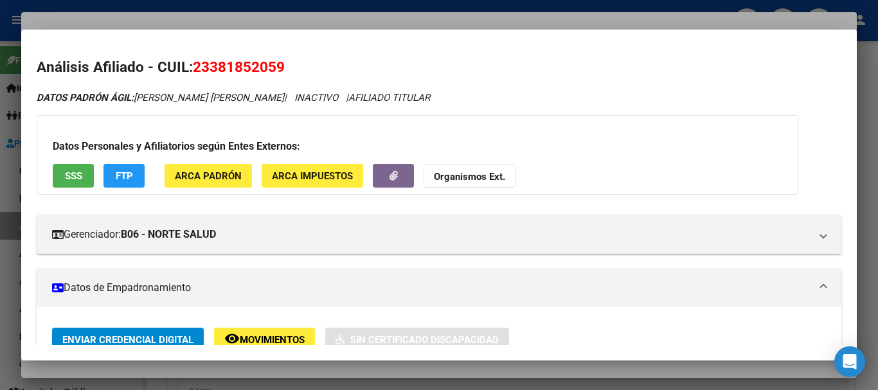
click at [120, 181] on span "FTP" at bounding box center [124, 176] width 17 height 12
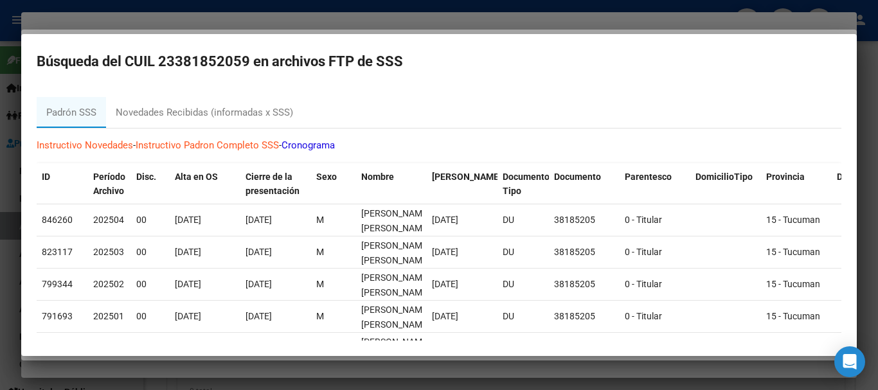
click at [269, 16] on div at bounding box center [439, 195] width 878 height 390
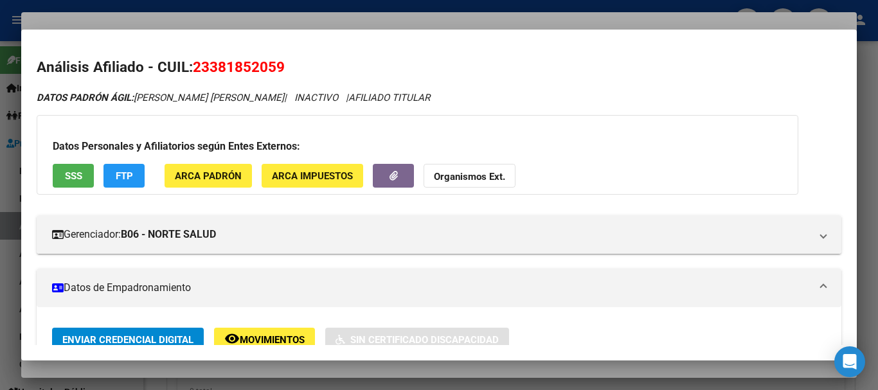
click at [439, 21] on div at bounding box center [439, 195] width 878 height 390
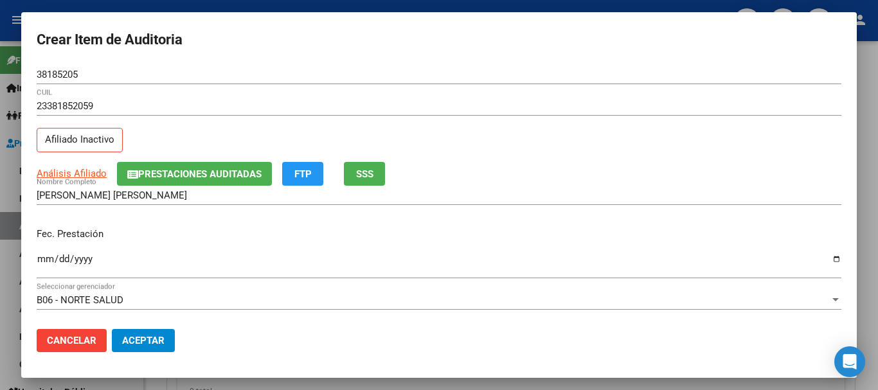
click at [274, 3] on div at bounding box center [439, 195] width 878 height 390
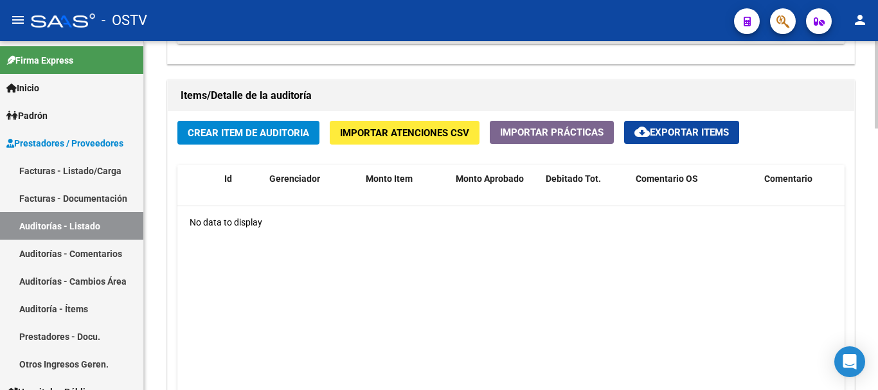
scroll to position [728, 0]
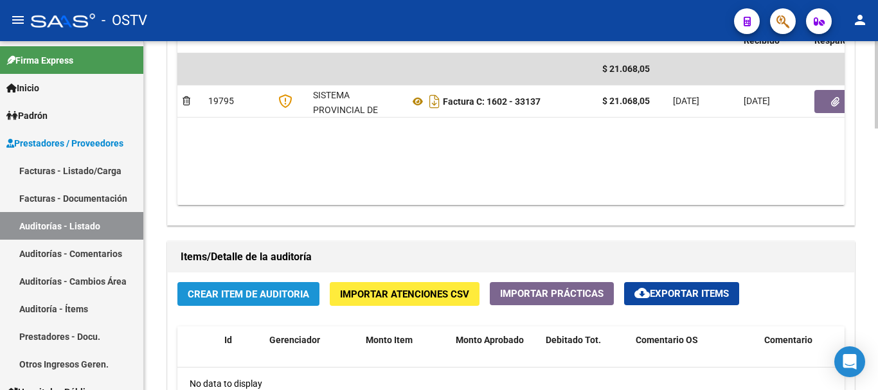
click at [252, 291] on span "Crear Item de Auditoria" at bounding box center [248, 295] width 121 height 12
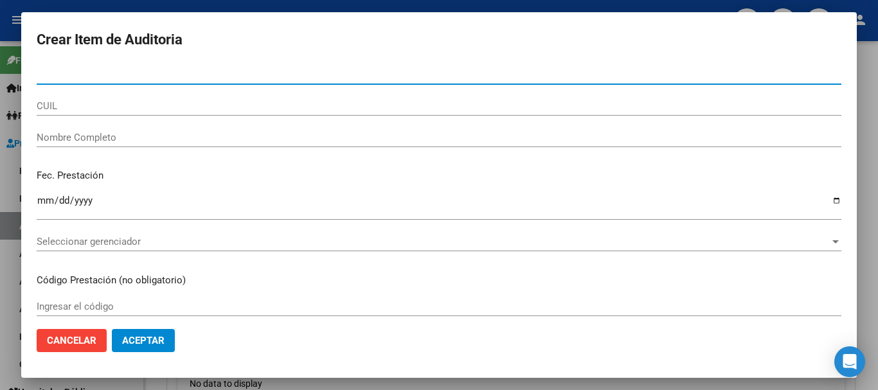
paste input "23381852059"
type input "38185205"
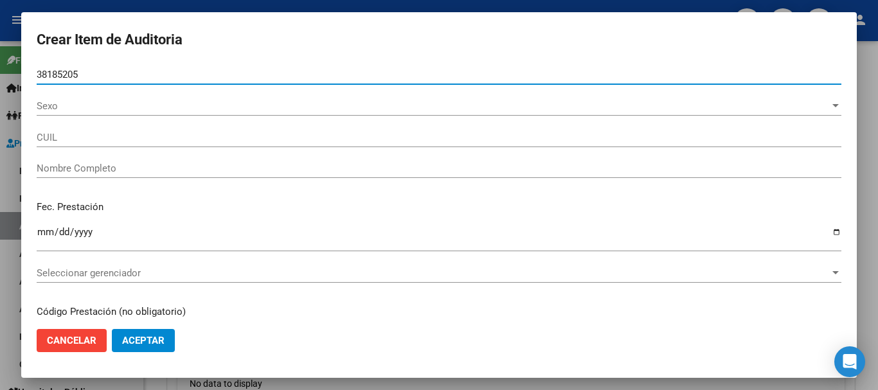
type input "23381852059"
type input "[PERSON_NAME] [PERSON_NAME]"
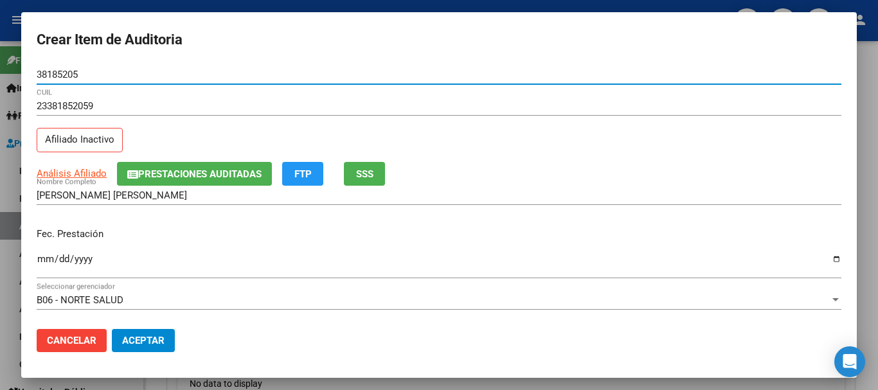
type input "38185205"
click at [372, 183] on button "SSS" at bounding box center [364, 174] width 41 height 24
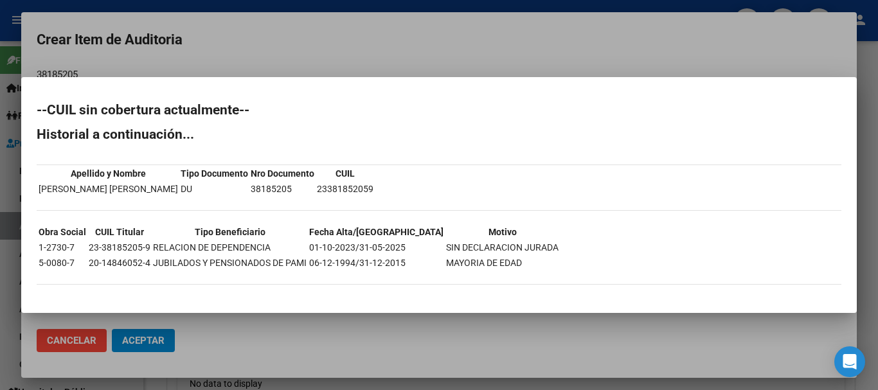
click at [443, 43] on div at bounding box center [439, 195] width 878 height 390
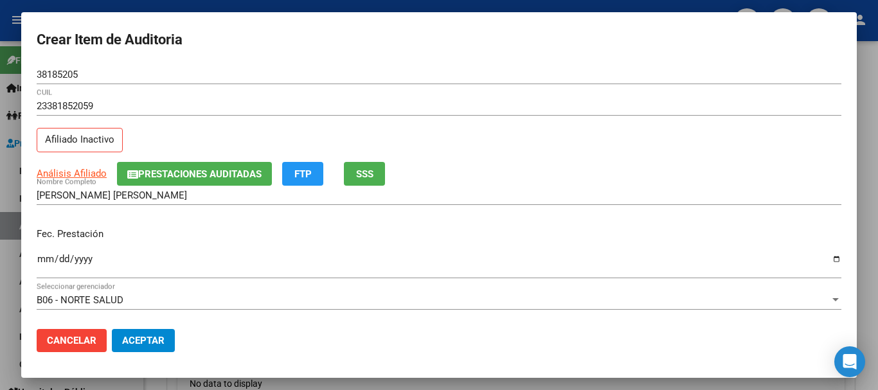
click at [296, 172] on span "FTP" at bounding box center [302, 174] width 17 height 12
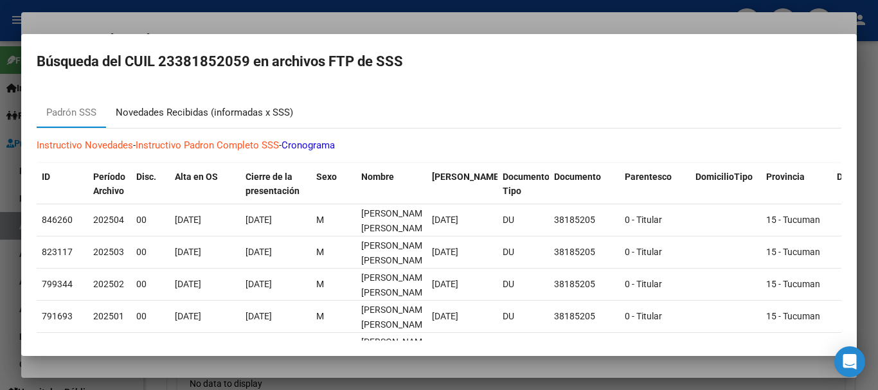
click at [166, 111] on div "Novedades Recibidas (informadas x SSS)" at bounding box center [204, 112] width 177 height 15
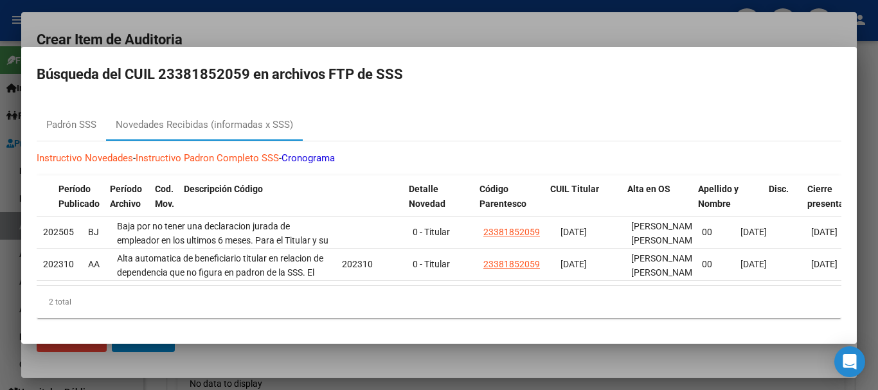
scroll to position [0, 0]
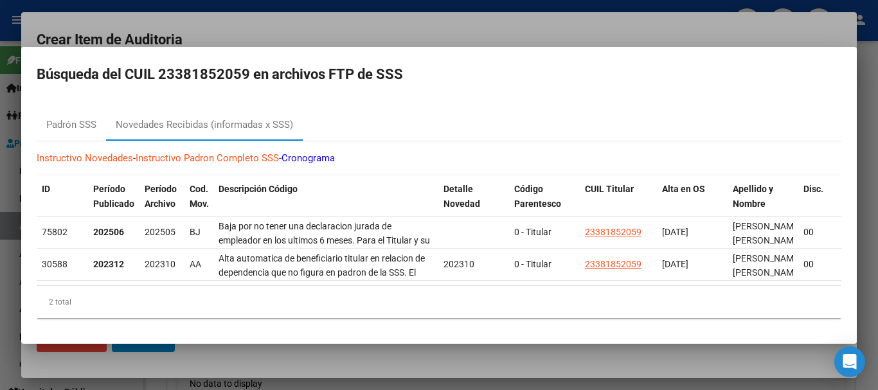
click at [343, 21] on div at bounding box center [439, 195] width 878 height 390
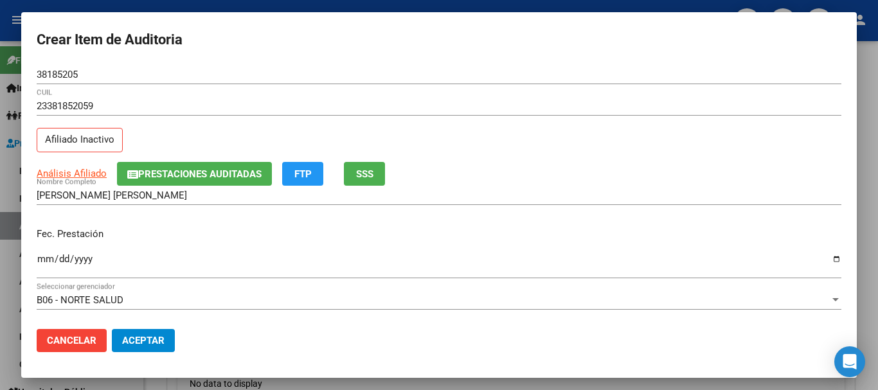
drag, startPoint x: 251, startPoint y: 352, endPoint x: 278, endPoint y: 363, distance: 28.5
click at [273, 361] on mat-dialog-container "Crear Item de Auditoria 38185205 Nro Documento 23381852059 CUIL Afiliado Inacti…" at bounding box center [439, 195] width 836 height 366
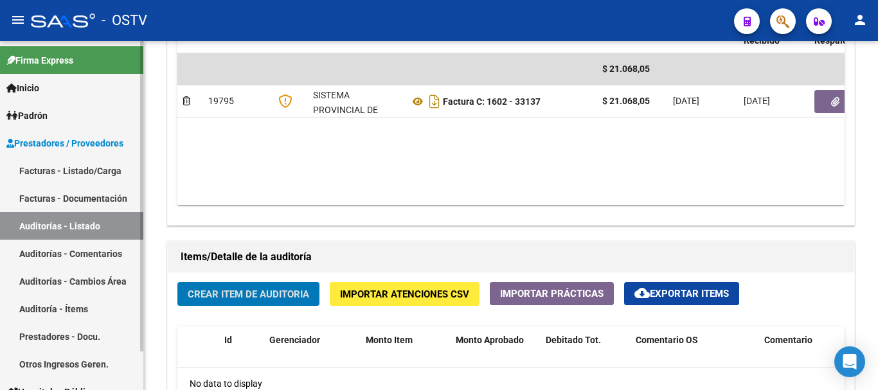
click at [60, 223] on link "Auditorías - Listado" at bounding box center [71, 226] width 143 height 28
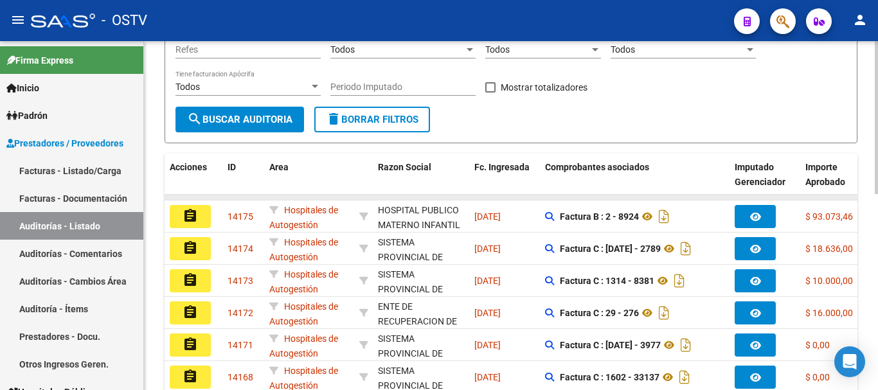
scroll to position [254, 0]
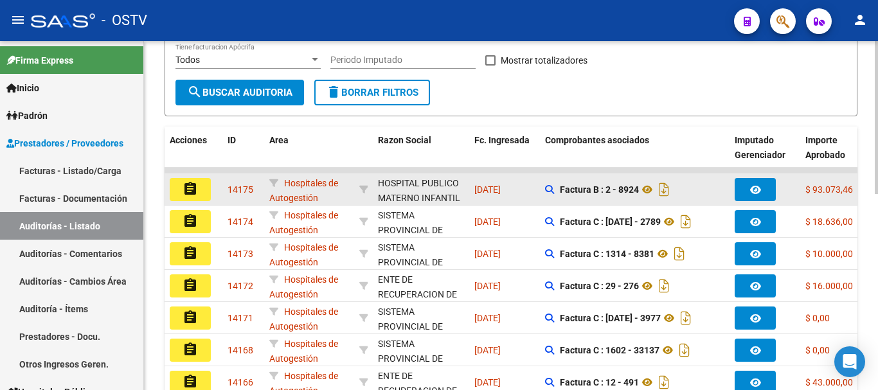
click at [198, 186] on button "assignment" at bounding box center [190, 189] width 41 height 23
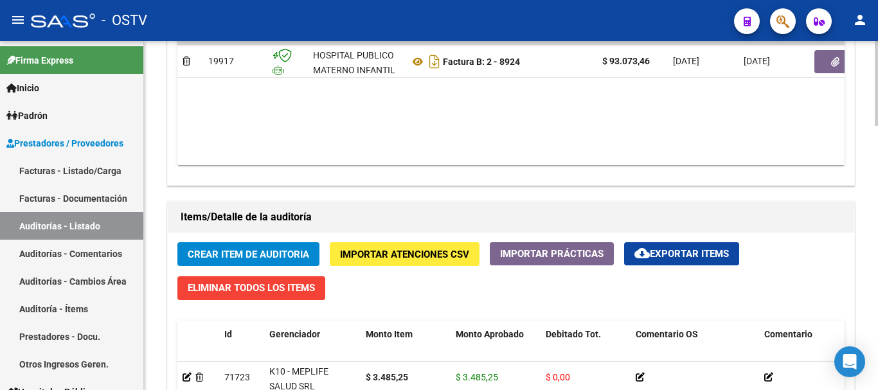
scroll to position [771, 0]
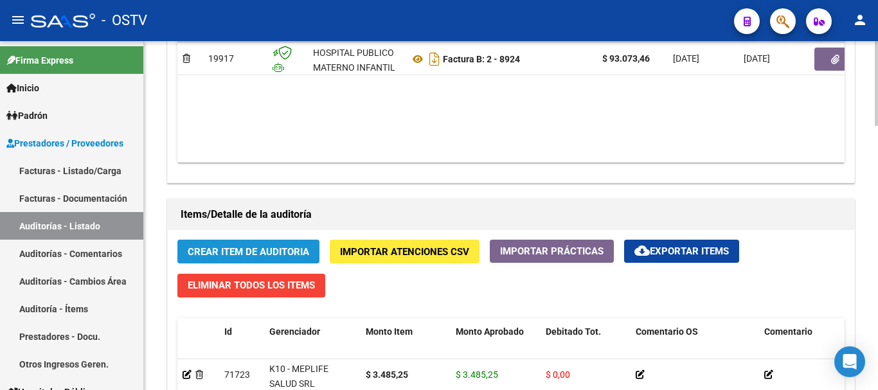
click at [280, 255] on span "Crear Item de Auditoria" at bounding box center [248, 252] width 121 height 12
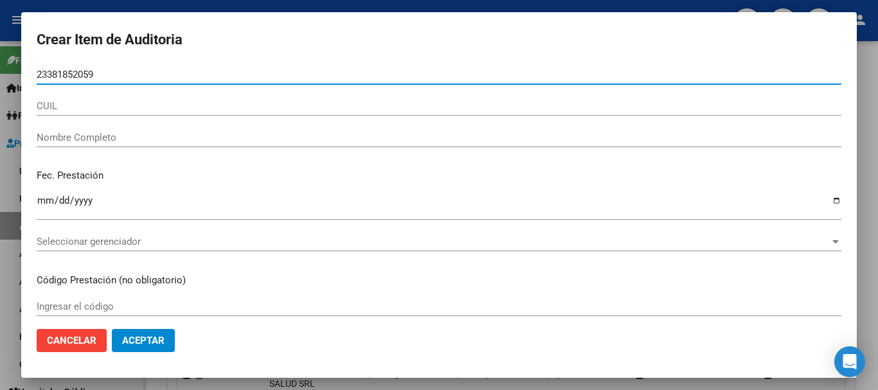
type input "2338185205"
type input "38185205"
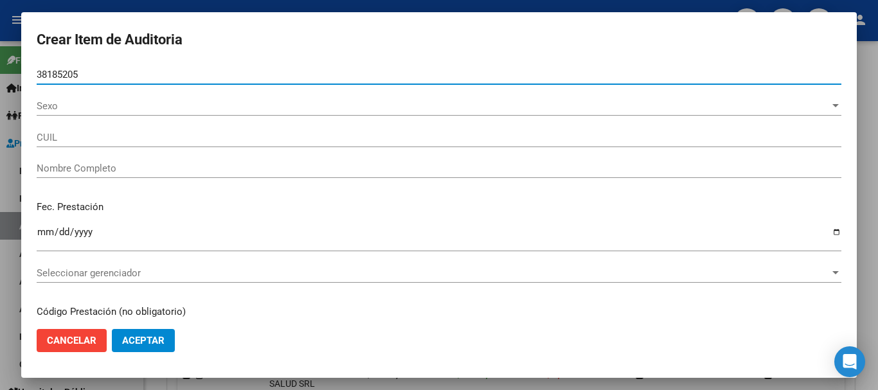
type input "23381852059"
type input "[PERSON_NAME] [PERSON_NAME]"
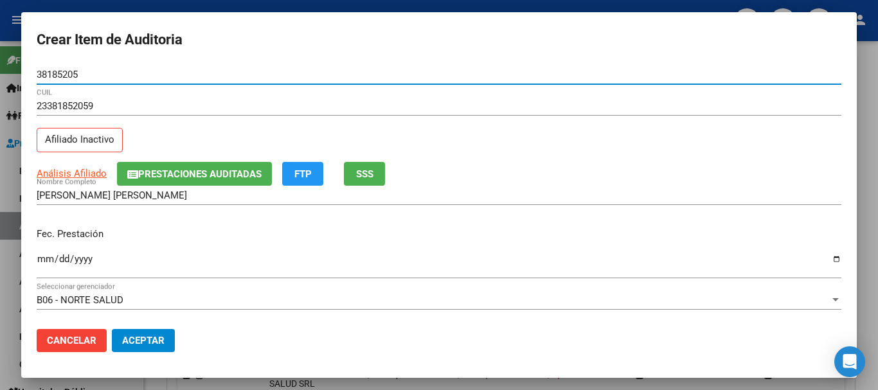
type input "38185205"
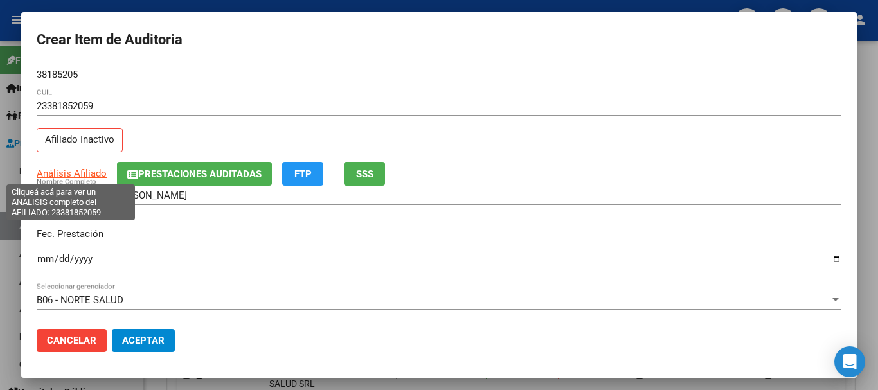
click at [76, 170] on span "Análisis Afiliado" at bounding box center [72, 174] width 70 height 12
copy span "A"
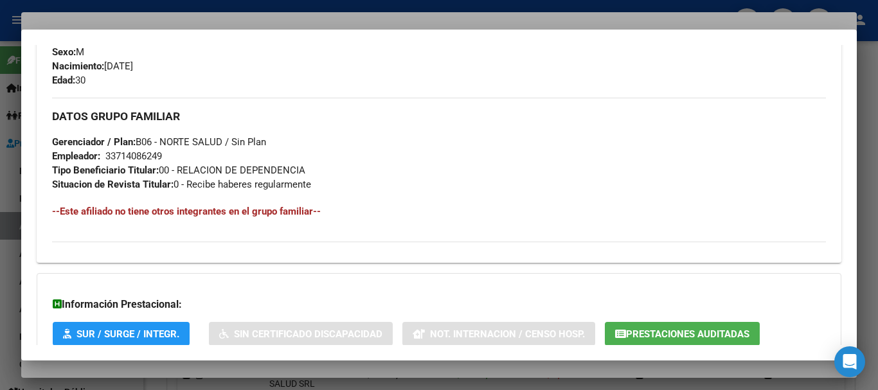
scroll to position [677, 0]
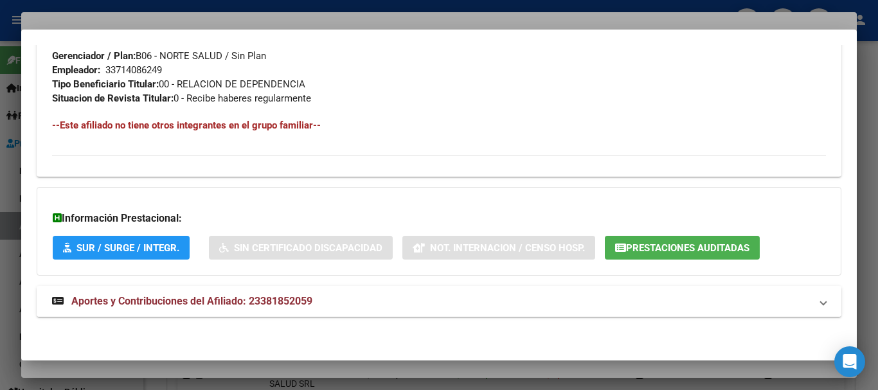
click at [293, 306] on span "Aportes y Contribuciones del Afiliado: 23381852059" at bounding box center [191, 301] width 241 height 12
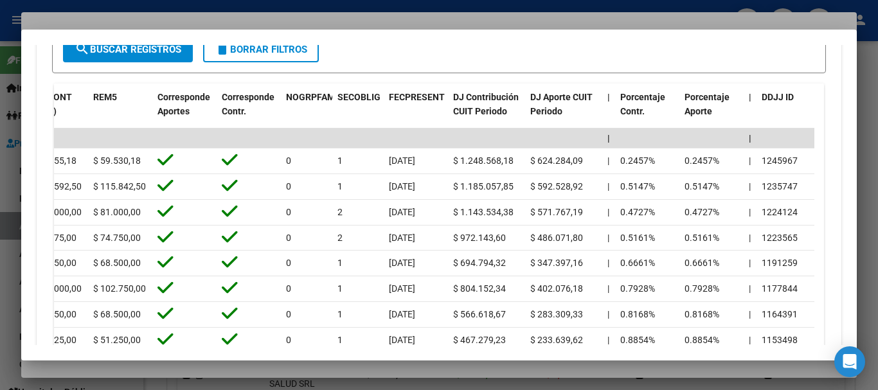
scroll to position [1149, 0]
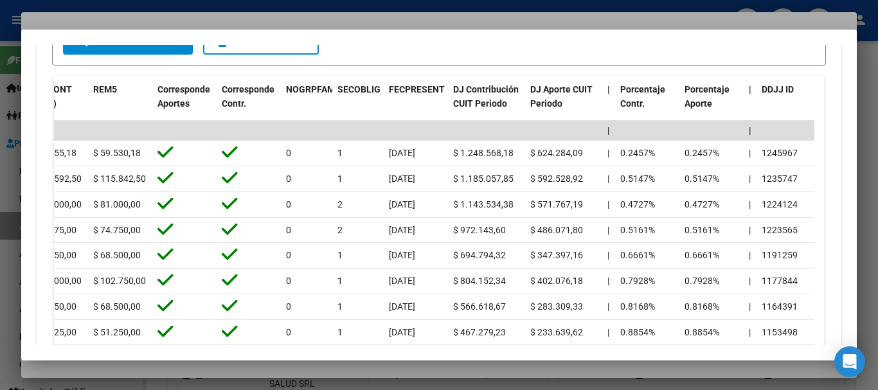
drag, startPoint x: 857, startPoint y: 286, endPoint x: 855, endPoint y: 300, distance: 13.6
click at [855, 300] on div "Crear Item de Auditoria 38185205 Nro Documento 23381852059 CUIL Afiliado Inacti…" at bounding box center [439, 195] width 878 height 390
click at [845, 219] on mat-dialog-content "Análisis Afiliado - CUIL: 23381852059 DATOS PADRÓN ÁGIL: [PERSON_NAME] [PERSON_…" at bounding box center [439, 195] width 836 height 301
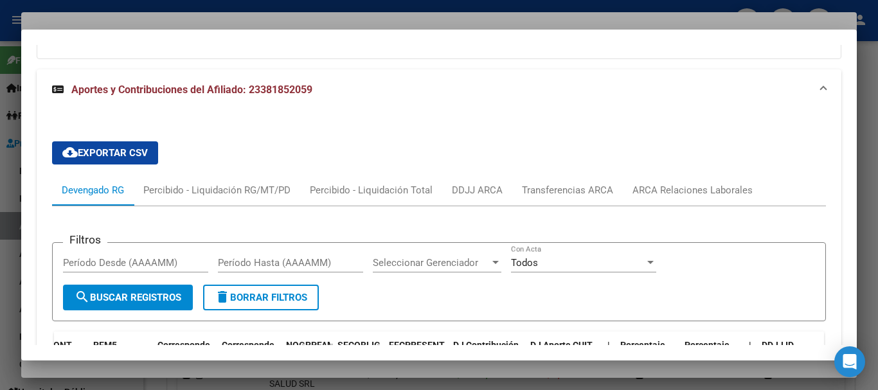
scroll to position [904, 0]
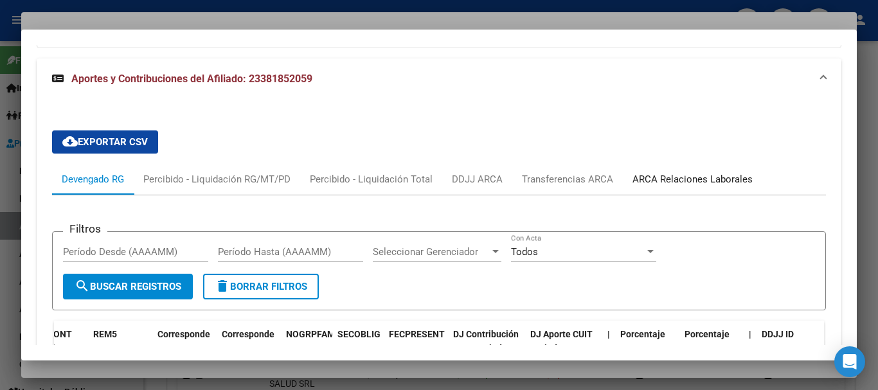
click at [690, 183] on div "ARCA Relaciones Laborales" at bounding box center [693, 179] width 120 height 14
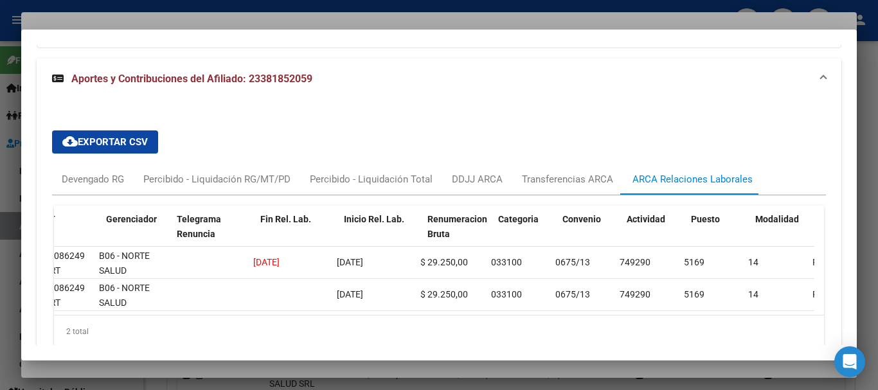
scroll to position [0, 204]
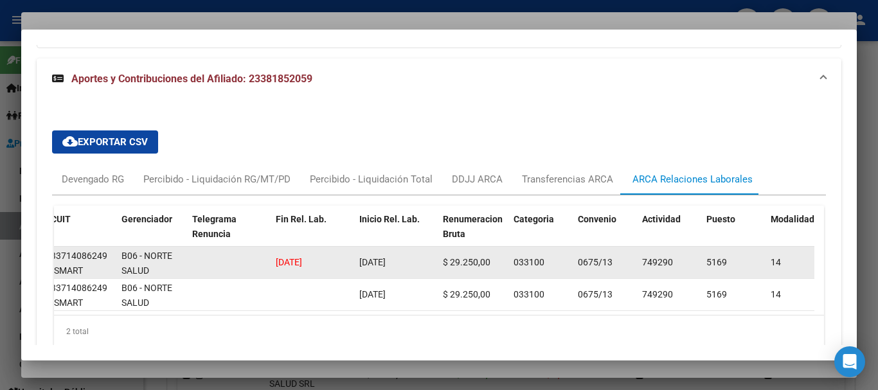
click at [301, 264] on span "[DATE]" at bounding box center [289, 262] width 26 height 10
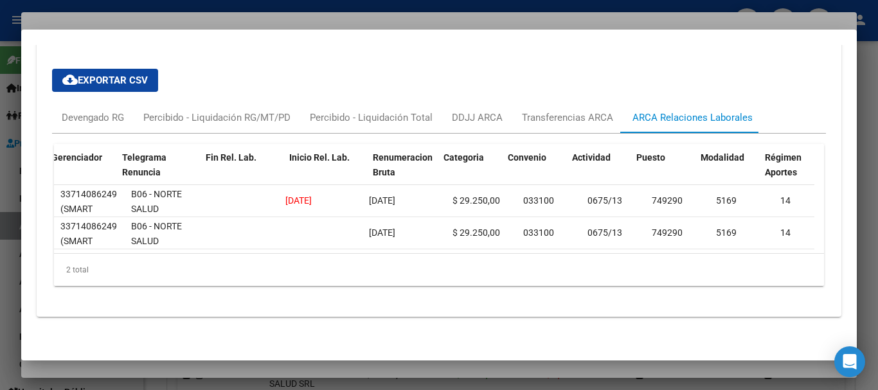
scroll to position [0, 274]
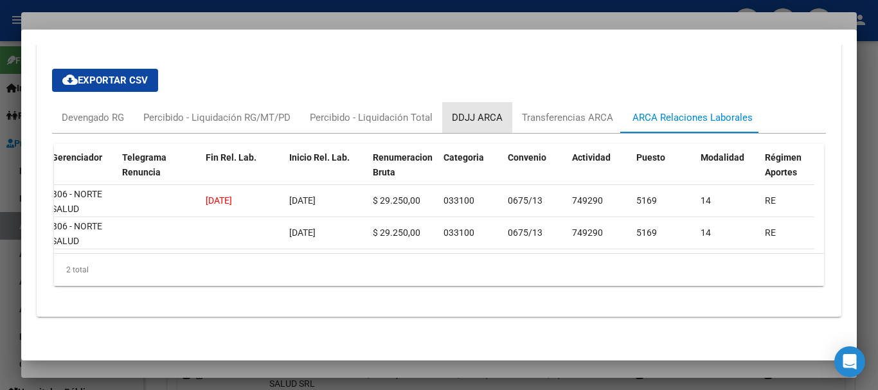
click at [481, 111] on div "DDJJ ARCA" at bounding box center [477, 118] width 51 height 14
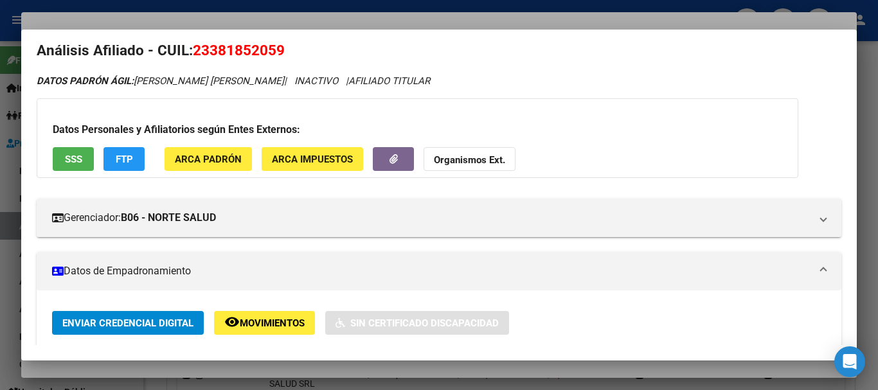
scroll to position [0, 0]
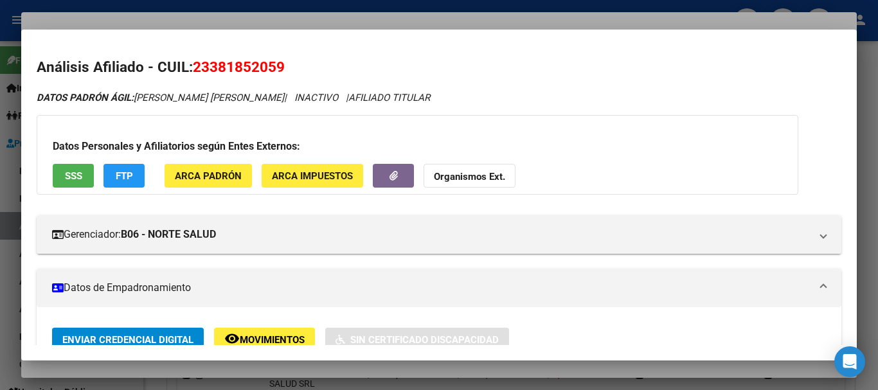
click at [186, 23] on div at bounding box center [439, 195] width 878 height 390
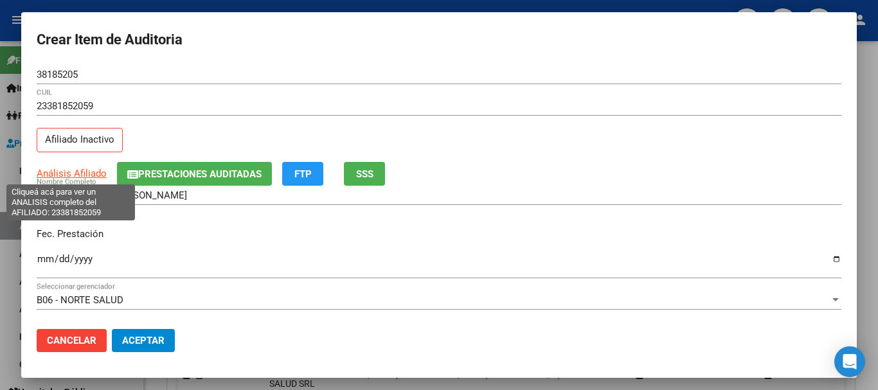
click at [78, 176] on span "Análisis Afiliado" at bounding box center [72, 174] width 70 height 12
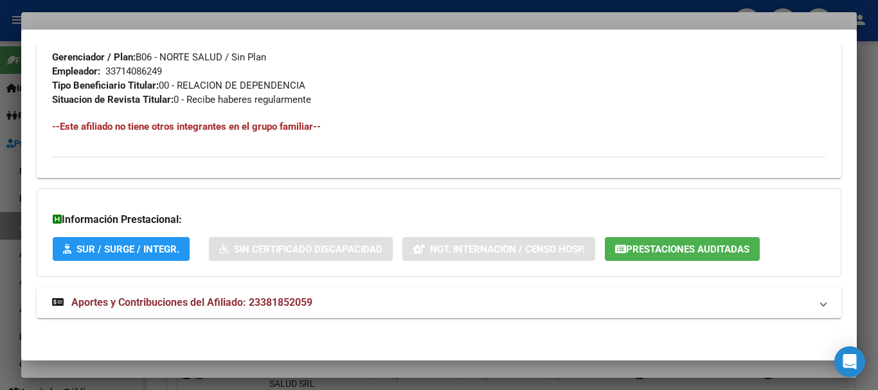
scroll to position [677, 0]
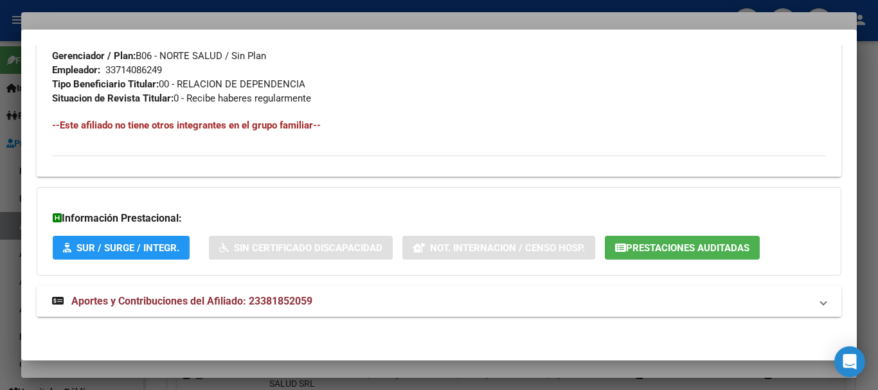
click at [249, 304] on span "Aportes y Contribuciones del Afiliado: 23381852059" at bounding box center [191, 301] width 241 height 12
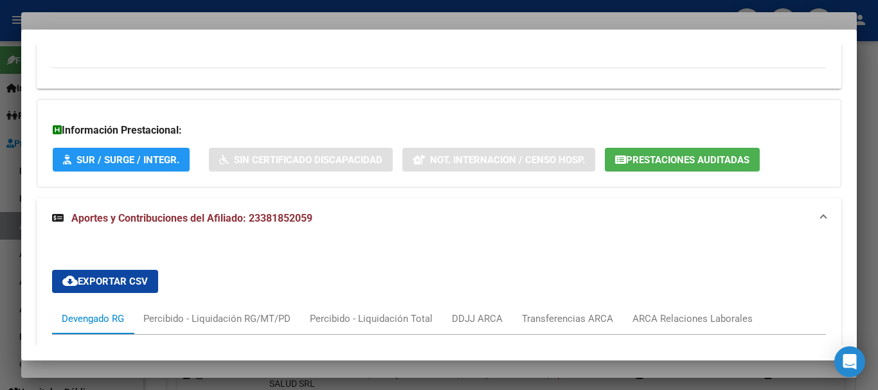
scroll to position [900, 0]
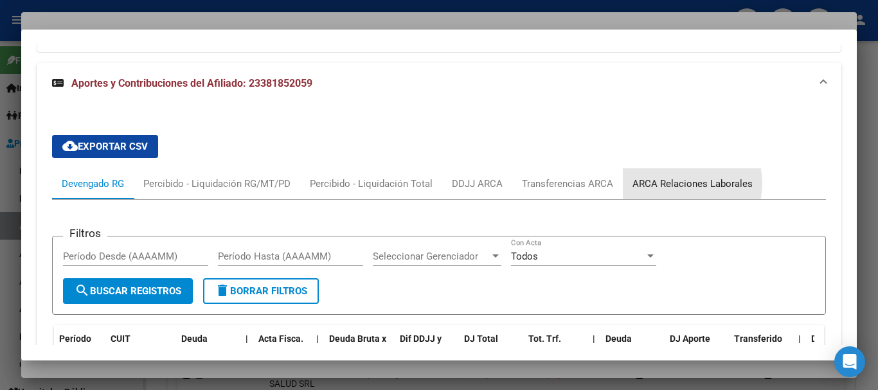
click at [680, 183] on div "ARCA Relaciones Laborales" at bounding box center [693, 184] width 120 height 14
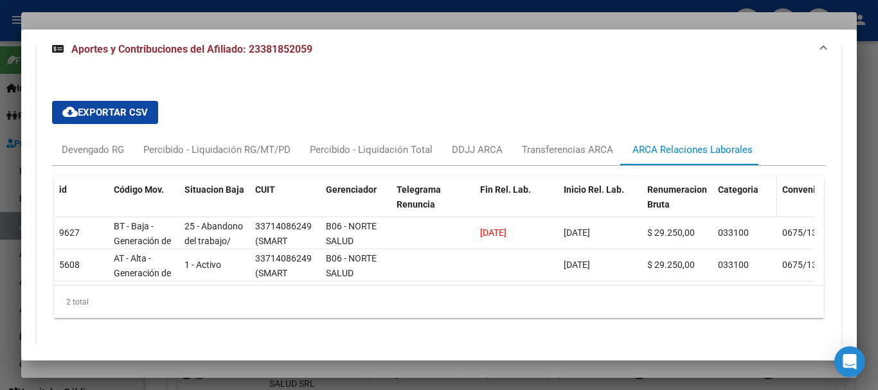
scroll to position [964, 0]
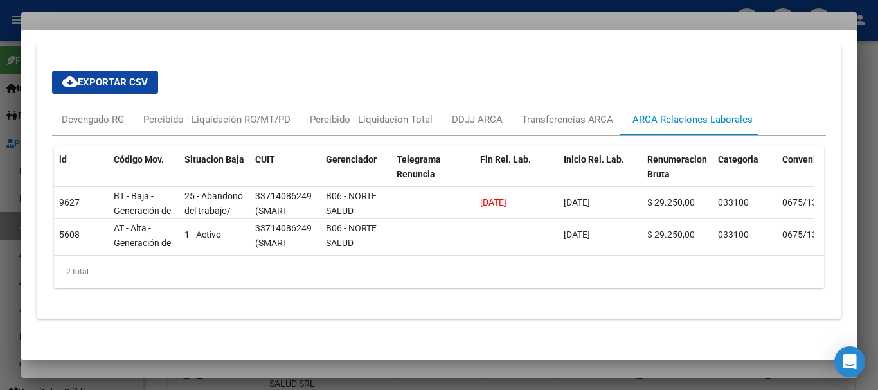
click at [457, 19] on div at bounding box center [439, 195] width 878 height 390
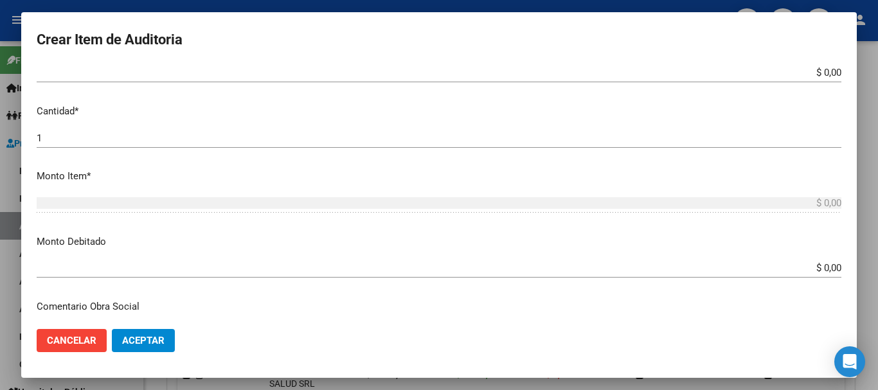
scroll to position [386, 0]
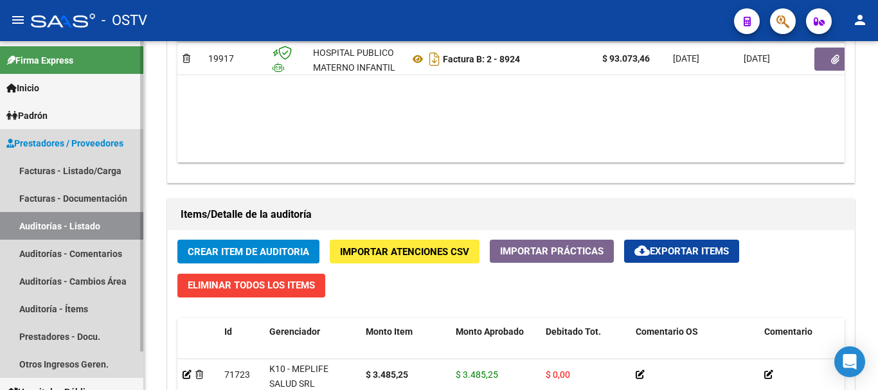
click at [71, 222] on link "Auditorías - Listado" at bounding box center [71, 226] width 143 height 28
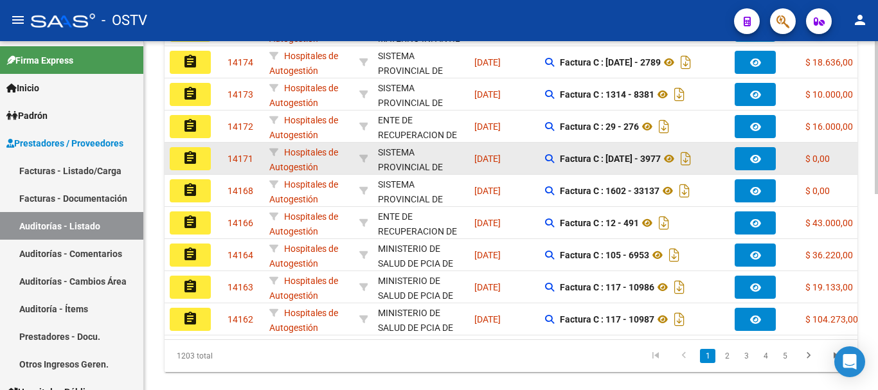
scroll to position [318, 0]
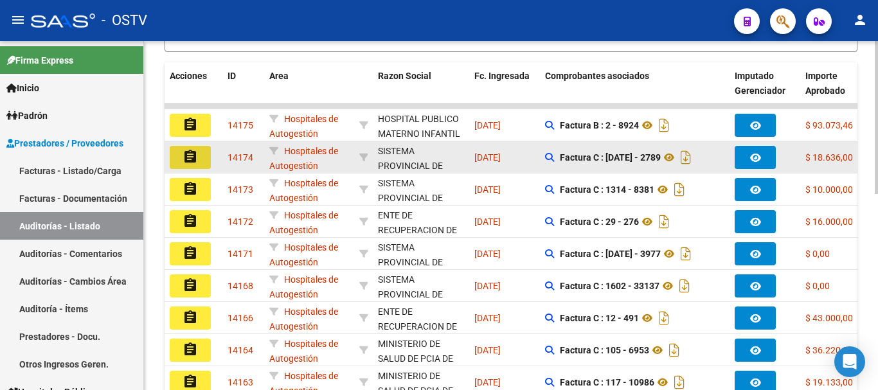
click at [197, 153] on mat-icon "assignment" at bounding box center [190, 156] width 15 height 15
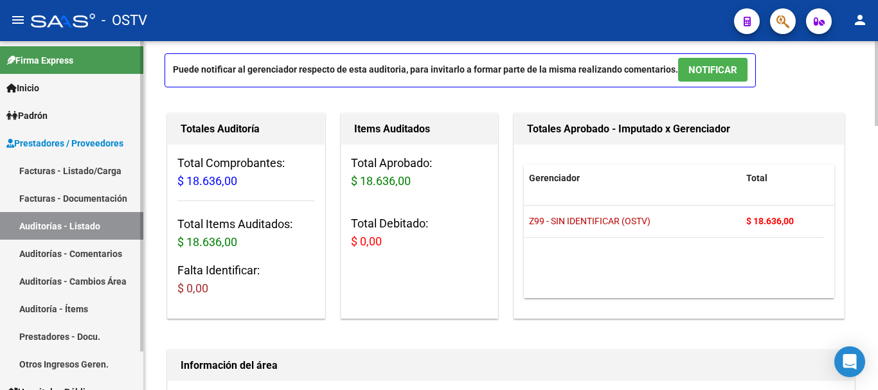
scroll to position [64, 0]
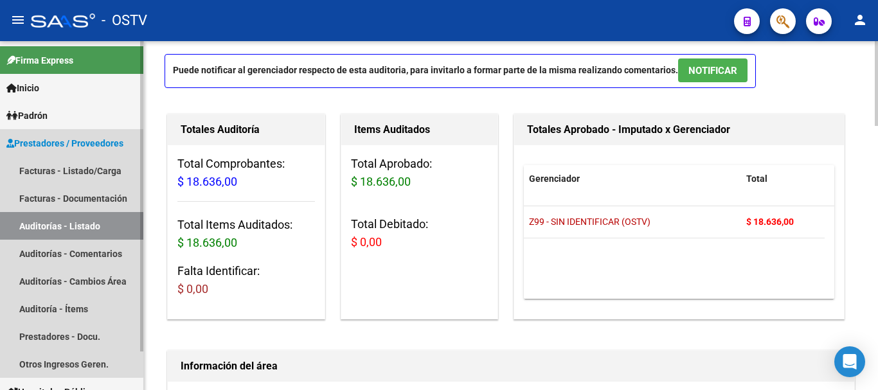
click at [63, 222] on link "Auditorías - Listado" at bounding box center [71, 226] width 143 height 28
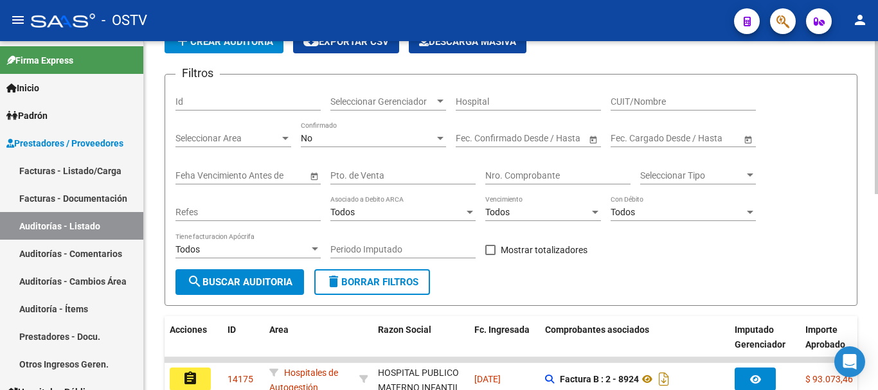
click at [562, 174] on input "Nro. Comprobante" at bounding box center [557, 175] width 145 height 11
paste input "3977"
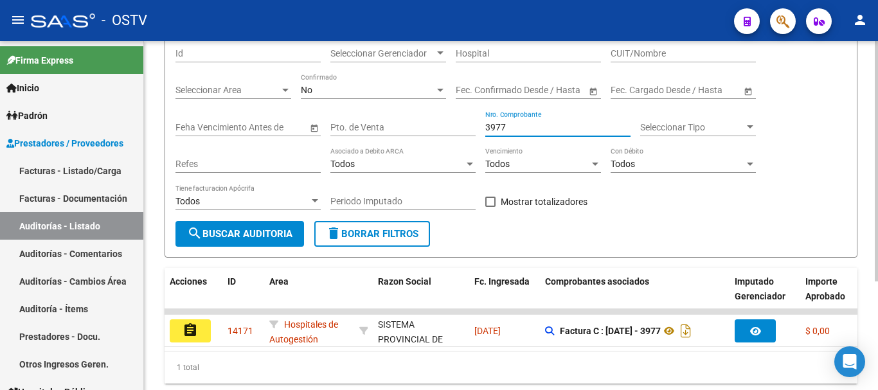
scroll to position [157, 0]
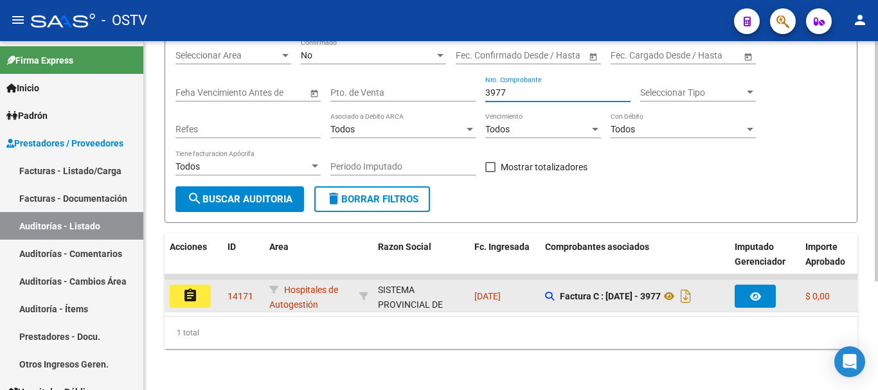
type input "3977"
click at [190, 288] on mat-icon "assignment" at bounding box center [190, 295] width 15 height 15
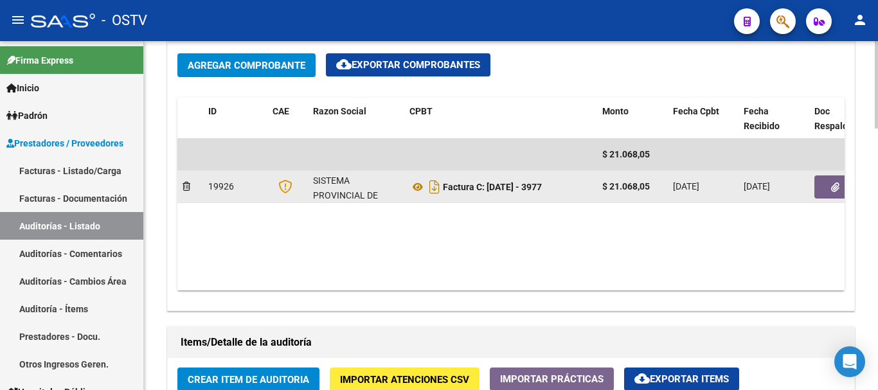
click at [835, 193] on button "button" at bounding box center [834, 186] width 41 height 23
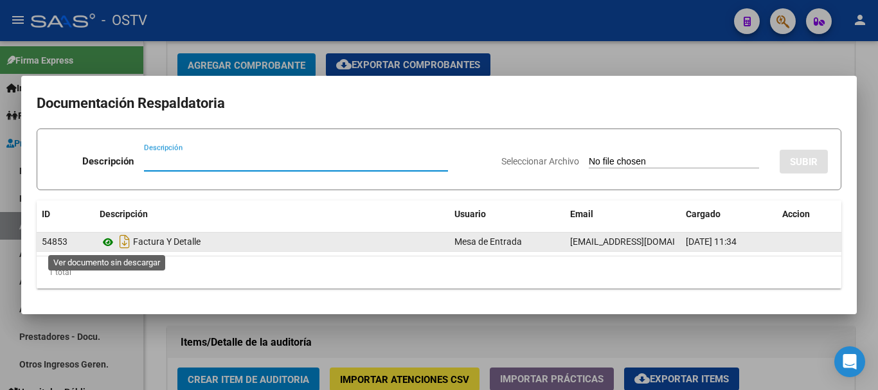
click at [111, 242] on icon at bounding box center [108, 242] width 17 height 15
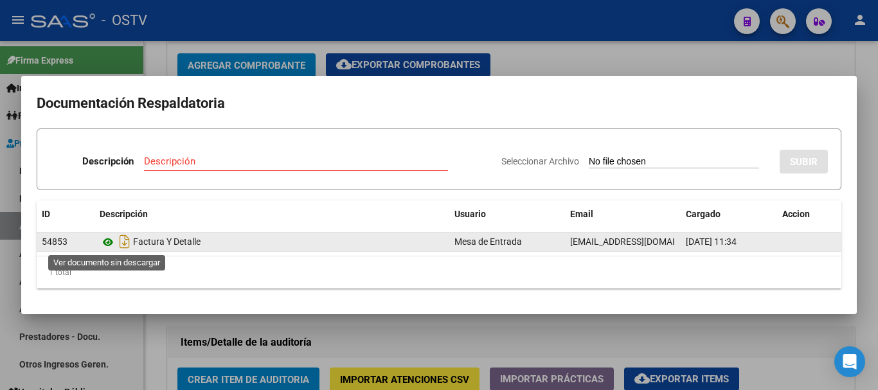
click at [107, 242] on icon at bounding box center [108, 242] width 17 height 15
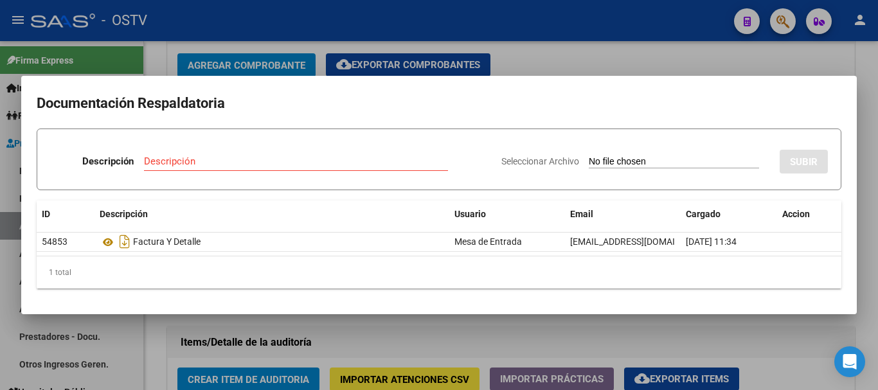
click at [492, 65] on div at bounding box center [439, 195] width 878 height 390
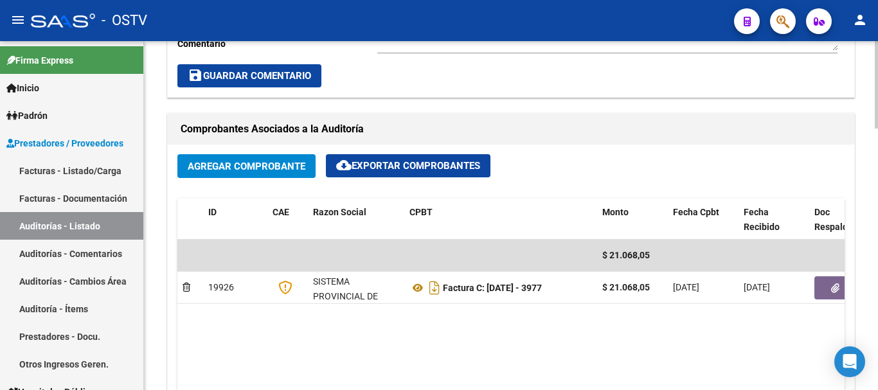
scroll to position [771, 0]
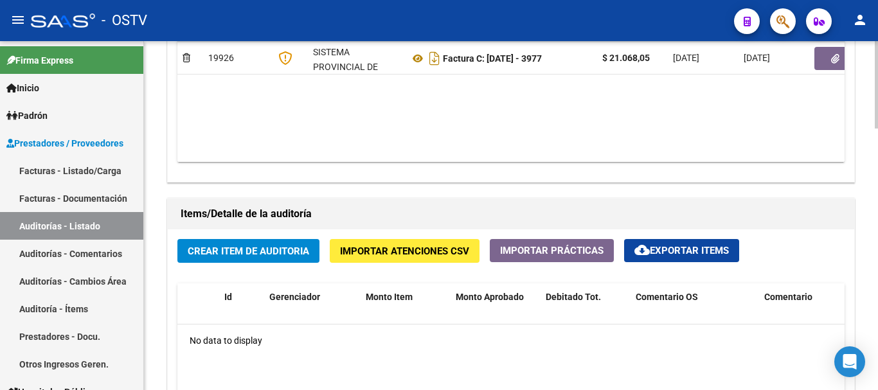
click at [297, 244] on button "Crear Item de Auditoria" at bounding box center [248, 251] width 142 height 24
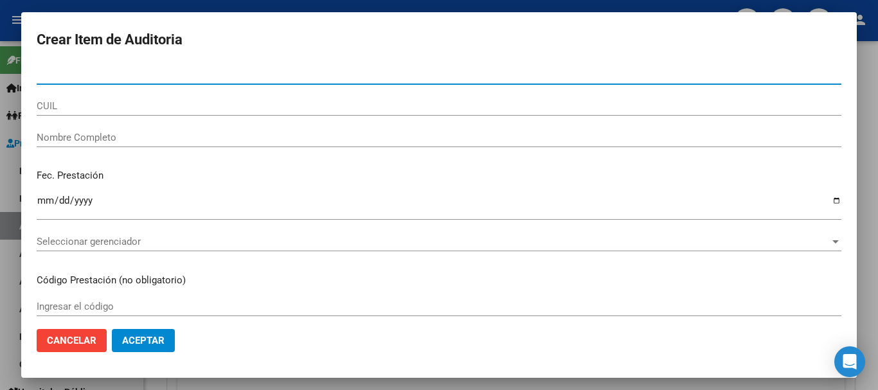
paste input "42524282"
type input "42524282"
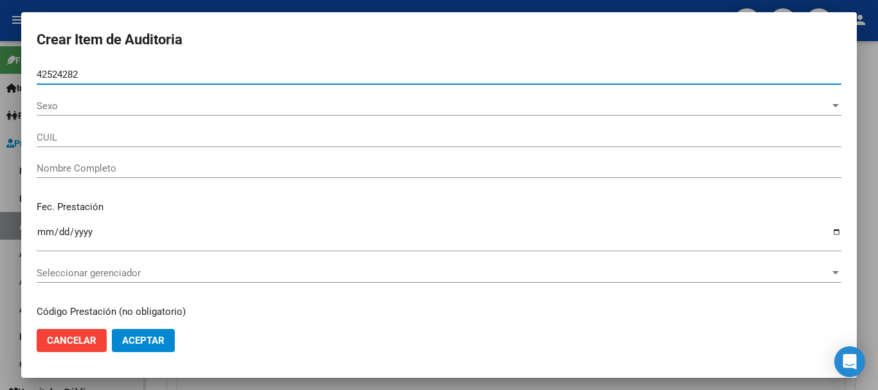
type input "27425242828"
type input "[PERSON_NAME] [PERSON_NAME]"
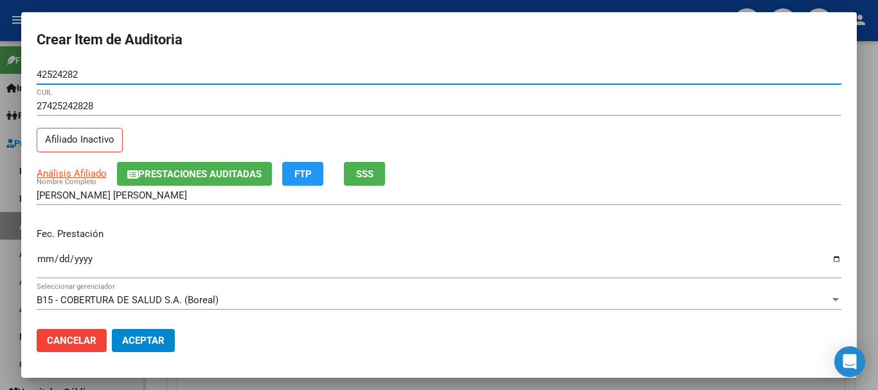
type input "42524282"
click at [174, 172] on span "Prestaciones Auditadas" at bounding box center [199, 174] width 123 height 12
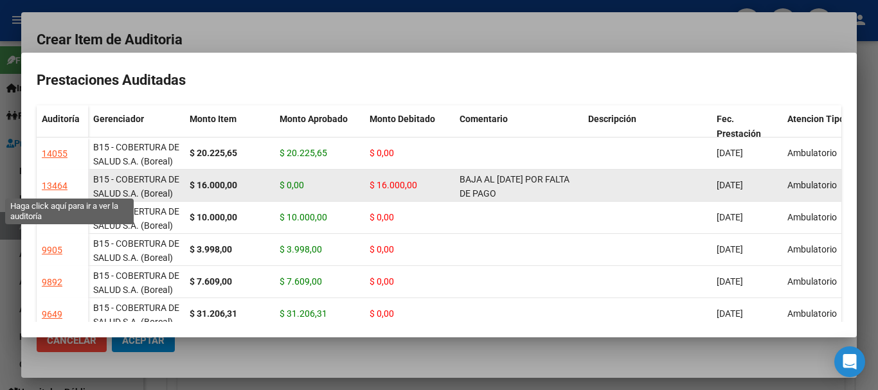
click at [60, 185] on div "13464" at bounding box center [55, 186] width 26 height 15
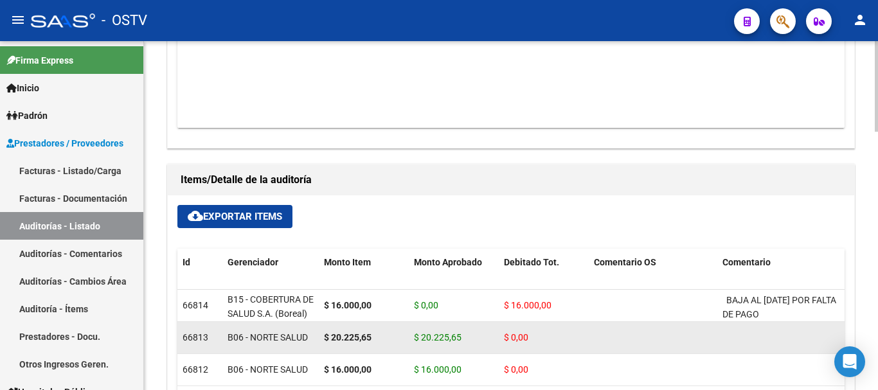
scroll to position [643, 0]
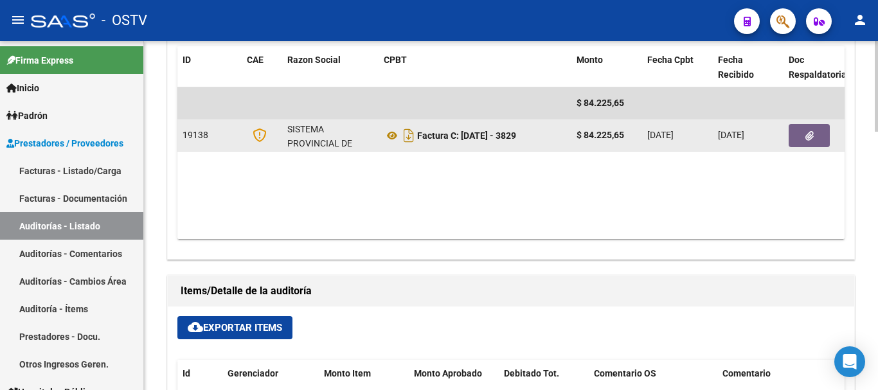
click at [809, 139] on icon "button" at bounding box center [809, 136] width 8 height 10
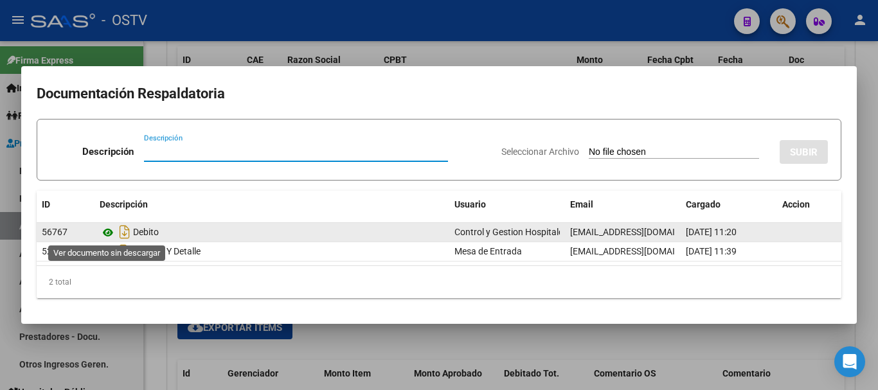
click at [107, 237] on icon at bounding box center [108, 232] width 17 height 15
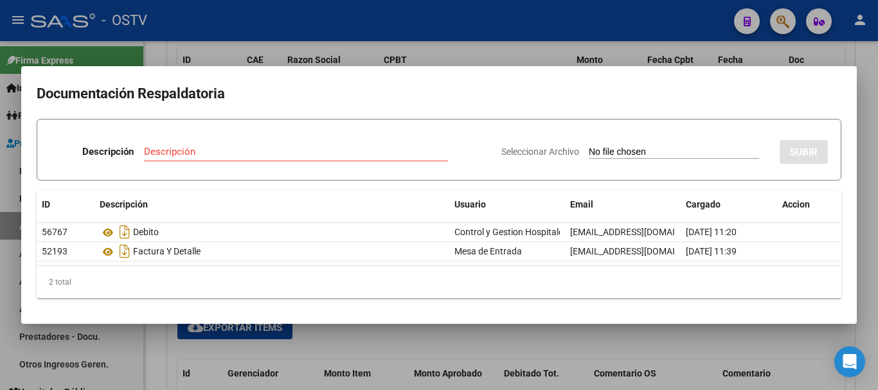
click at [494, 54] on div at bounding box center [439, 195] width 878 height 390
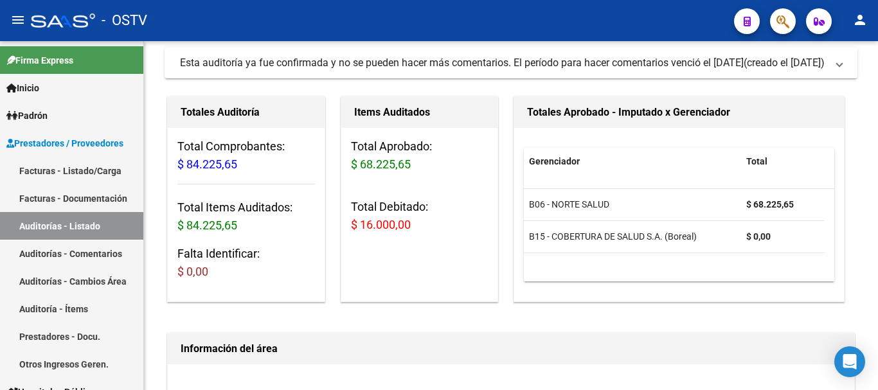
scroll to position [98, 0]
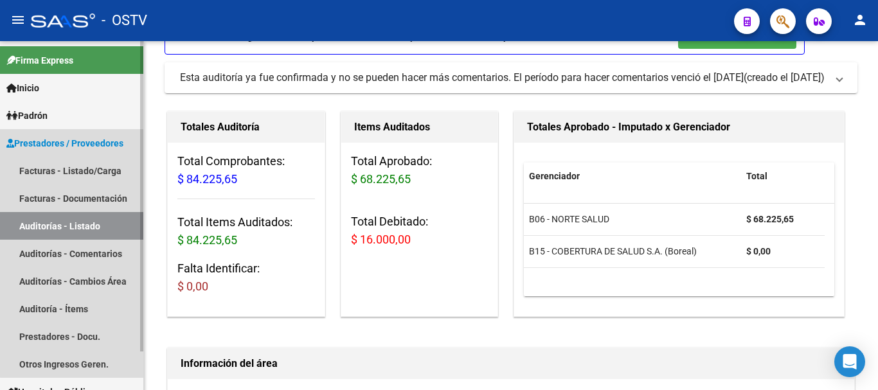
click at [92, 224] on link "Auditorías - Listado" at bounding box center [71, 226] width 143 height 28
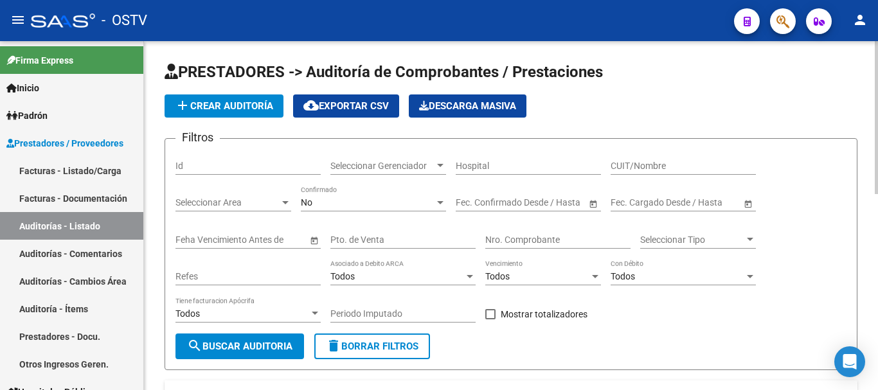
click at [206, 101] on span "add Crear Auditoría" at bounding box center [224, 106] width 98 height 12
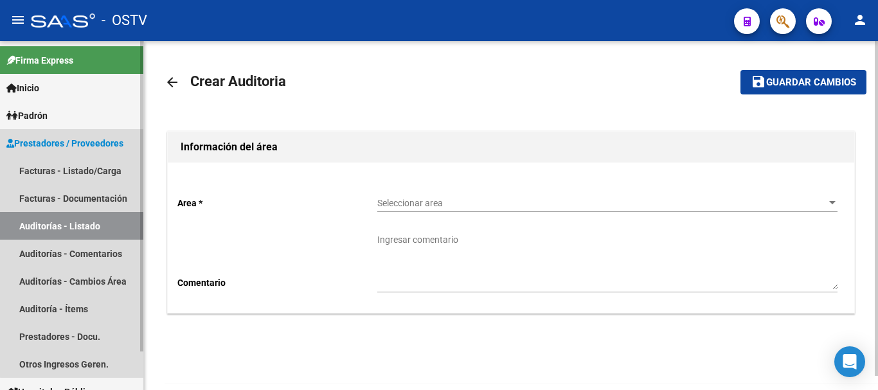
click at [91, 218] on link "Auditorías - Listado" at bounding box center [71, 226] width 143 height 28
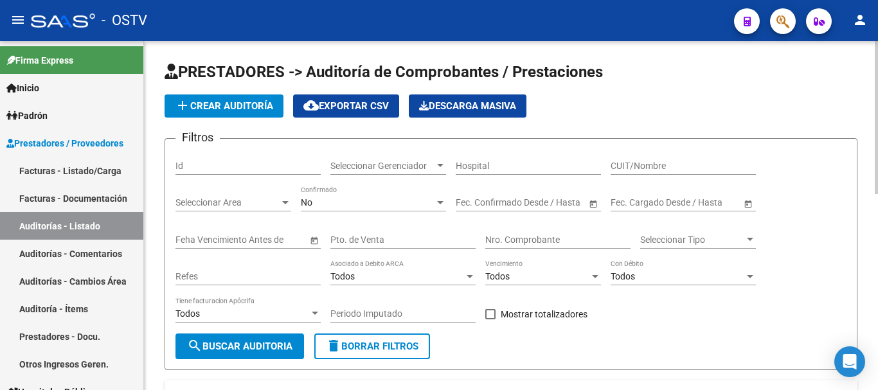
click at [520, 246] on div "Nro. Comprobante" at bounding box center [557, 236] width 145 height 26
paste input "3977"
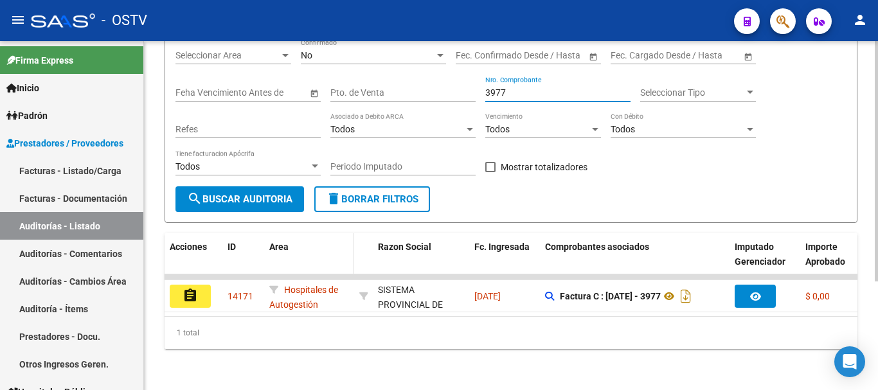
scroll to position [157, 0]
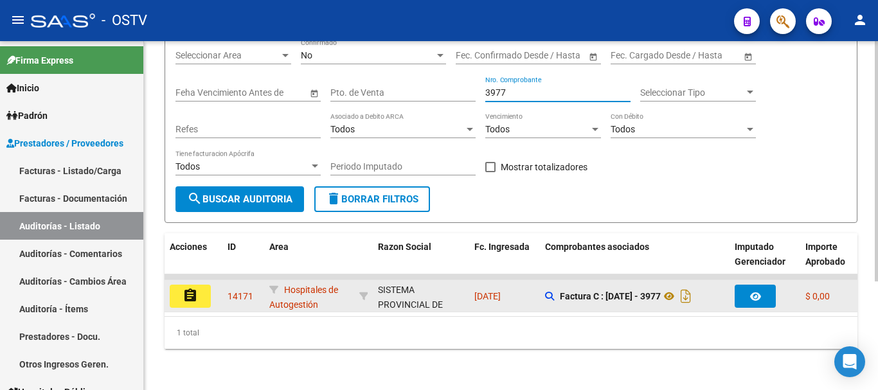
type input "3977"
click at [183, 292] on button "assignment" at bounding box center [190, 296] width 41 height 23
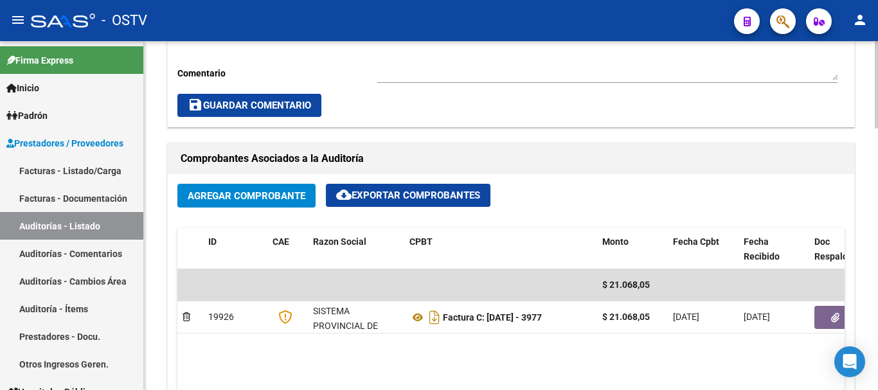
scroll to position [643, 0]
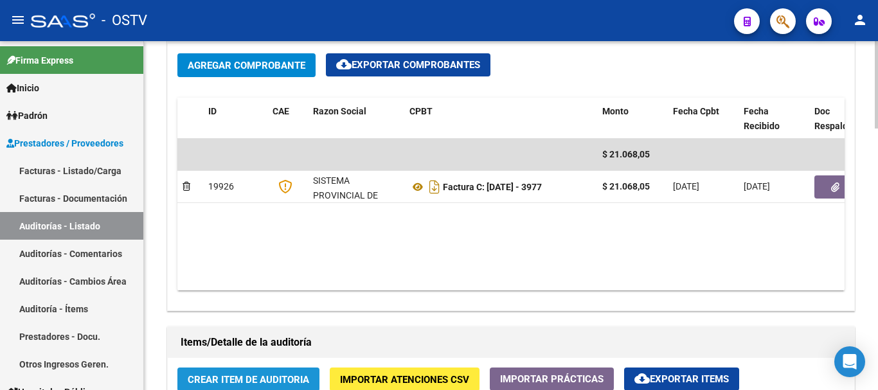
click at [254, 377] on span "Crear Item de Auditoria" at bounding box center [248, 380] width 121 height 12
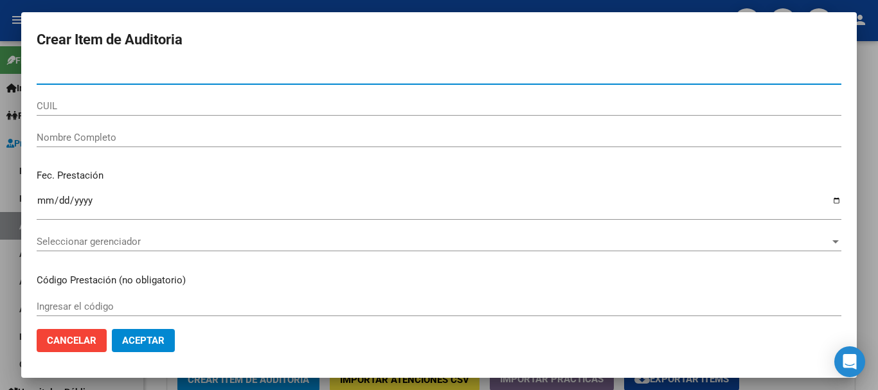
type input "42524282"
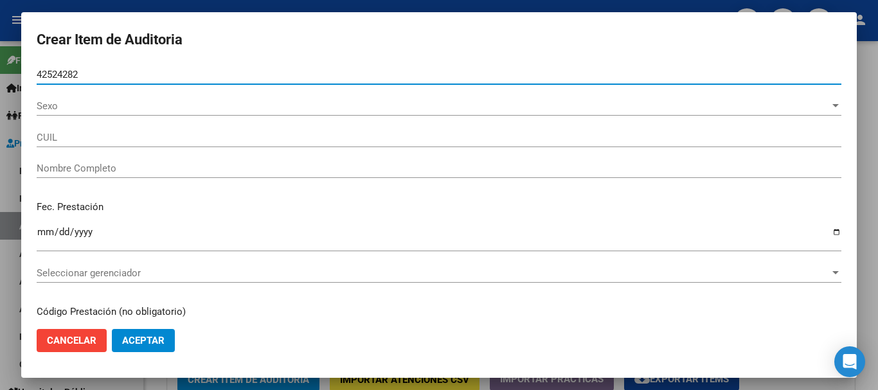
type input "27425242828"
type input "[PERSON_NAME] [PERSON_NAME]"
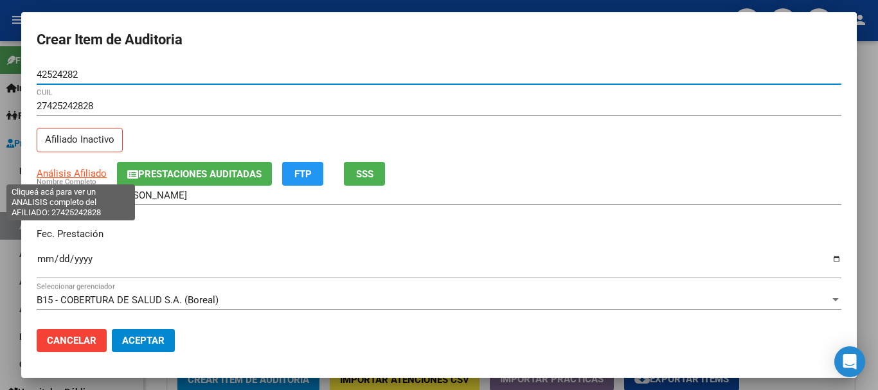
type input "42524282"
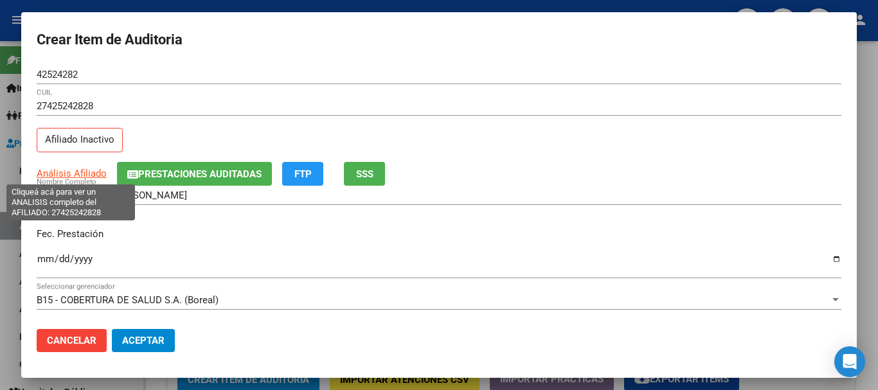
click at [87, 173] on span "Análisis Afiliado" at bounding box center [72, 174] width 70 height 12
type textarea "27425242828"
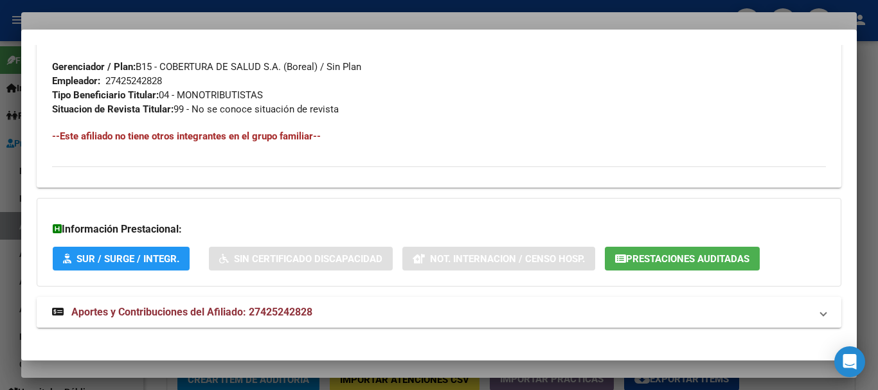
scroll to position [663, 0]
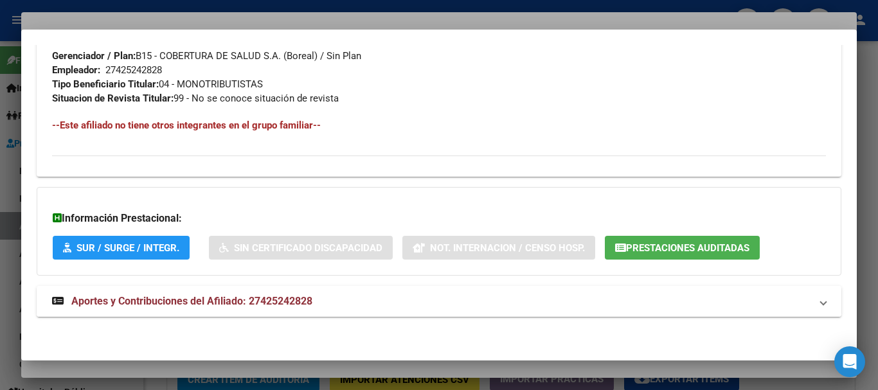
click at [300, 300] on span "Aportes y Contribuciones del Afiliado: 27425242828" at bounding box center [191, 301] width 241 height 12
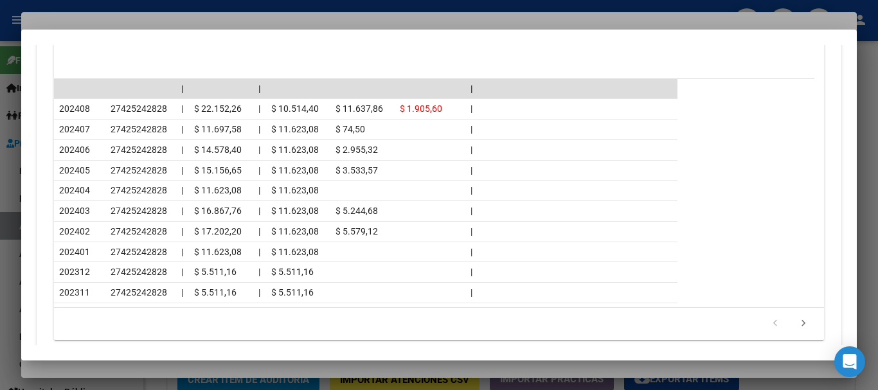
scroll to position [1188, 0]
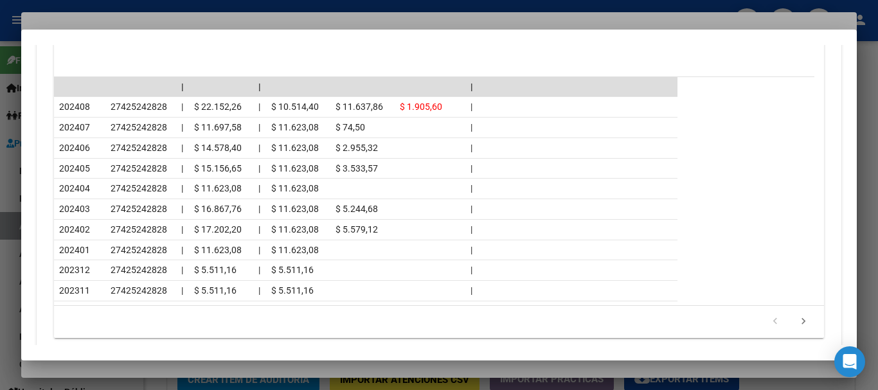
click at [215, 24] on div at bounding box center [439, 195] width 878 height 390
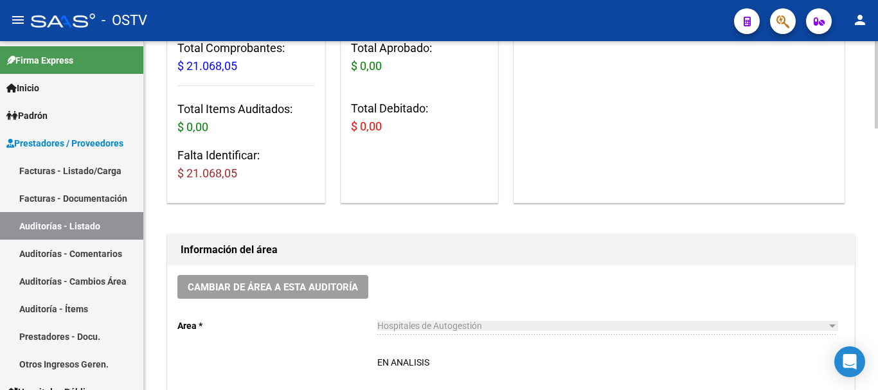
scroll to position [321, 0]
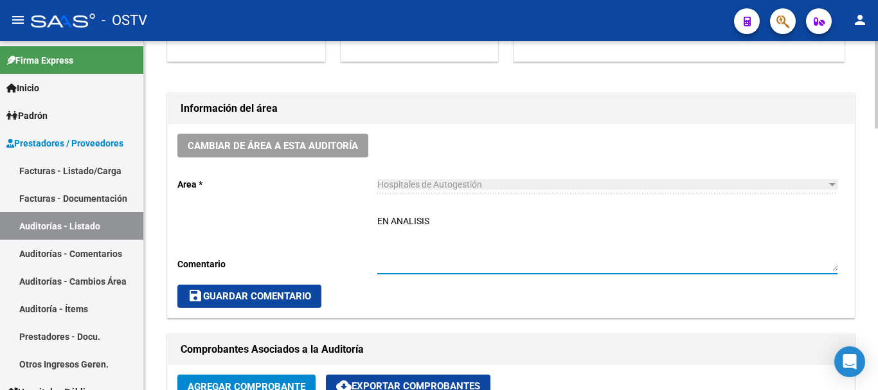
drag, startPoint x: 447, startPoint y: 220, endPoint x: 332, endPoint y: 217, distance: 115.1
click at [332, 217] on div "Cambiar de área a esta auditoría Area * Hospitales de Autogestión Seleccionar a…" at bounding box center [511, 220] width 687 height 193
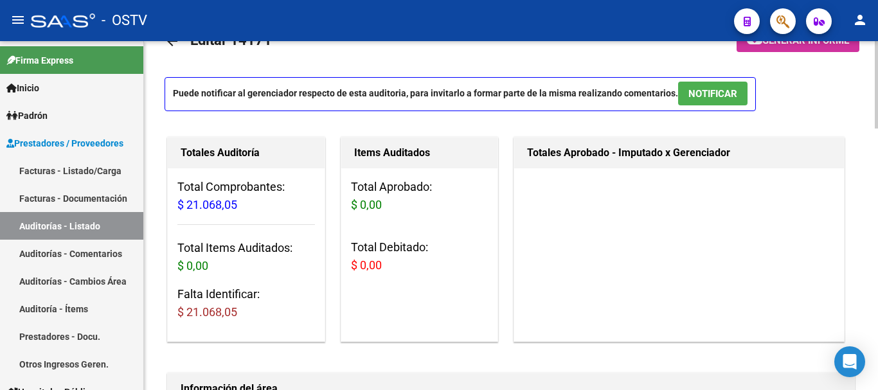
scroll to position [0, 0]
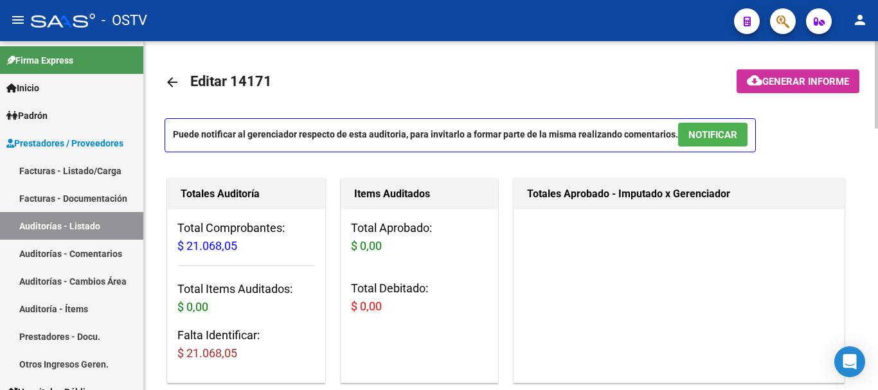
click at [832, 88] on button "cloud_download Generar informe" at bounding box center [798, 81] width 123 height 24
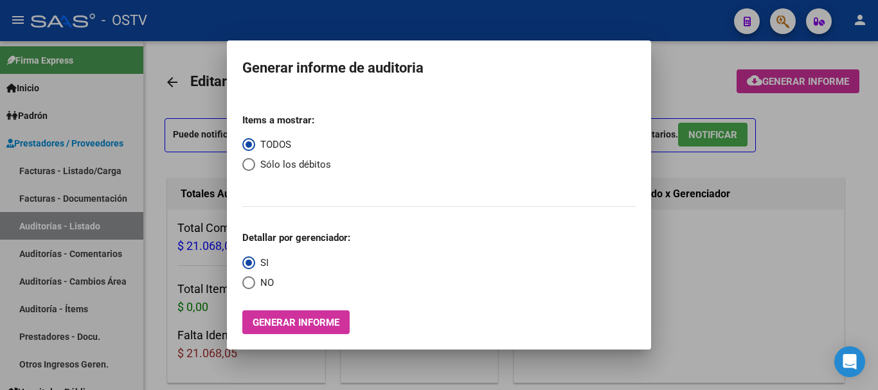
click at [789, 286] on div at bounding box center [439, 195] width 878 height 390
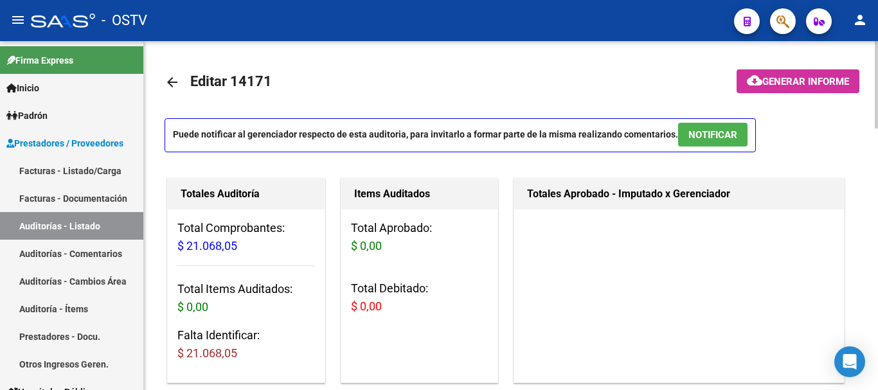
click at [790, 82] on span "Generar informe" at bounding box center [805, 82] width 87 height 12
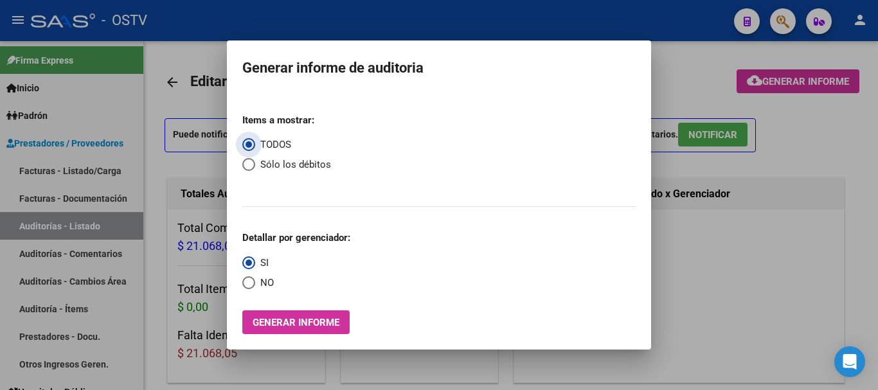
click at [40, 221] on div at bounding box center [439, 195] width 878 height 390
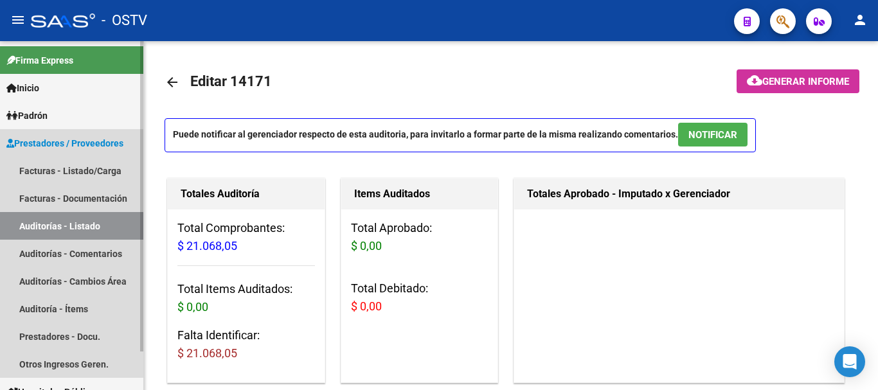
click at [56, 227] on link "Auditorías - Listado" at bounding box center [71, 226] width 143 height 28
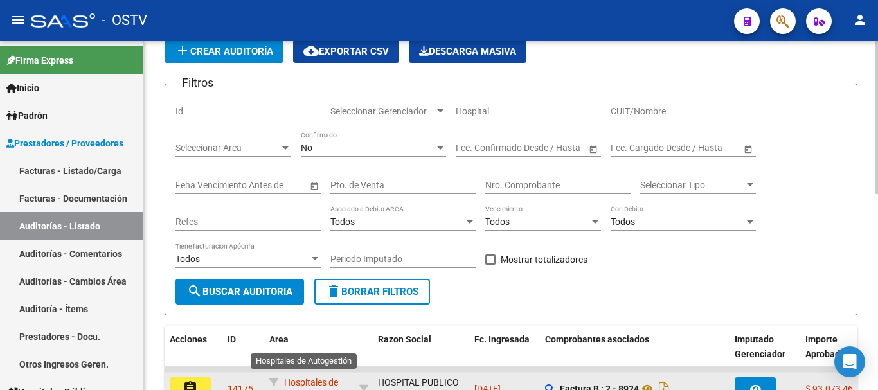
scroll to position [109, 0]
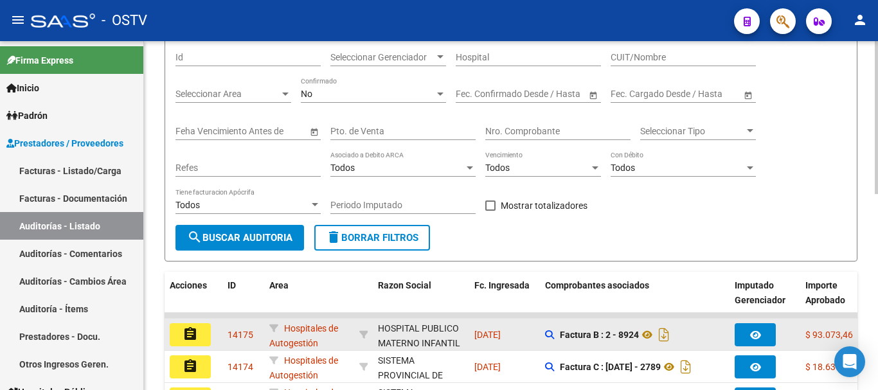
click at [186, 336] on mat-icon "assignment" at bounding box center [190, 334] width 15 height 15
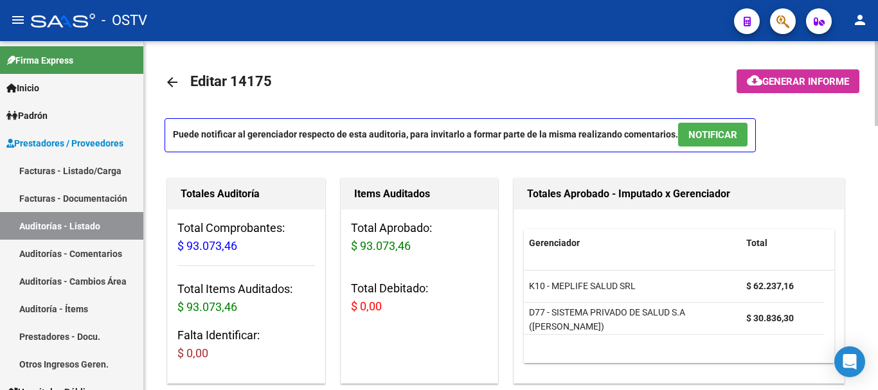
click at [787, 82] on span "Generar informe" at bounding box center [805, 82] width 87 height 12
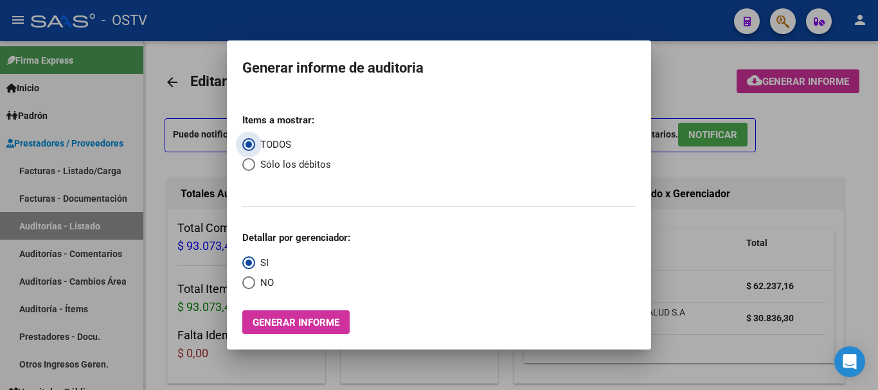
click at [247, 166] on span "Select an option" at bounding box center [248, 164] width 13 height 13
click at [247, 166] on input "Sólo los débitos" at bounding box center [248, 164] width 13 height 13
radio input "true"
click at [247, 285] on span "Select an option" at bounding box center [248, 282] width 13 height 13
click at [247, 285] on input "NO" at bounding box center [248, 282] width 13 height 13
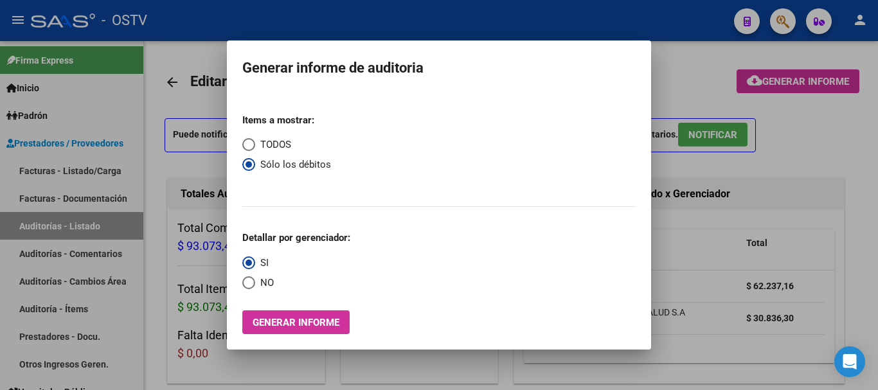
radio input "true"
click at [862, 233] on div at bounding box center [439, 195] width 878 height 390
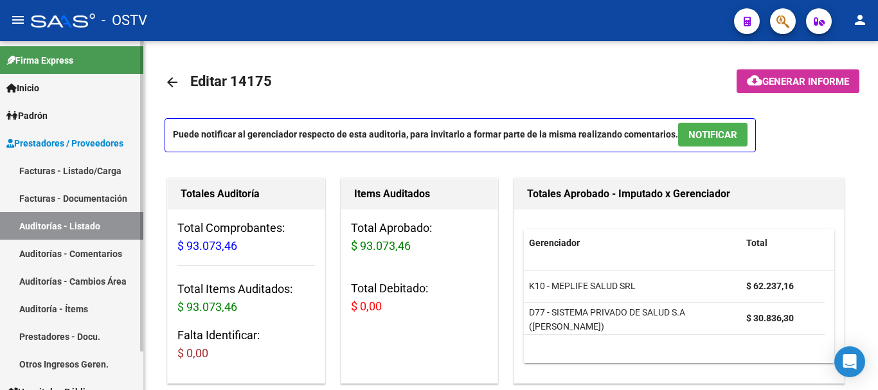
click at [45, 225] on link "Auditorías - Listado" at bounding box center [71, 226] width 143 height 28
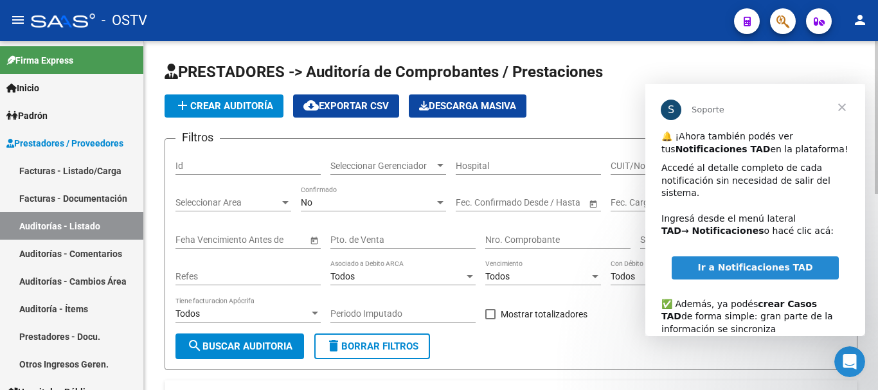
click at [219, 103] on span "add Crear Auditoría" at bounding box center [224, 106] width 98 height 12
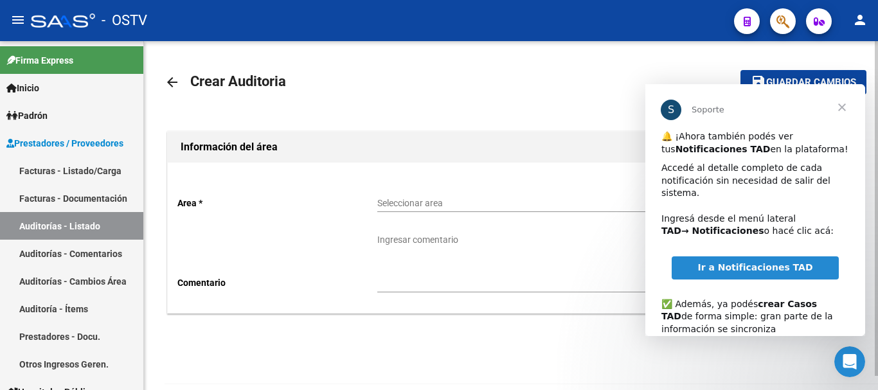
click at [845, 102] on span "Cerrar" at bounding box center [842, 107] width 46 height 46
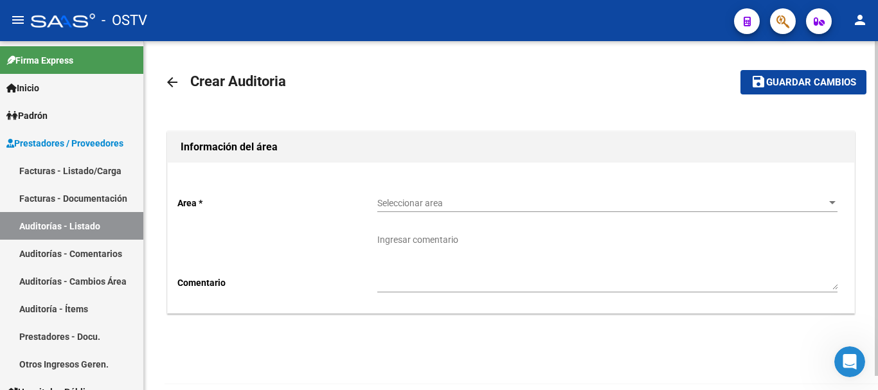
click at [465, 205] on span "Seleccionar area" at bounding box center [601, 203] width 449 height 11
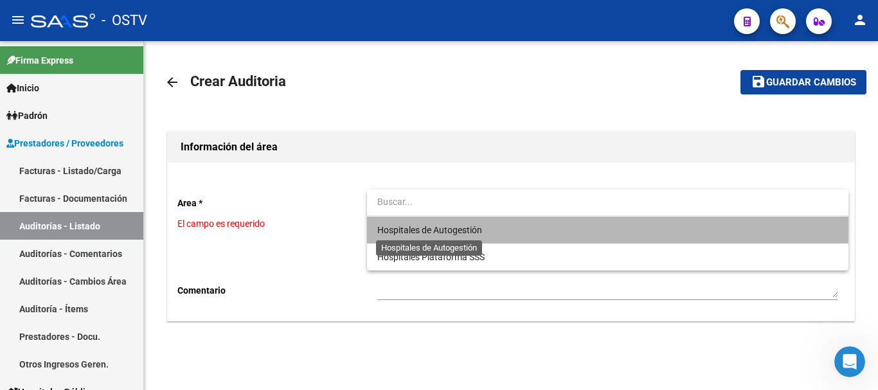
click at [440, 225] on span "Hospitales de Autogestión" at bounding box center [429, 230] width 105 height 10
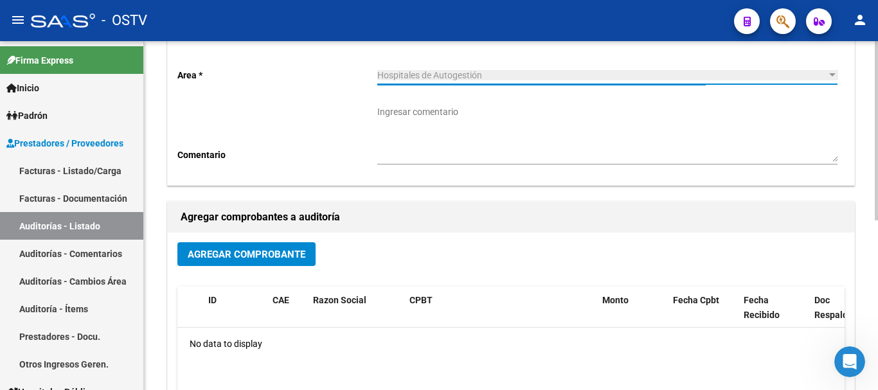
scroll to position [129, 0]
click at [262, 256] on span "Agregar Comprobante" at bounding box center [247, 254] width 118 height 12
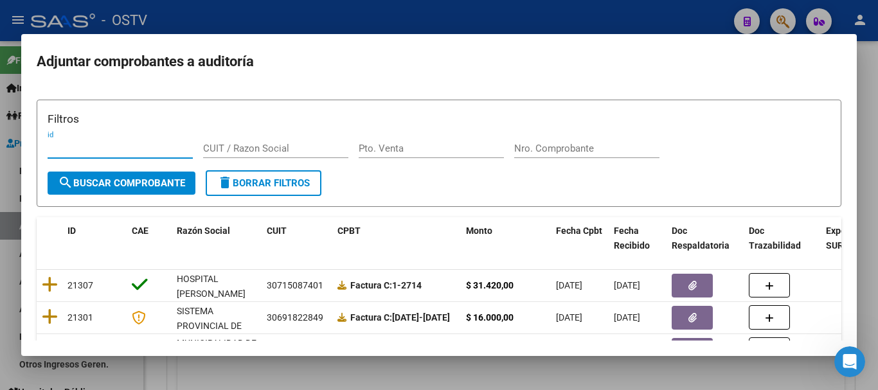
click at [336, 11] on div at bounding box center [439, 195] width 878 height 390
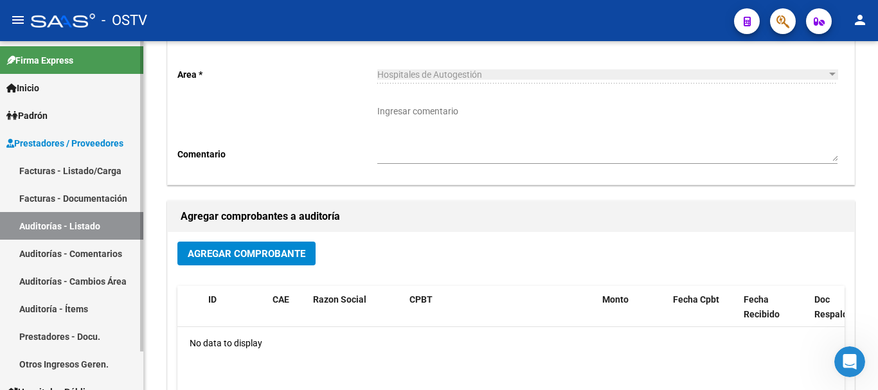
click at [78, 219] on link "Auditorías - Listado" at bounding box center [71, 226] width 143 height 28
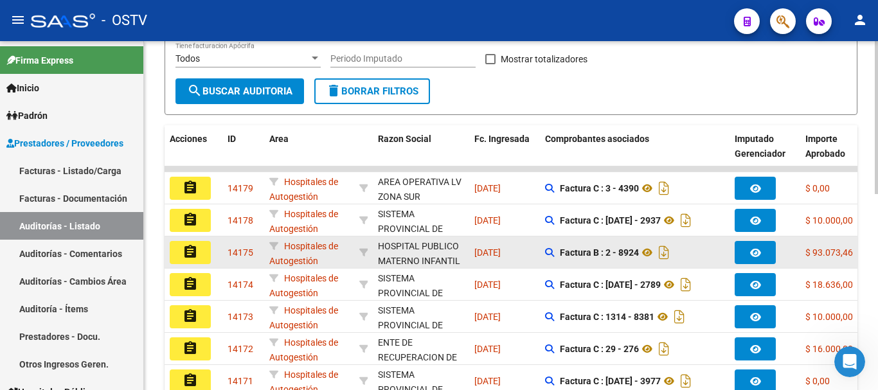
scroll to position [257, 0]
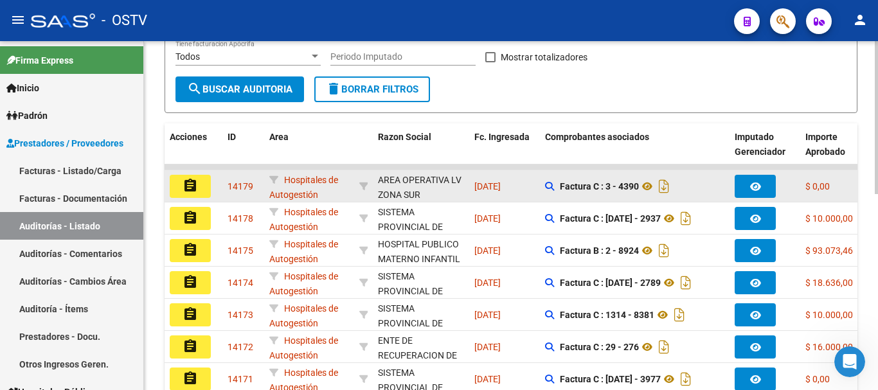
click at [177, 184] on button "assignment" at bounding box center [190, 186] width 41 height 23
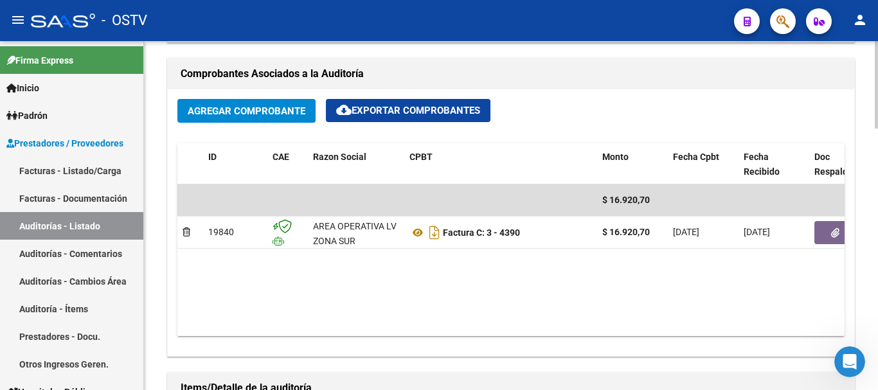
scroll to position [643, 0]
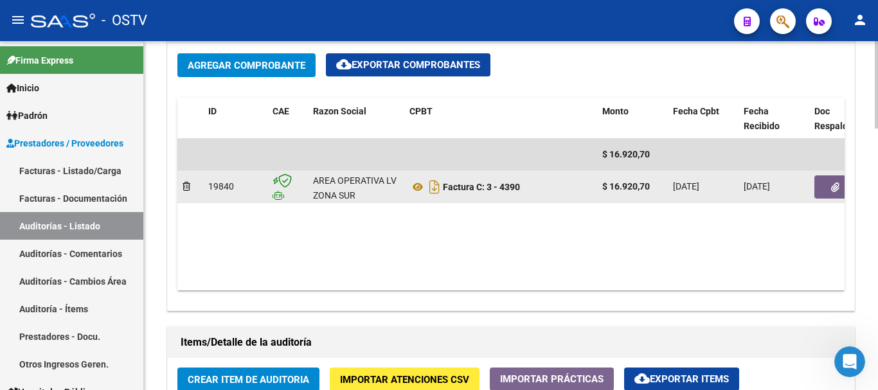
click at [823, 189] on button "button" at bounding box center [834, 186] width 41 height 23
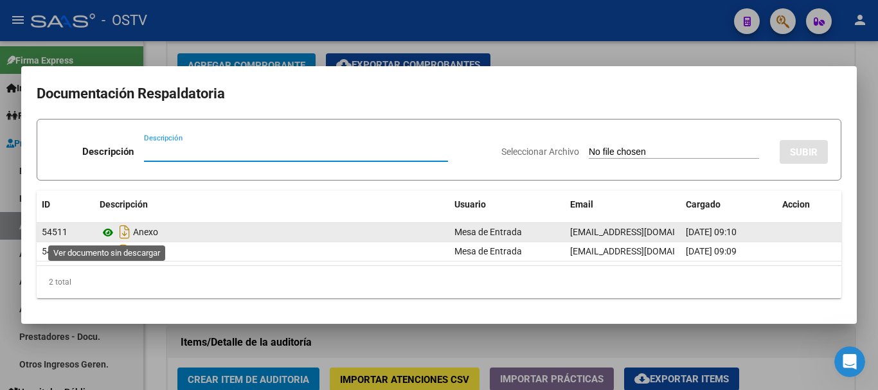
click at [105, 231] on icon at bounding box center [108, 232] width 17 height 15
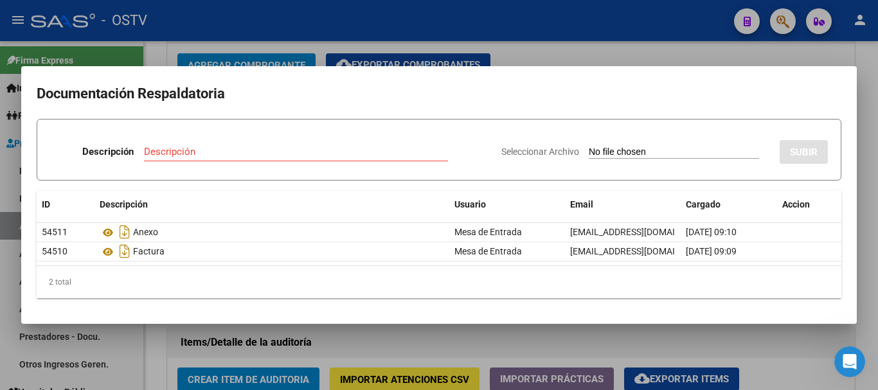
click at [607, 50] on div at bounding box center [439, 195] width 878 height 390
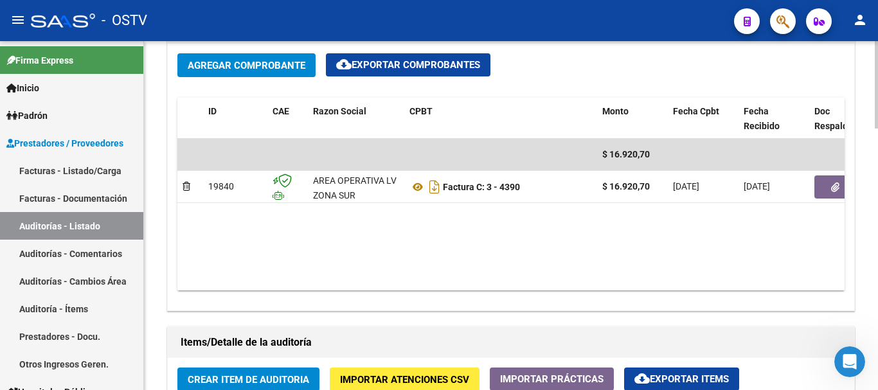
scroll to position [836, 0]
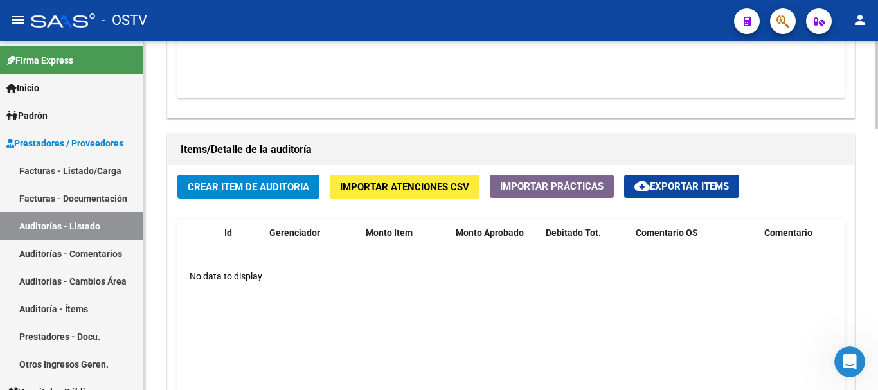
click at [224, 184] on span "Crear Item de Auditoria" at bounding box center [248, 187] width 121 height 12
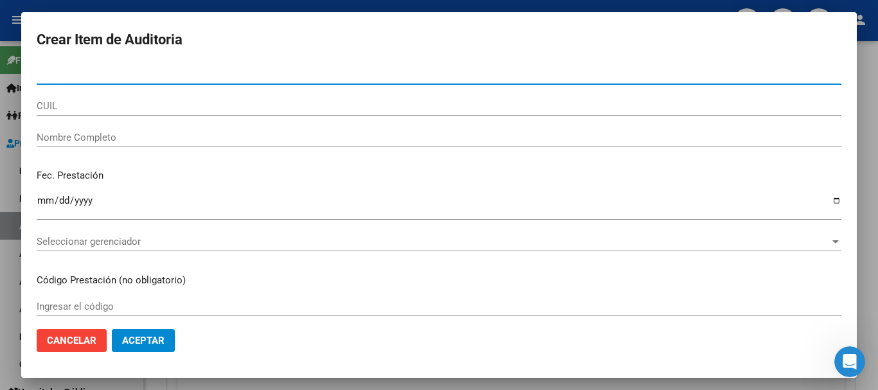
paste input "29555861"
type input "29555861"
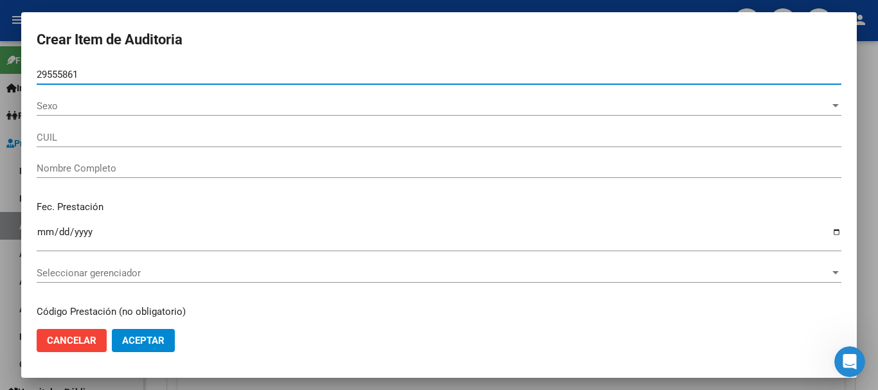
type input "27295558615"
type input "[PERSON_NAME]"
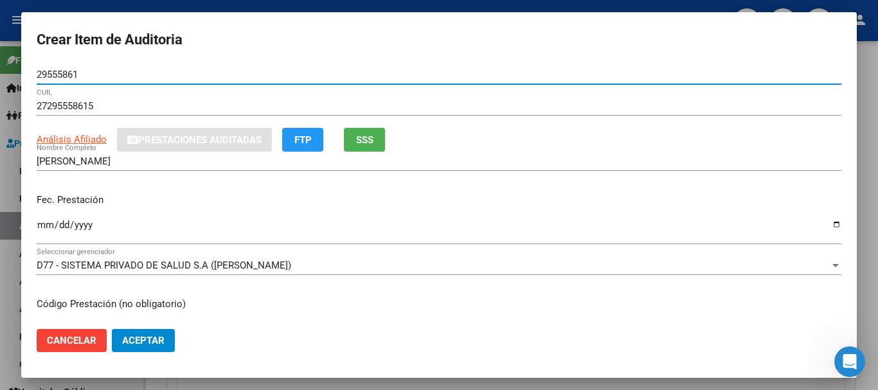
type input "29555861"
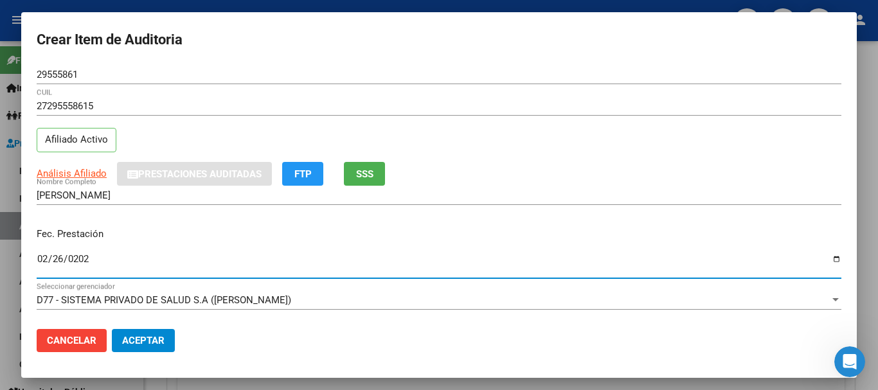
type input "[DATE]"
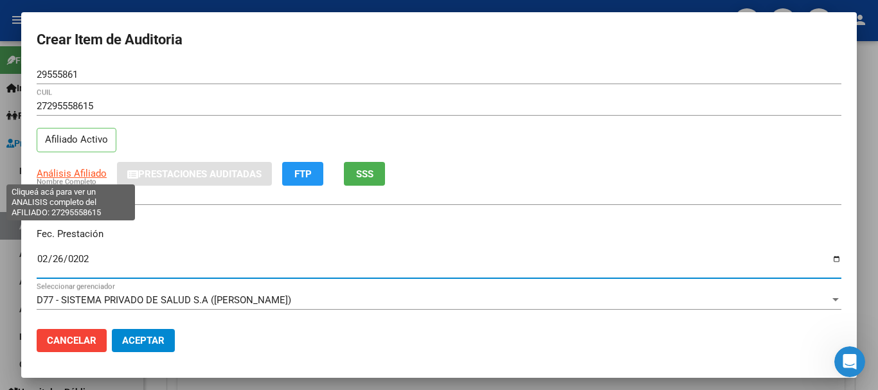
click at [64, 171] on span "Análisis Afiliado" at bounding box center [72, 174] width 70 height 12
type textarea "27295558615"
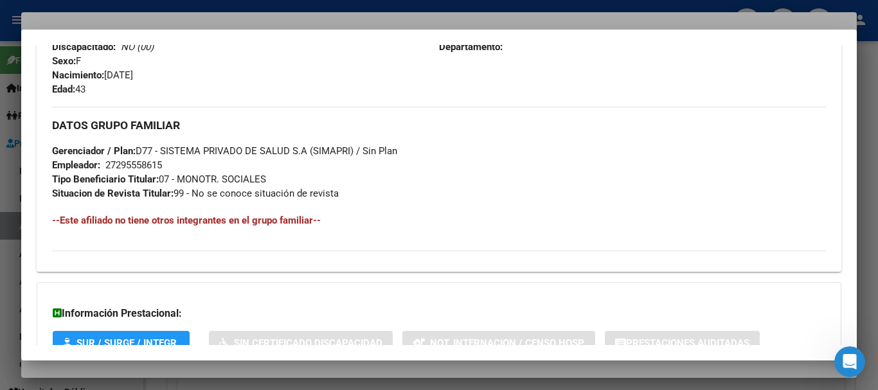
scroll to position [663, 0]
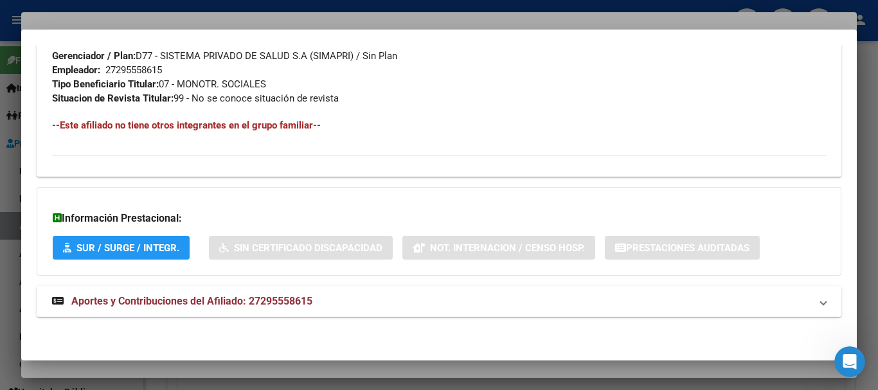
click at [282, 297] on span "Aportes y Contribuciones del Afiliado: 27295558615" at bounding box center [191, 301] width 241 height 12
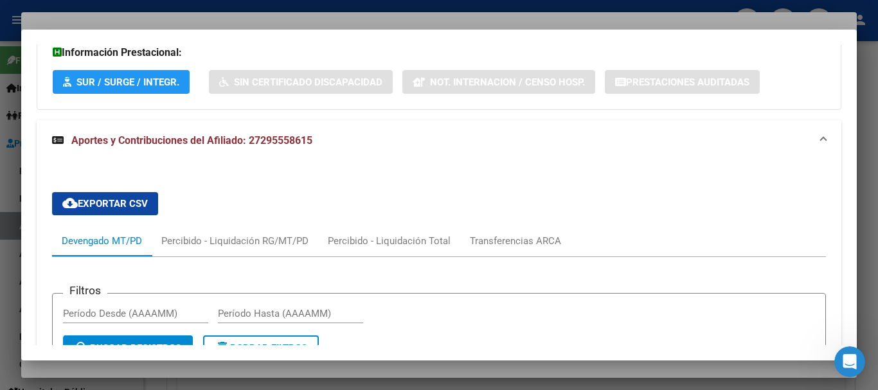
scroll to position [823, 0]
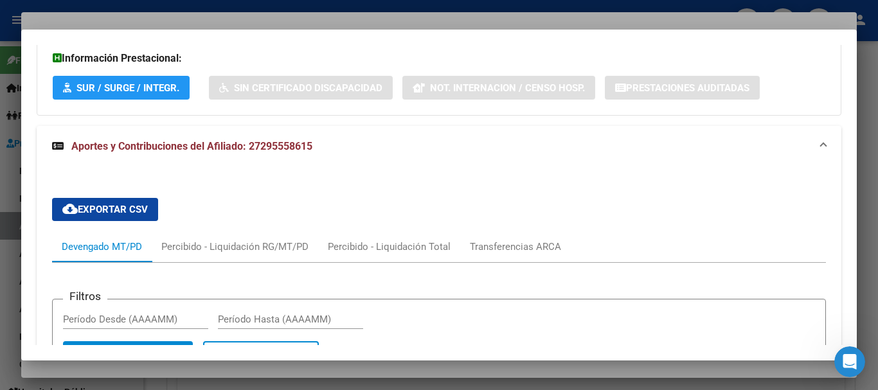
click at [266, 22] on div at bounding box center [439, 195] width 878 height 390
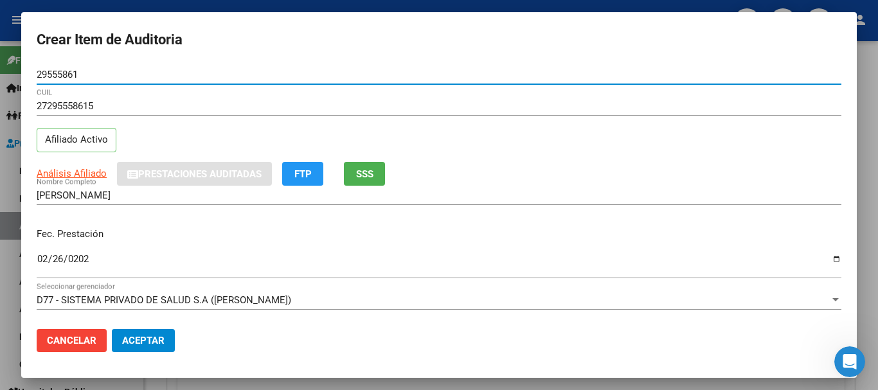
drag, startPoint x: 101, startPoint y: 76, endPoint x: 12, endPoint y: 71, distance: 88.9
click at [12, 71] on div "Crear Item de Auditoria 29555861 Nro Documento 27295558615 CUIL Afiliado Activo…" at bounding box center [439, 195] width 878 height 390
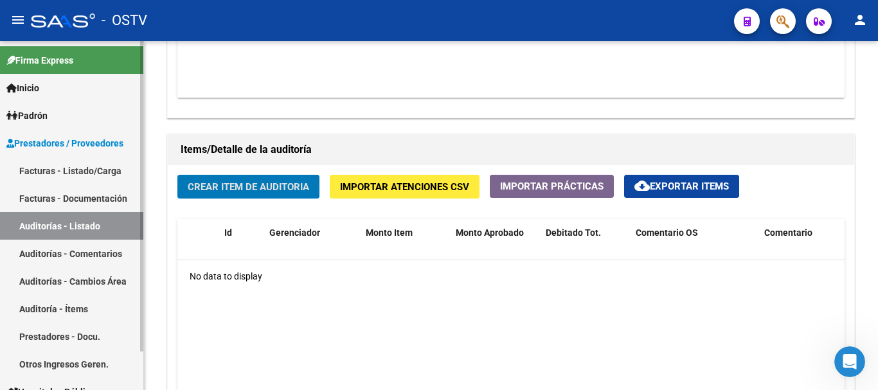
click at [41, 235] on link "Auditorías - Listado" at bounding box center [71, 226] width 143 height 28
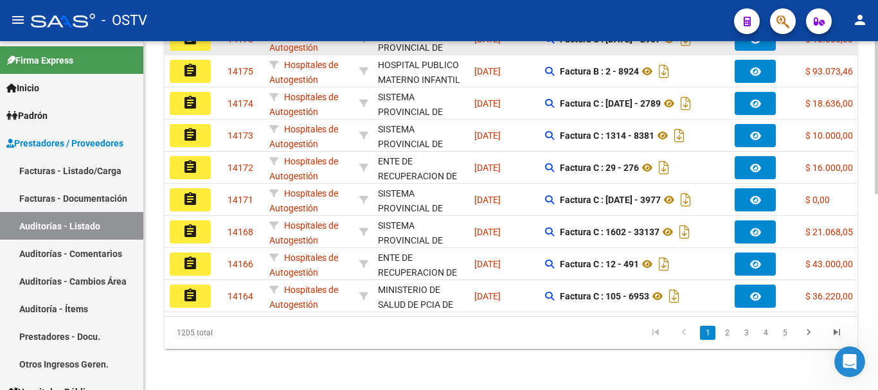
scroll to position [125, 0]
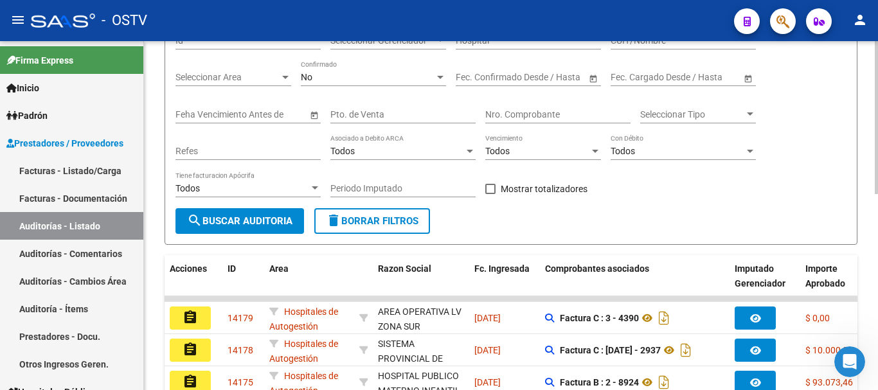
click at [535, 107] on div "Nro. Comprobante" at bounding box center [557, 111] width 145 height 26
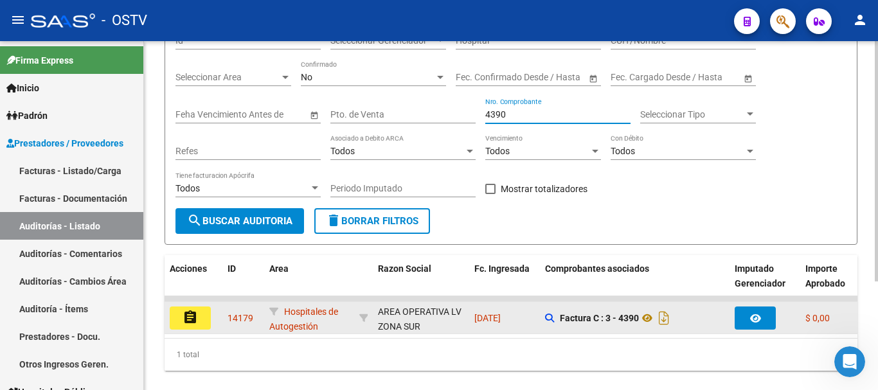
type input "4390"
click at [186, 316] on mat-icon "assignment" at bounding box center [190, 317] width 15 height 15
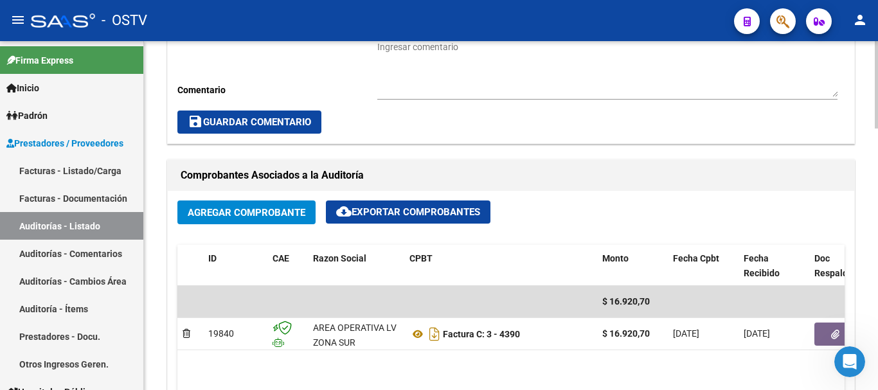
scroll to position [643, 0]
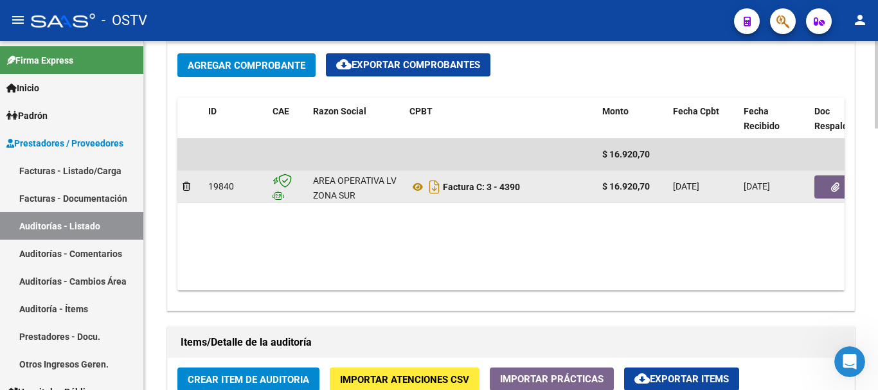
click at [827, 193] on button "button" at bounding box center [834, 186] width 41 height 23
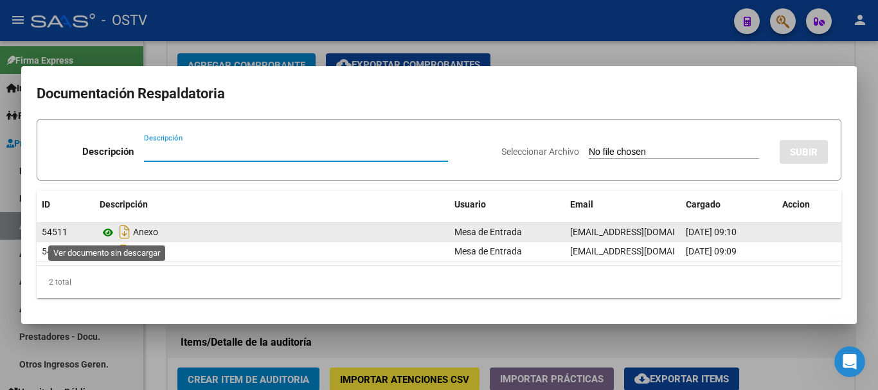
click at [102, 234] on icon at bounding box center [108, 232] width 17 height 15
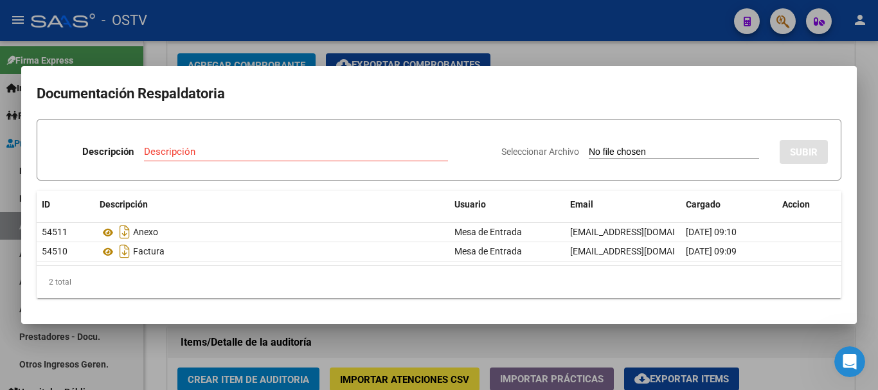
click at [255, 32] on div at bounding box center [439, 195] width 878 height 390
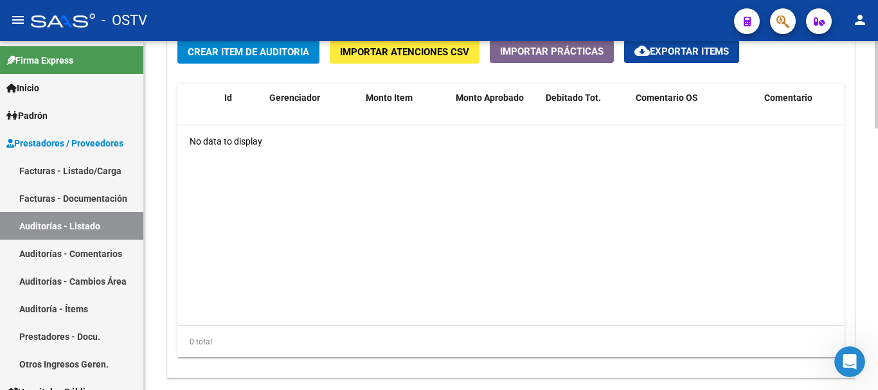
scroll to position [836, 0]
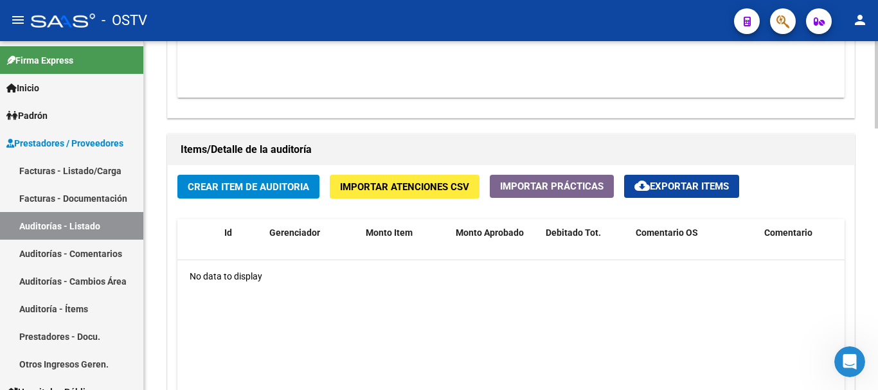
click at [235, 184] on span "Crear Item de Auditoria" at bounding box center [248, 187] width 121 height 12
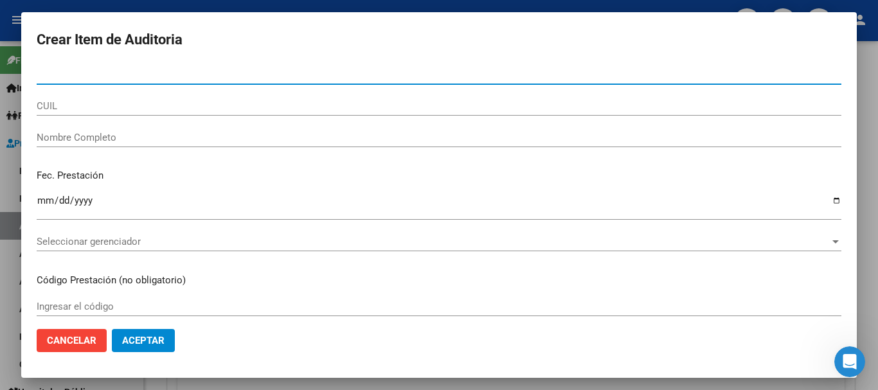
paste input "29555861"
type input "29555861"
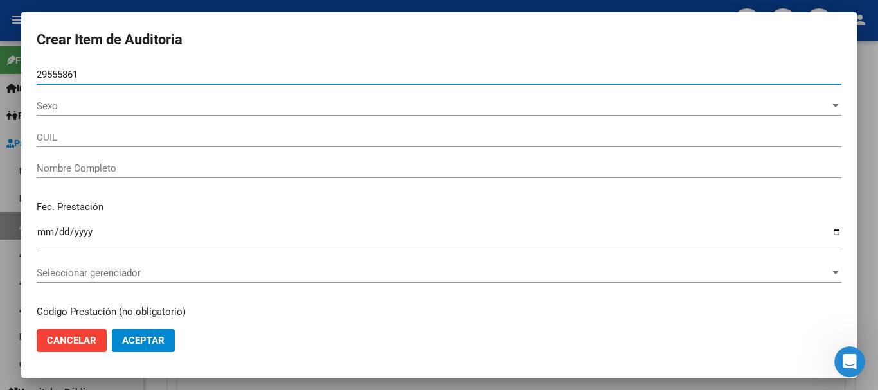
type input "27295558615"
type input "[PERSON_NAME]"
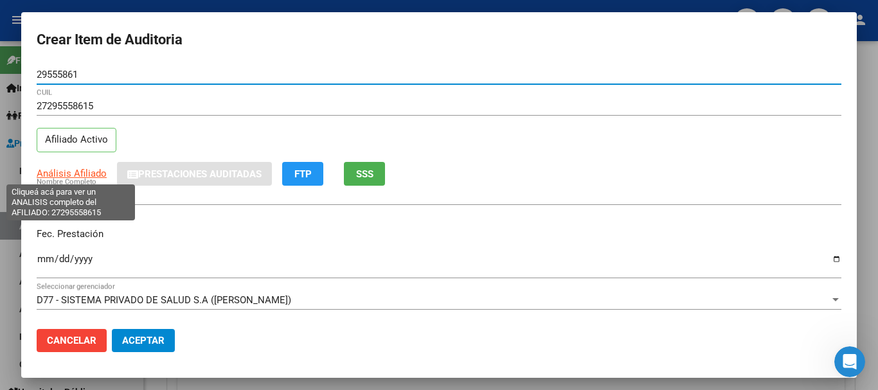
type input "29555861"
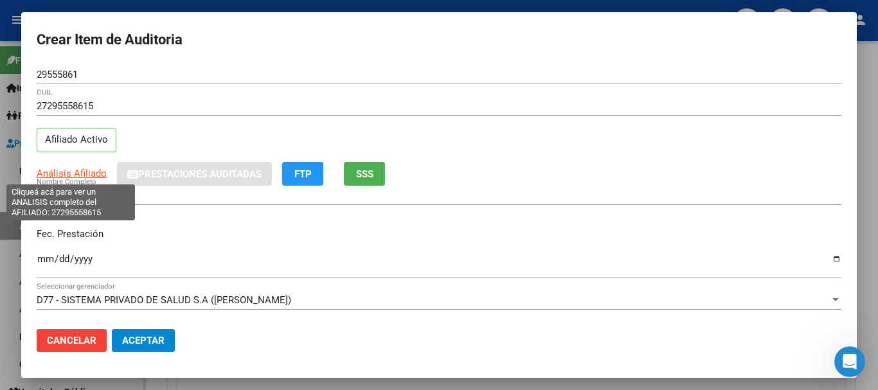
click at [70, 168] on span "Análisis Afiliado" at bounding box center [72, 174] width 70 height 12
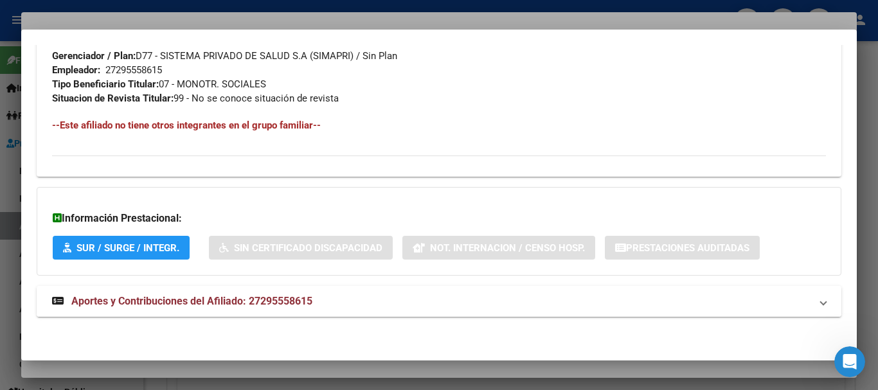
click at [201, 301] on span "Aportes y Contribuciones del Afiliado: 27295558615" at bounding box center [191, 301] width 241 height 12
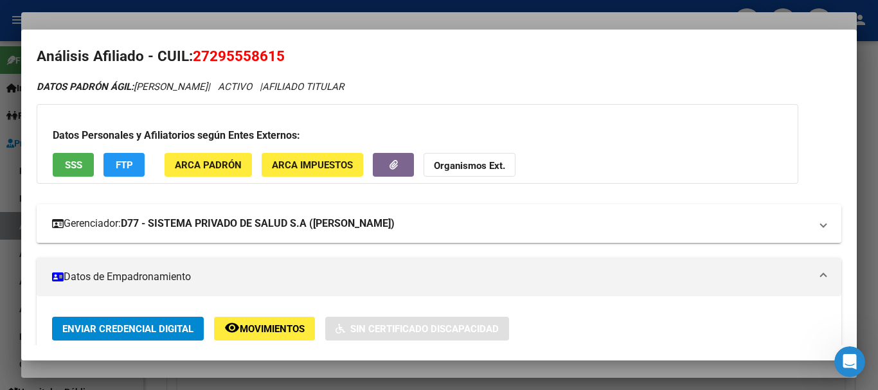
scroll to position [0, 0]
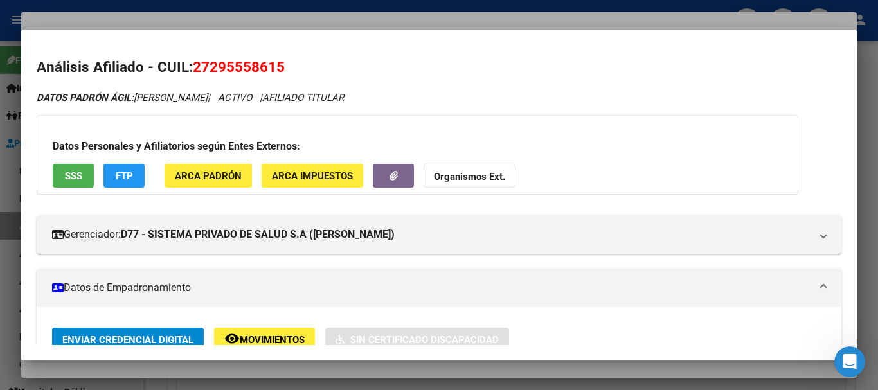
click at [453, 170] on button "Organismos Ext." at bounding box center [470, 176] width 92 height 24
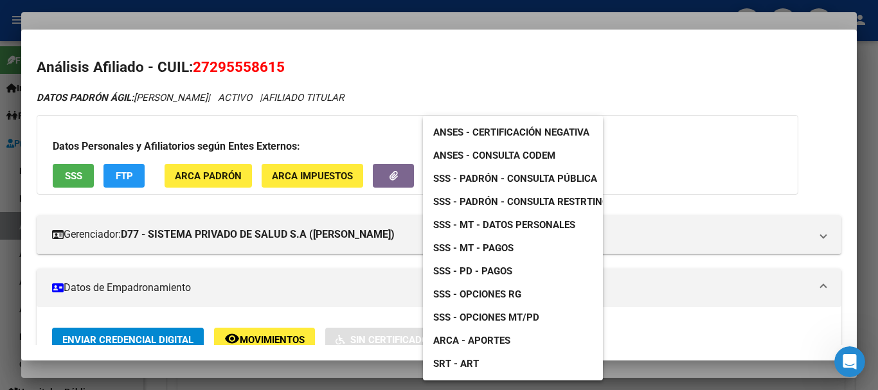
click at [526, 222] on span "SSS - MT - Datos Personales" at bounding box center [504, 225] width 142 height 12
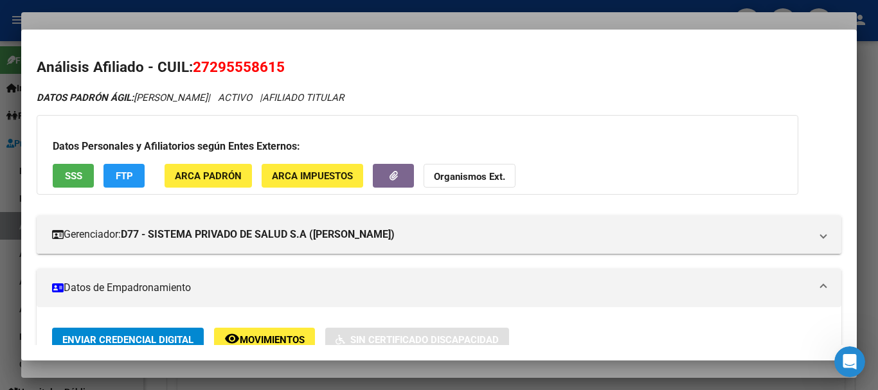
click at [476, 177] on strong "Organismos Ext." at bounding box center [469, 177] width 71 height 12
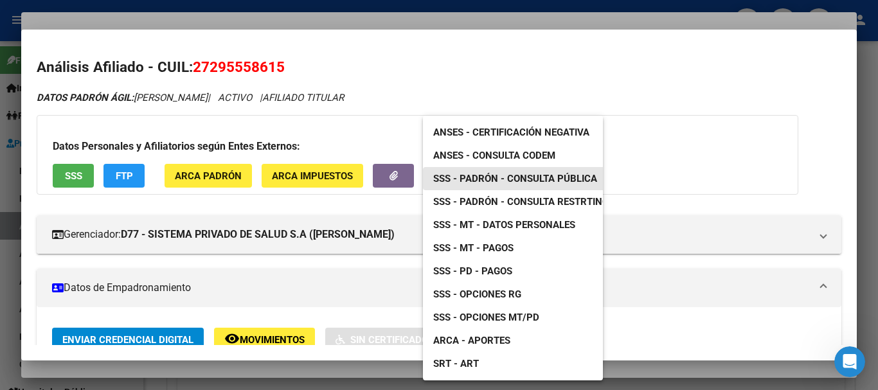
click at [558, 181] on span "SSS - Padrón - Consulta Pública" at bounding box center [515, 179] width 164 height 12
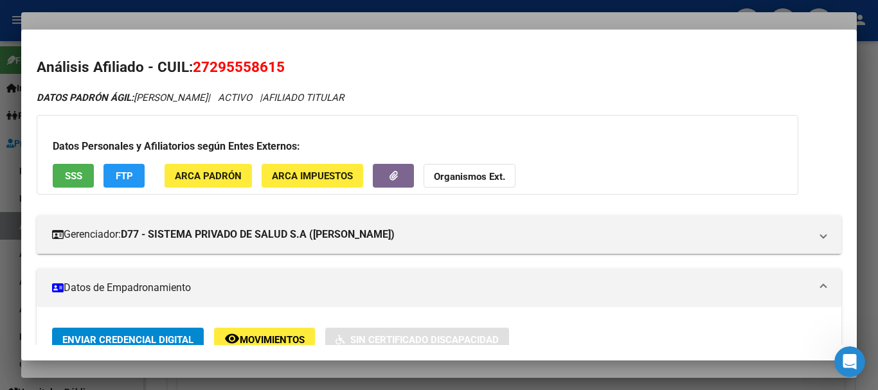
click at [484, 175] on strong "Organismos Ext." at bounding box center [469, 177] width 71 height 12
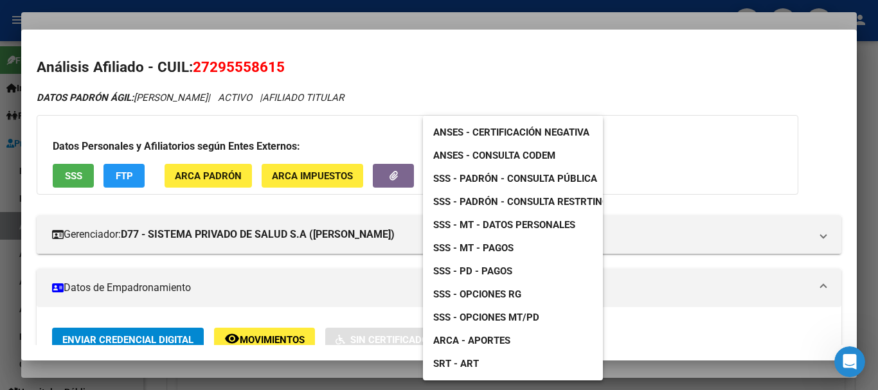
click at [528, 227] on span "SSS - MT - Datos Personales" at bounding box center [504, 225] width 142 height 12
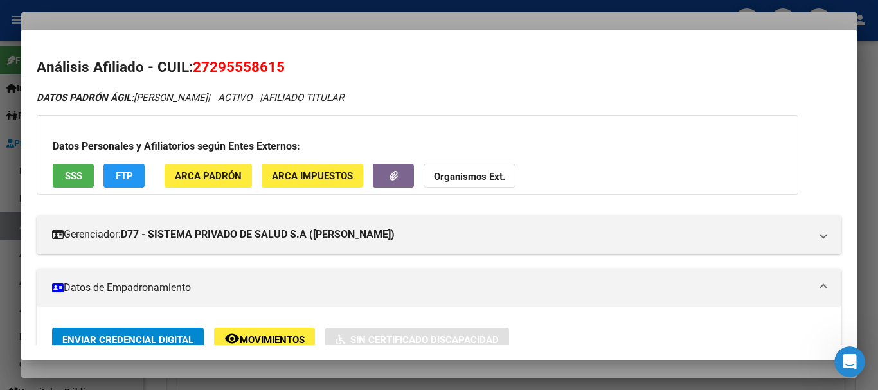
click at [462, 174] on strong "Organismos Ext." at bounding box center [469, 177] width 71 height 12
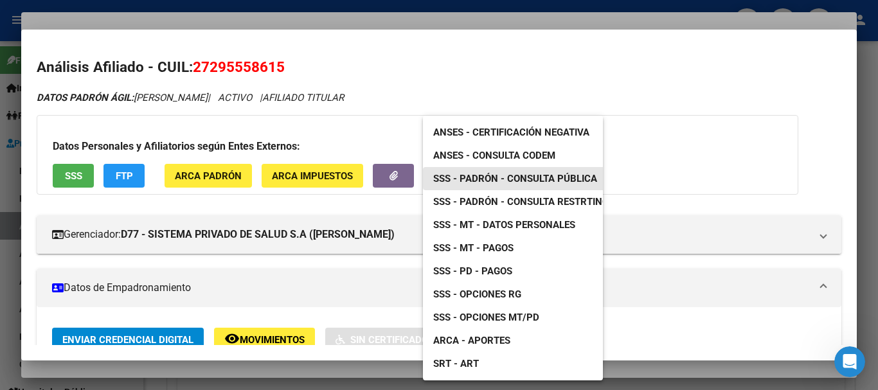
click at [577, 174] on span "SSS - Padrón - Consulta Pública" at bounding box center [515, 179] width 164 height 12
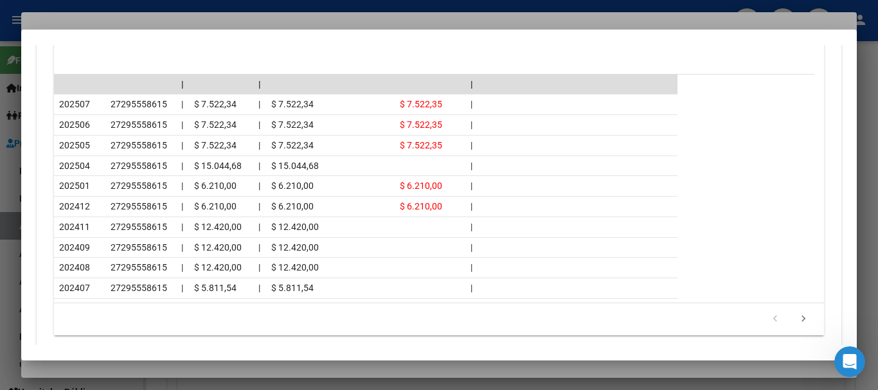
scroll to position [1176, 0]
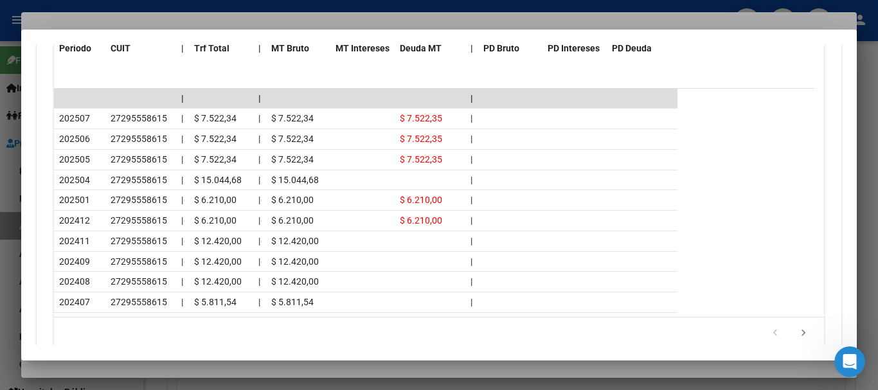
click at [143, 14] on div at bounding box center [439, 195] width 878 height 390
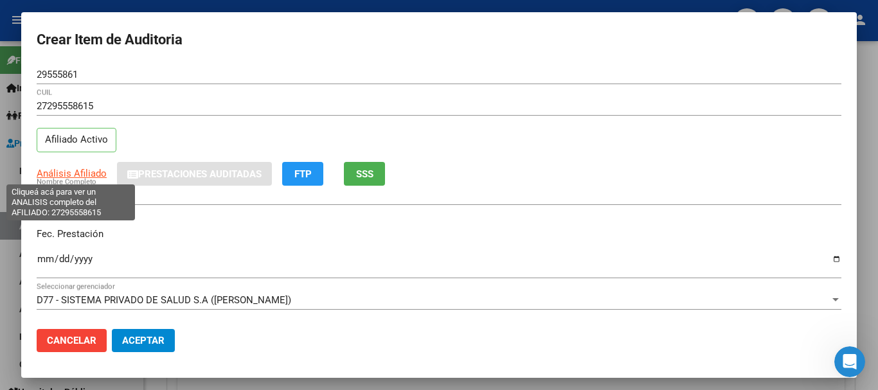
click at [66, 175] on span "Análisis Afiliado" at bounding box center [72, 174] width 70 height 12
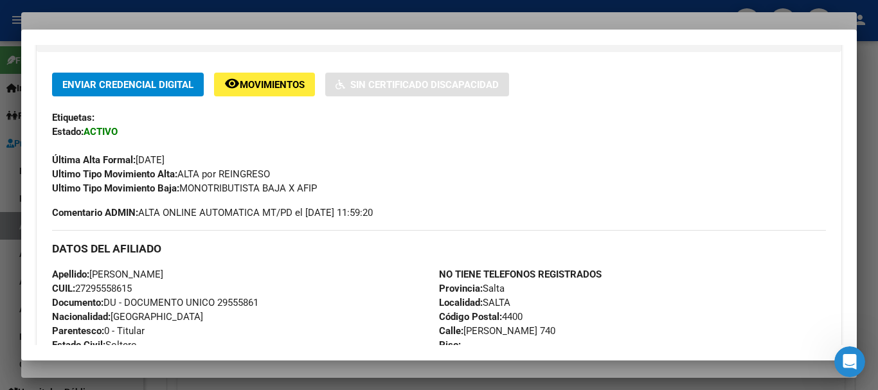
scroll to position [257, 0]
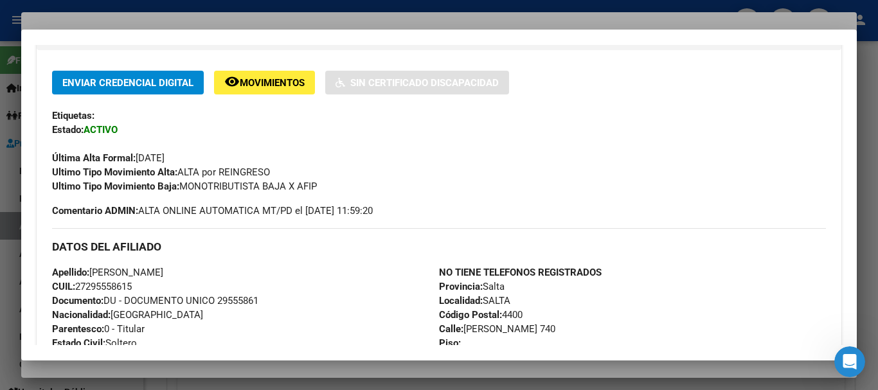
click at [877, 55] on div at bounding box center [439, 195] width 878 height 390
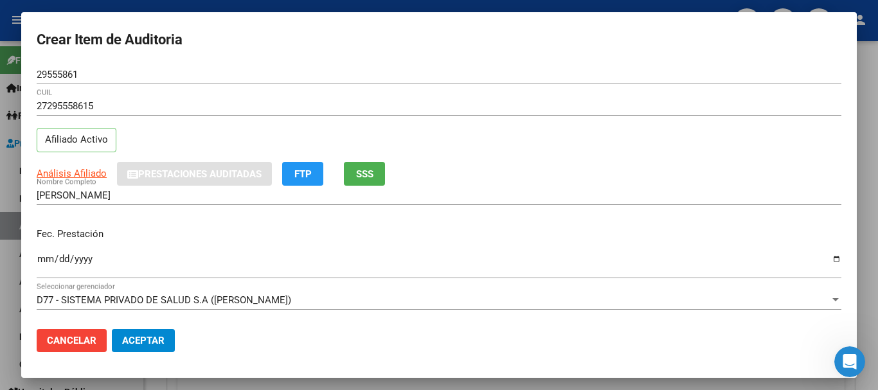
click at [877, 59] on div at bounding box center [439, 195] width 878 height 390
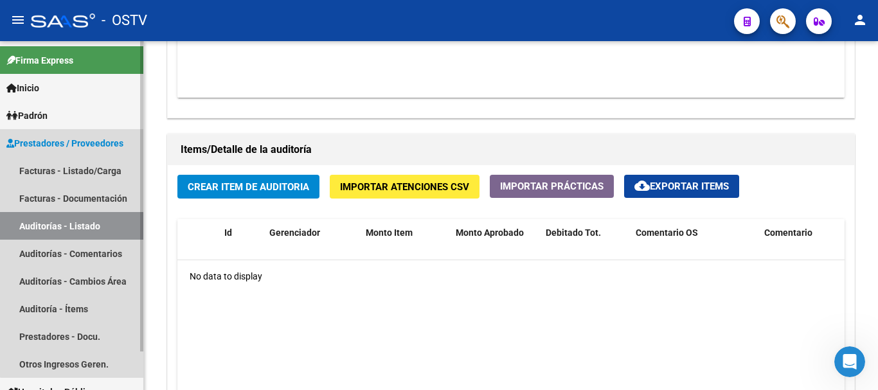
click at [79, 228] on link "Auditorías - Listado" at bounding box center [71, 226] width 143 height 28
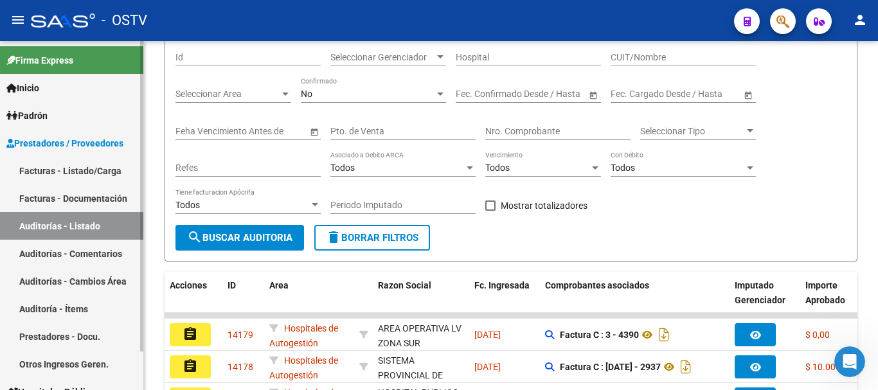
scroll to position [447, 0]
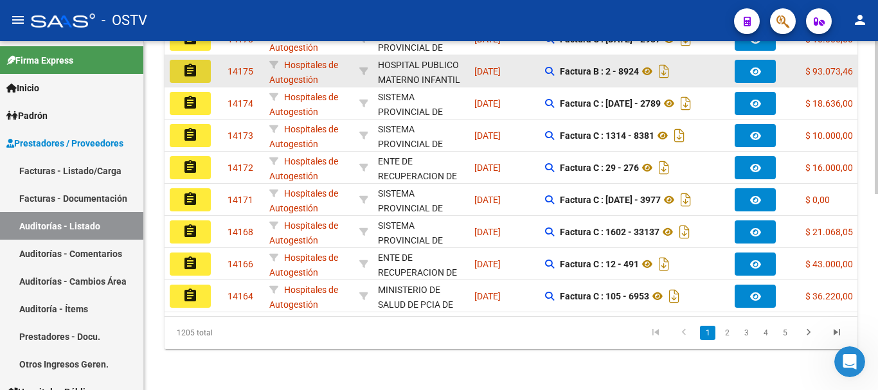
click at [191, 63] on mat-icon "assignment" at bounding box center [190, 70] width 15 height 15
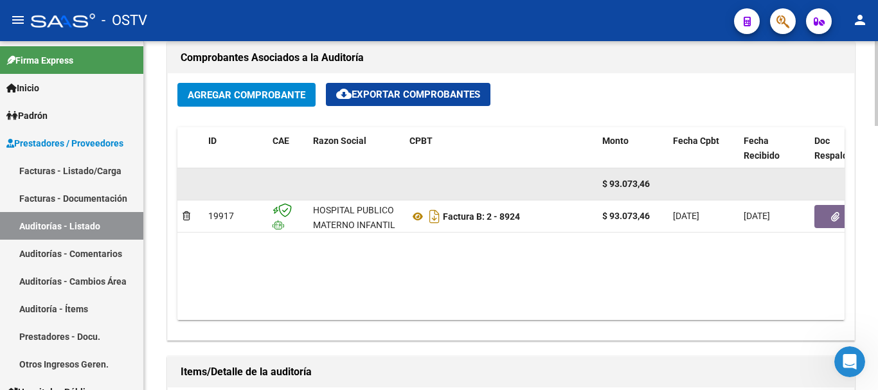
scroll to position [771, 0]
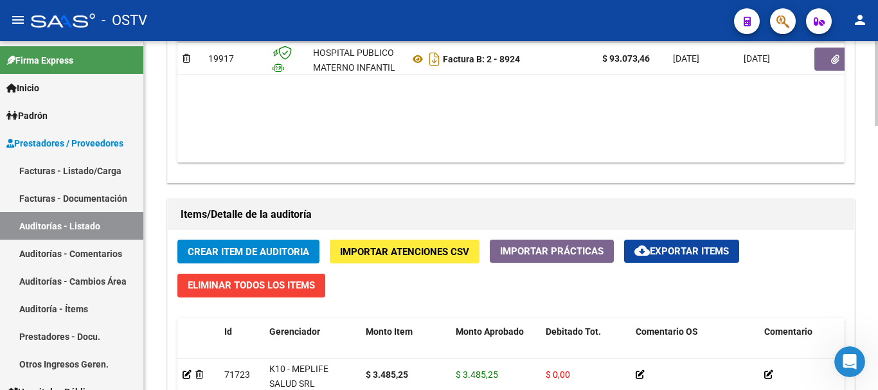
click at [206, 255] on span "Crear Item de Auditoria" at bounding box center [248, 252] width 121 height 12
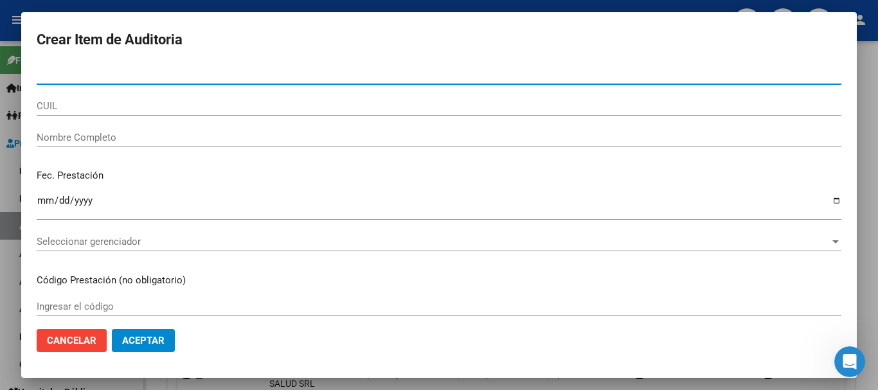
paste input "040343"
drag, startPoint x: 121, startPoint y: 75, endPoint x: 18, endPoint y: 80, distance: 103.0
click at [18, 80] on div "Crear Item de Auditoria 040343 Nro Documento CUIL Nombre Completo Fec. Prestaci…" at bounding box center [439, 195] width 878 height 390
type input "2539"
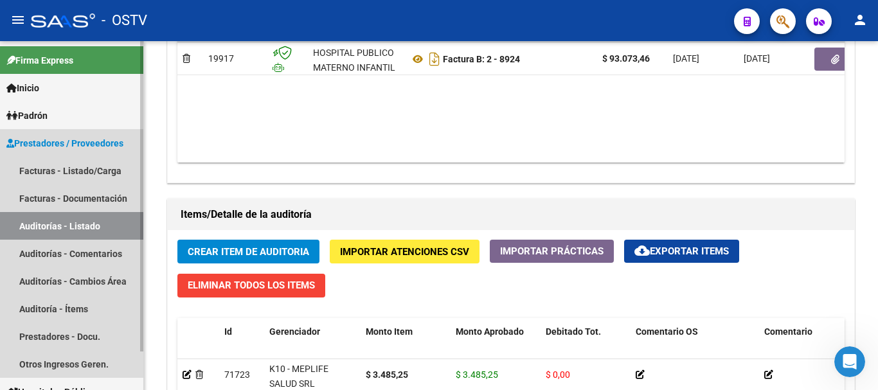
click at [75, 226] on link "Auditorías - Listado" at bounding box center [71, 226] width 143 height 28
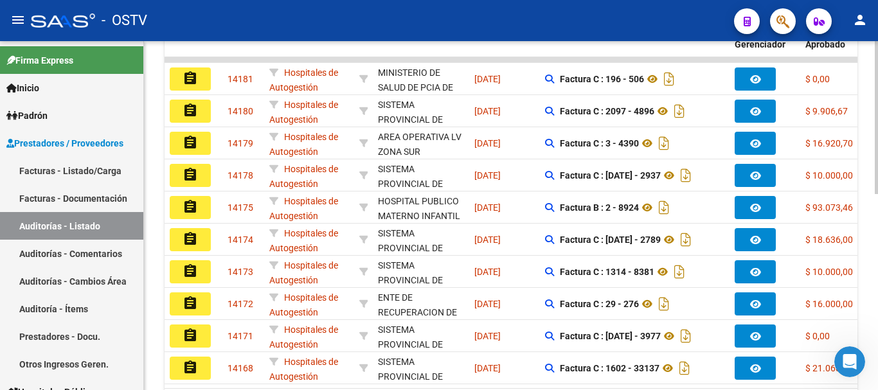
scroll to position [254, 0]
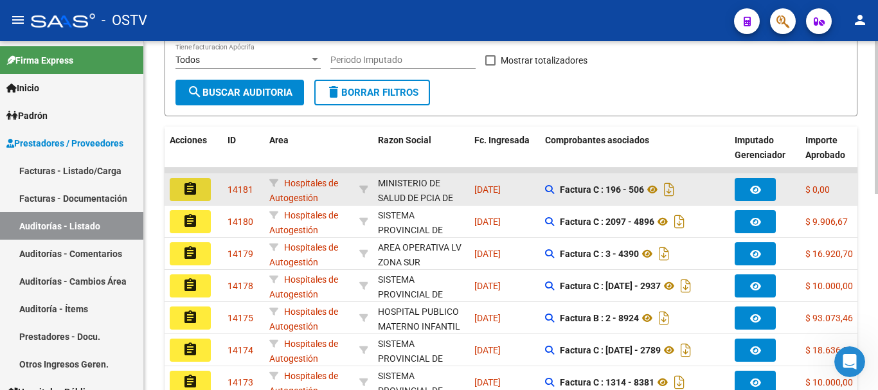
click at [192, 188] on mat-icon "assignment" at bounding box center [190, 188] width 15 height 15
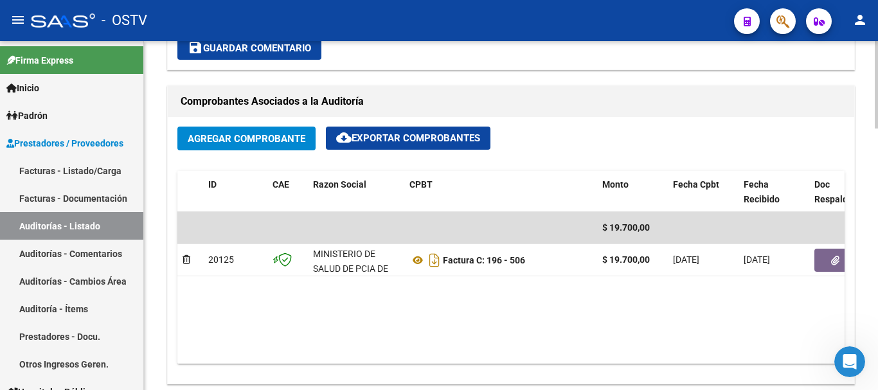
scroll to position [579, 0]
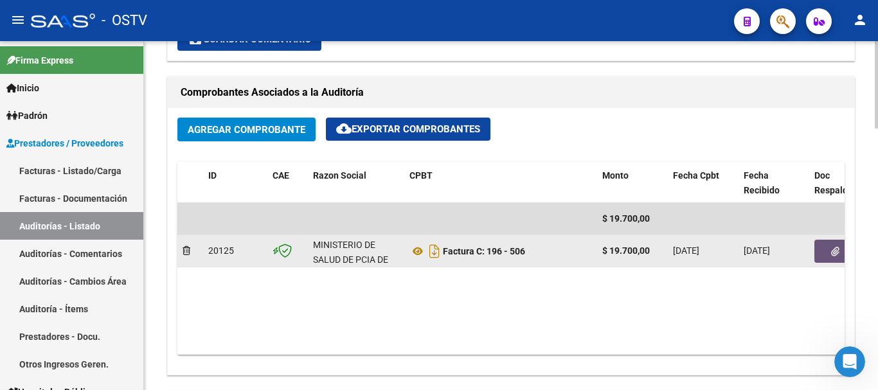
click at [823, 259] on button "button" at bounding box center [834, 251] width 41 height 23
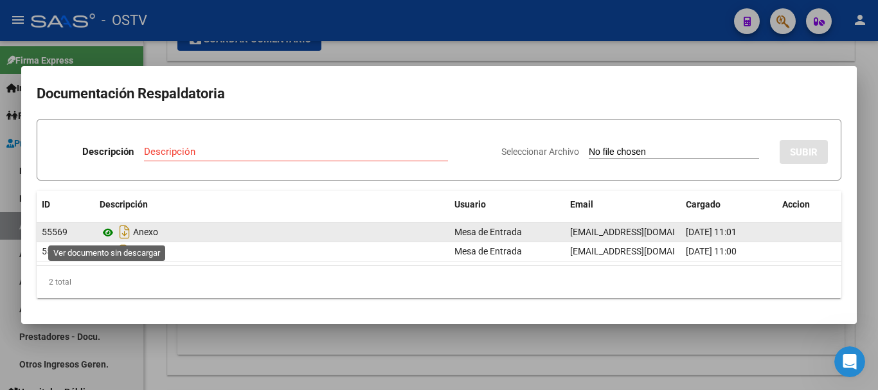
click at [108, 233] on icon at bounding box center [108, 232] width 17 height 15
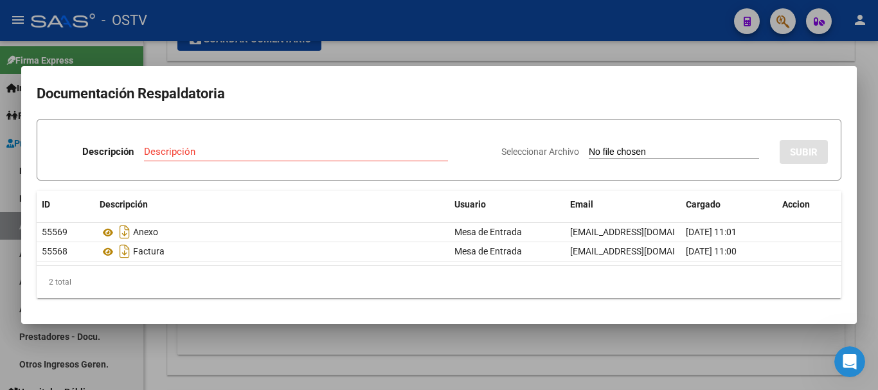
click at [432, 44] on div at bounding box center [439, 195] width 878 height 390
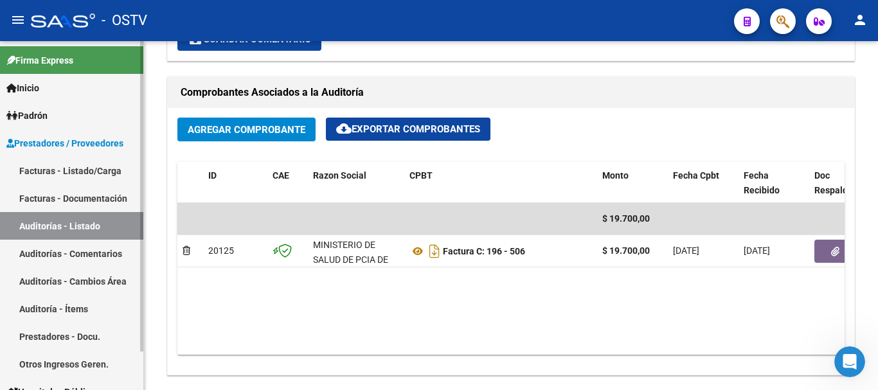
click at [84, 220] on link "Auditorías - Listado" at bounding box center [71, 226] width 143 height 28
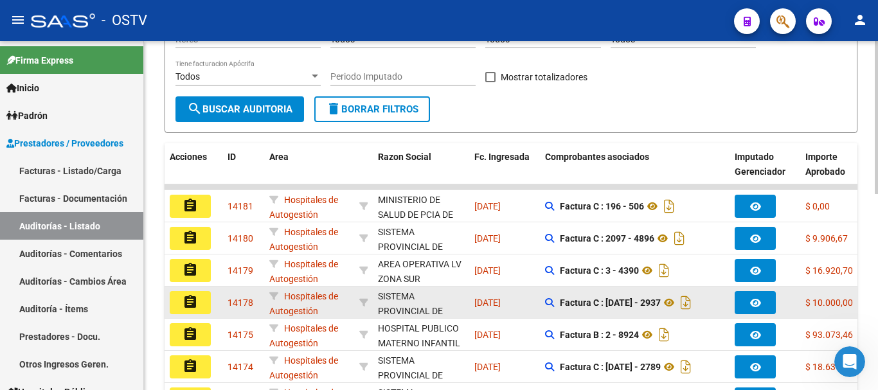
scroll to position [190, 0]
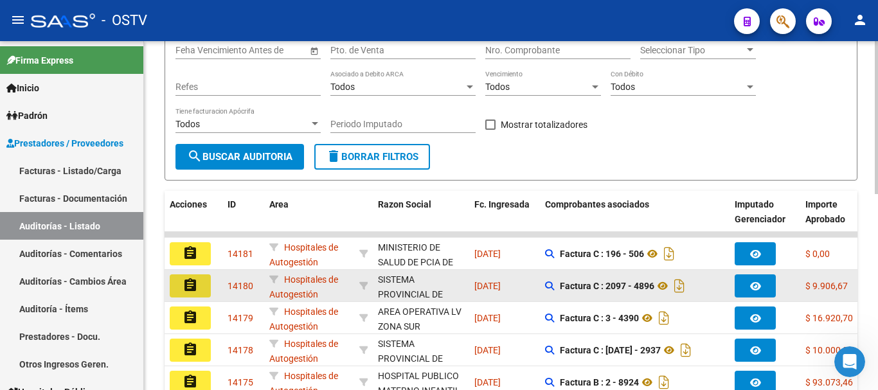
click at [183, 287] on mat-icon "assignment" at bounding box center [190, 285] width 15 height 15
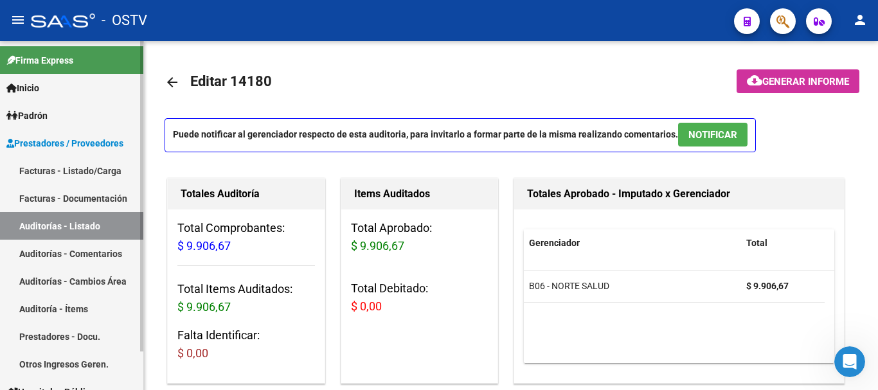
click at [43, 225] on link "Auditorías - Listado" at bounding box center [71, 226] width 143 height 28
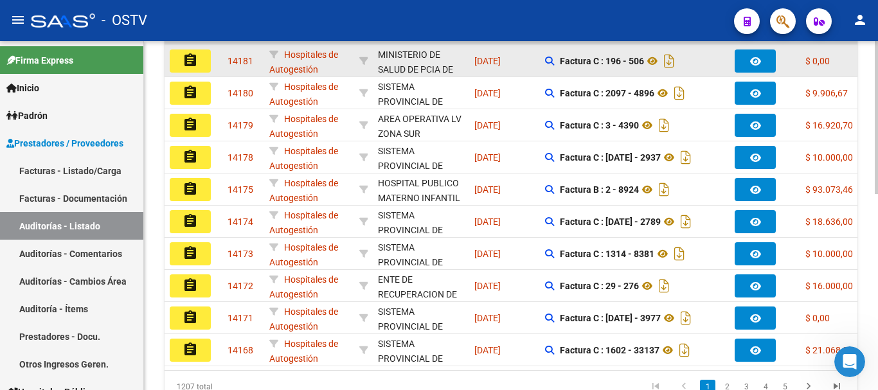
click at [184, 57] on mat-icon "assignment" at bounding box center [190, 60] width 15 height 15
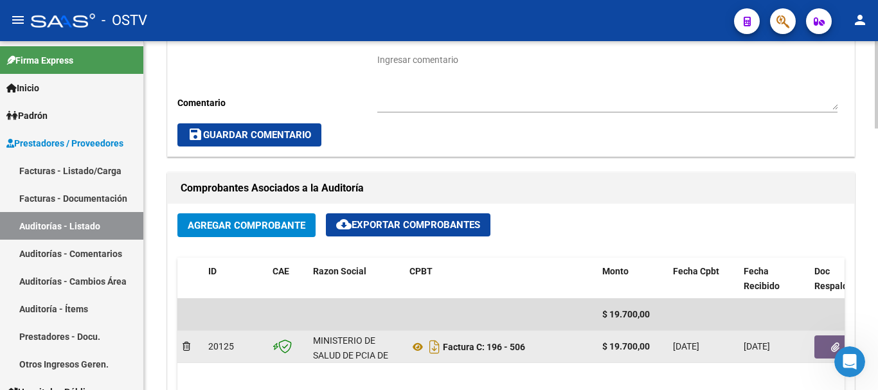
scroll to position [514, 0]
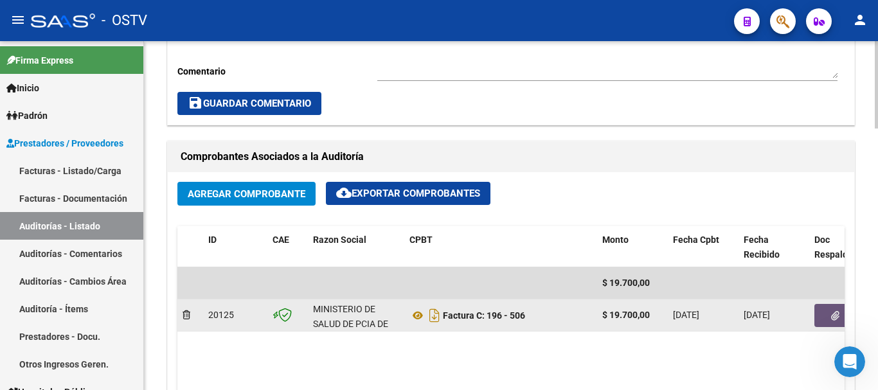
click at [821, 315] on button "button" at bounding box center [834, 315] width 41 height 23
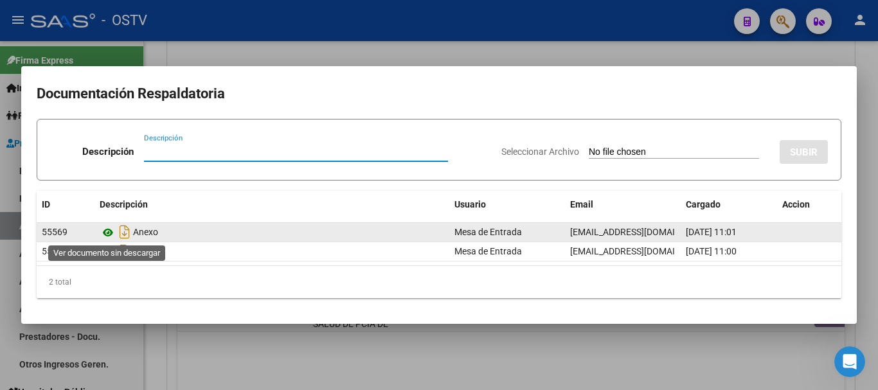
click at [111, 227] on icon at bounding box center [108, 232] width 17 height 15
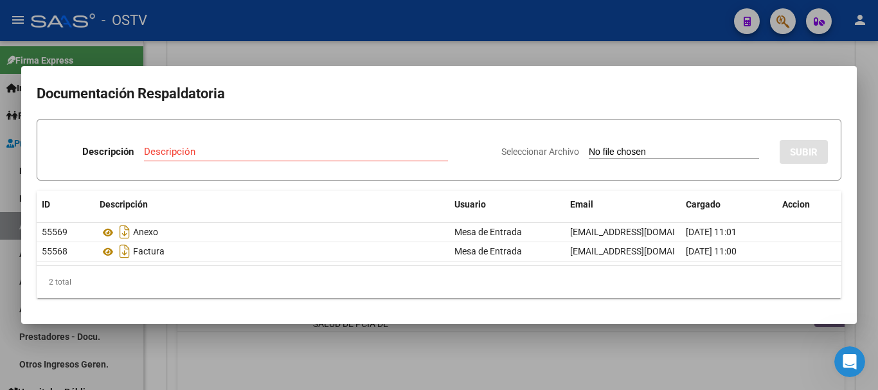
click at [429, 47] on div at bounding box center [439, 195] width 878 height 390
